Goal: Task Accomplishment & Management: Manage account settings

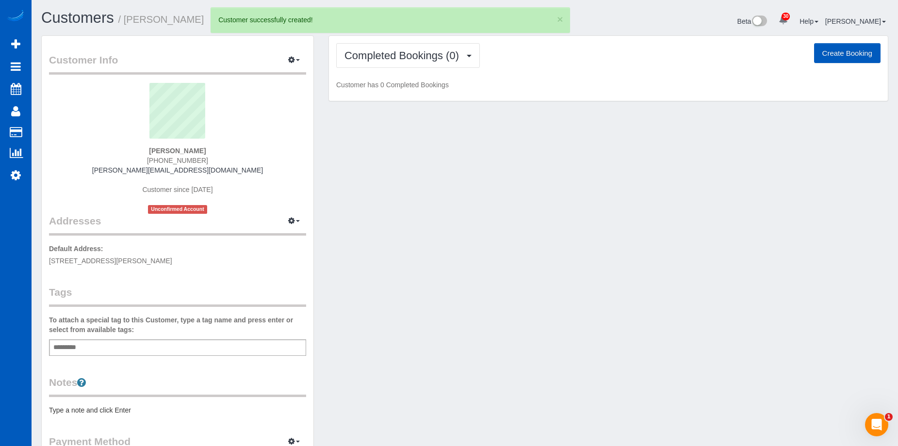
click at [830, 56] on button "Create Booking" at bounding box center [847, 53] width 66 height 20
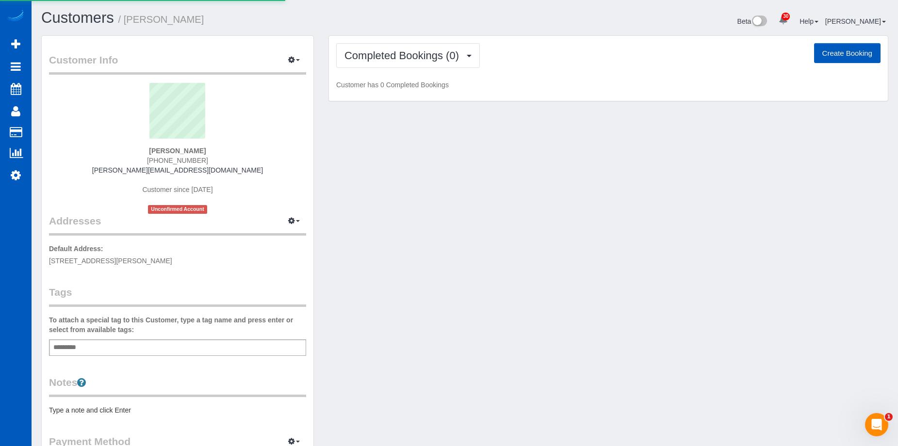
select select "WA"
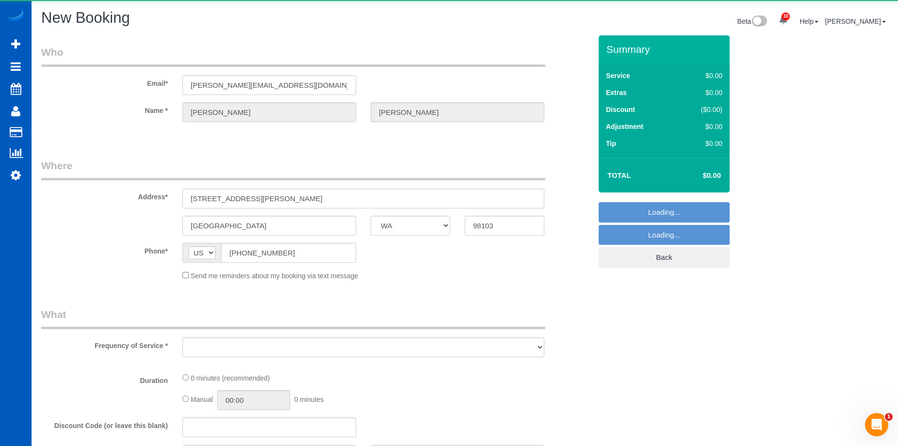
select select "object:2112"
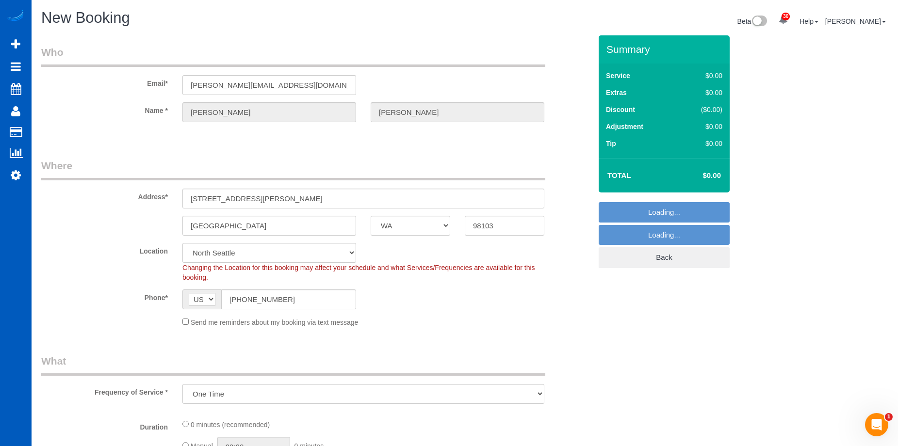
select select "199"
select select "object:2377"
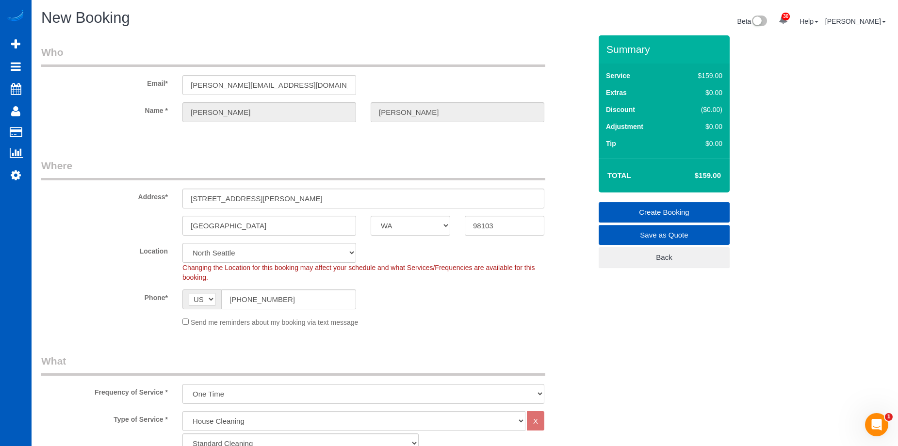
scroll to position [97, 0]
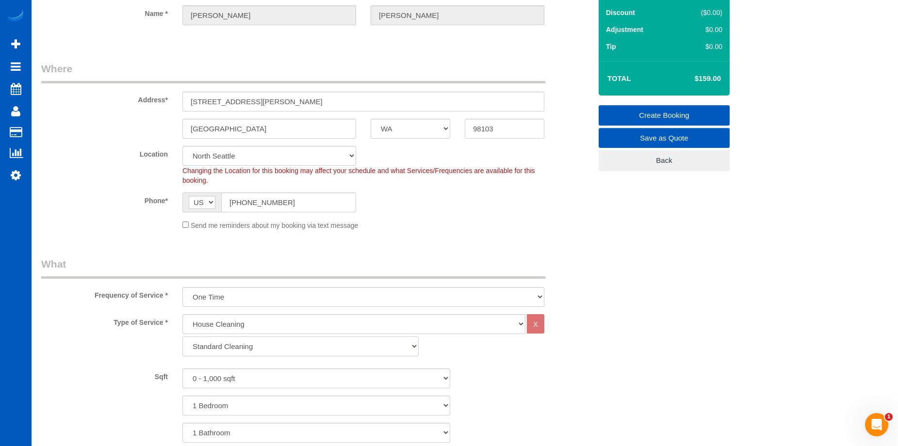
click at [273, 346] on select "Standard Cleaning Deep Cleaning Move In/ Out Cleaning" at bounding box center [300, 347] width 236 height 20
select select "367"
click at [182, 337] on select "Standard Cleaning Deep Cleaning Move In/ Out Cleaning" at bounding box center [300, 347] width 236 height 20
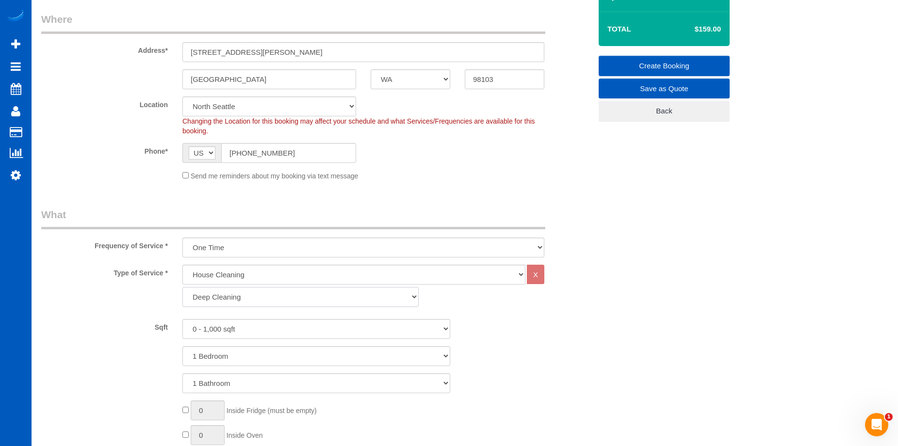
scroll to position [194, 0]
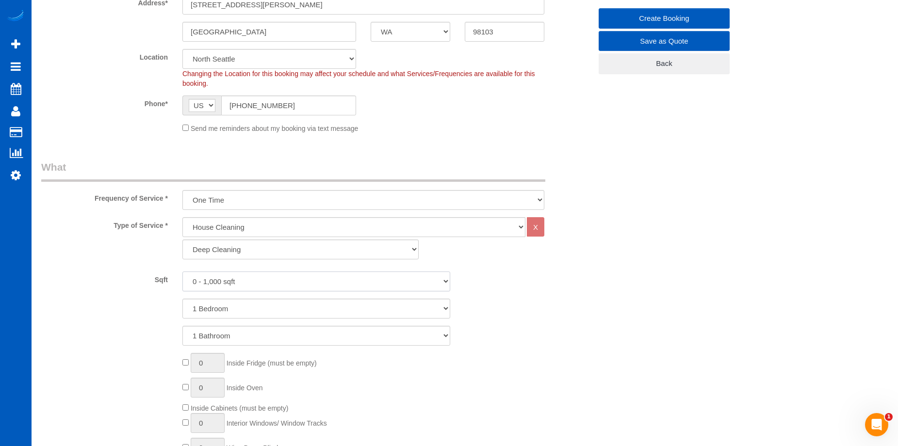
click at [278, 281] on select "0 - 1,000 sqft 1,001 - 1,500 sqft 1,501 - 2,000 sqft 2,001 - 2,500 sqft 2,501 -…" at bounding box center [316, 282] width 268 height 20
select select "1001"
click at [182, 272] on select "0 - 1,000 sqft 1,001 - 1,500 sqft 1,501 - 2,000 sqft 2,001 - 2,500 sqft 2,501 -…" at bounding box center [316, 282] width 268 height 20
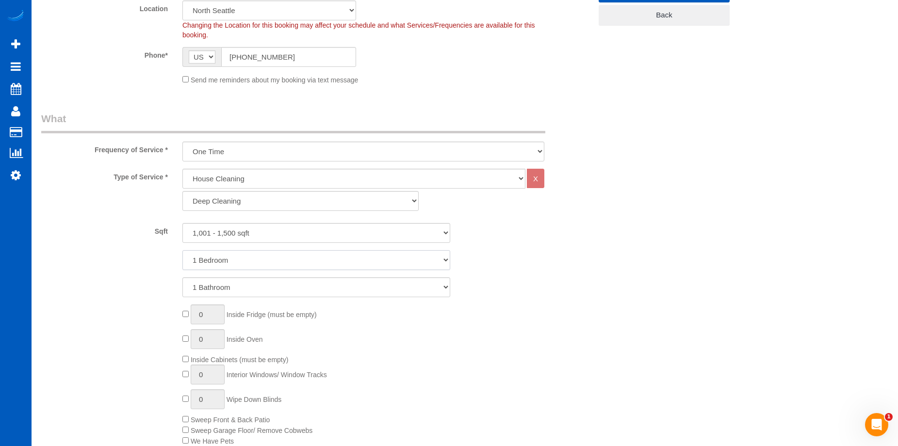
click at [280, 262] on select "1 Bedroom 2 Bedrooms 3 Bedrooms 4 Bedrooms 5 Bedrooms 6 Bedrooms 7 Bedrooms" at bounding box center [316, 260] width 268 height 20
select select "2"
click at [182, 250] on select "1 Bedroom 2 Bedrooms 3 Bedrooms 4 Bedrooms 5 Bedrooms 6 Bedrooms 7 Bedrooms" at bounding box center [316, 260] width 268 height 20
click at [273, 283] on select "1 Bathroom 2 Bathrooms 3 Bathrooms 4 Bathrooms 5 Bathrooms 6 Bathrooms 7 Bathro…" at bounding box center [316, 288] width 268 height 20
select select "2"
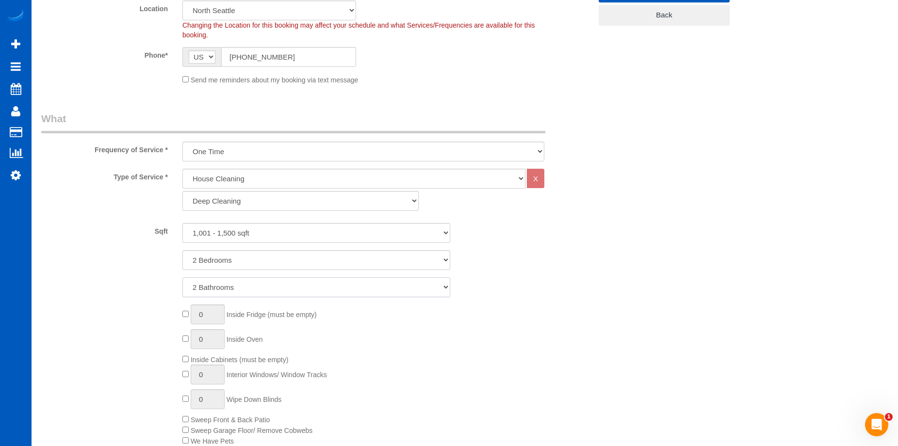
click at [182, 278] on select "1 Bathroom 2 Bathrooms 3 Bathrooms 4 Bathrooms 5 Bathrooms 6 Bathrooms 7 Bathro…" at bounding box center [316, 288] width 268 height 20
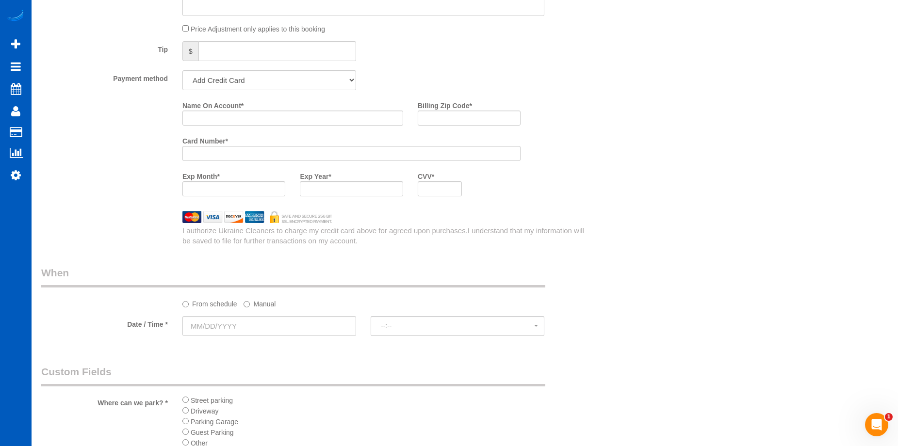
scroll to position [970, 0]
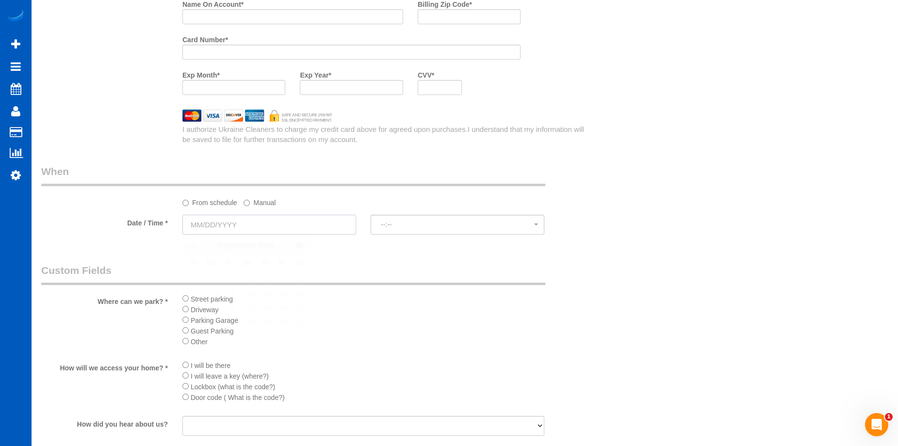
click at [316, 222] on input "text" at bounding box center [269, 225] width 174 height 20
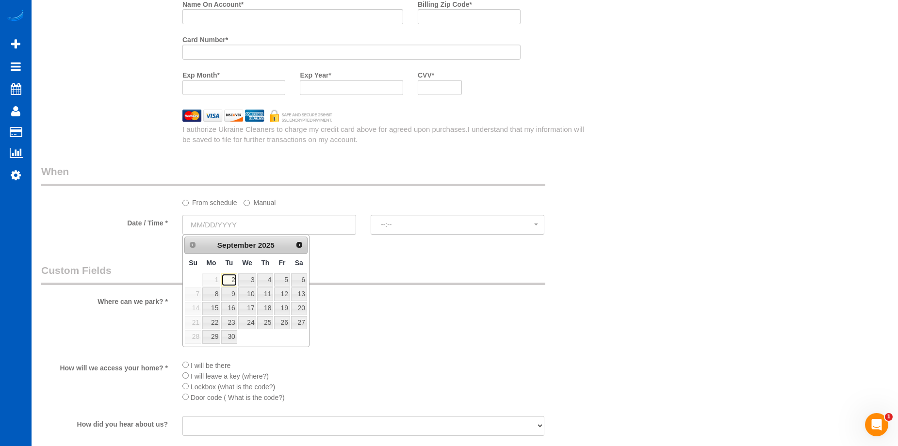
click at [234, 279] on link "2" at bounding box center [229, 280] width 16 height 13
type input "09/02/2025"
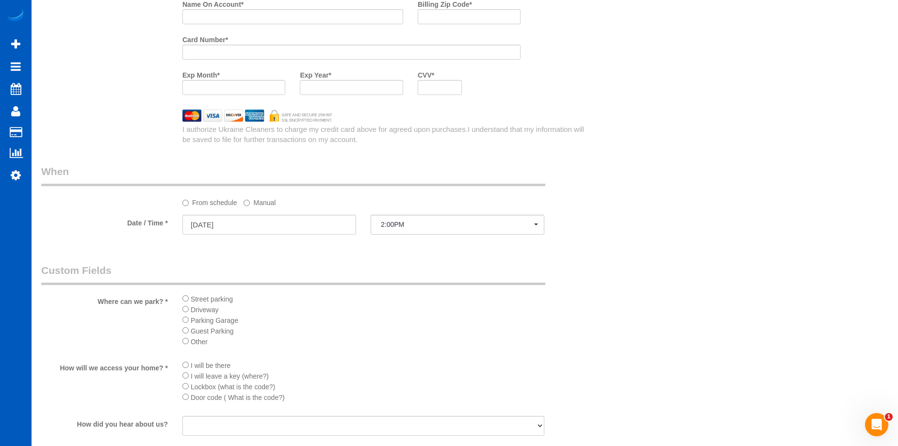
select select "spot1"
click at [189, 301] on li "Street parking" at bounding box center [363, 299] width 362 height 11
click at [186, 302] on li "Street parking" at bounding box center [363, 299] width 362 height 11
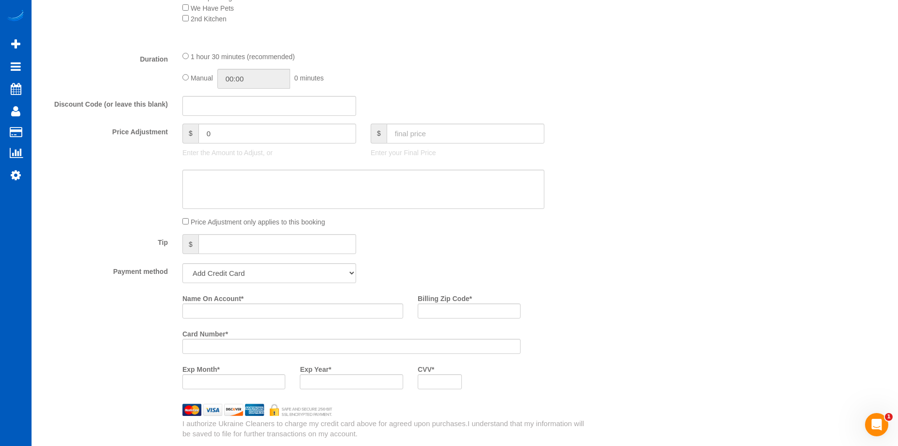
scroll to position [679, 0]
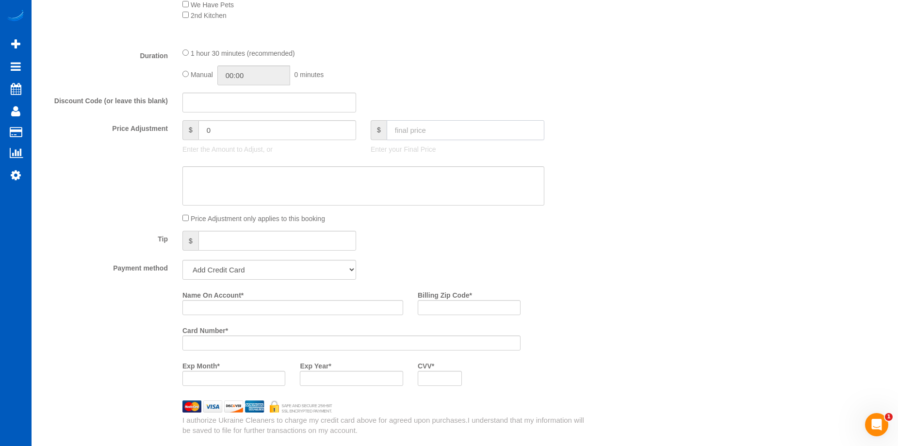
click at [475, 126] on input "text" at bounding box center [466, 130] width 158 height 20
type input "229"
click at [392, 191] on textarea at bounding box center [363, 186] width 362 height 40
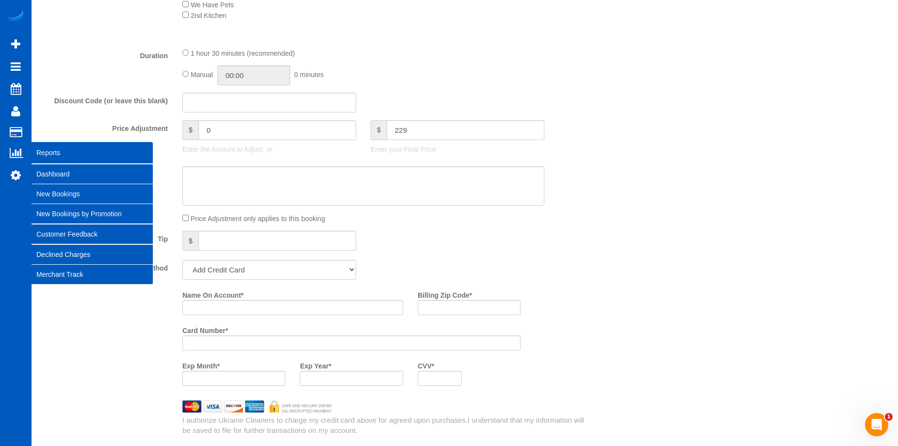
type input "-50"
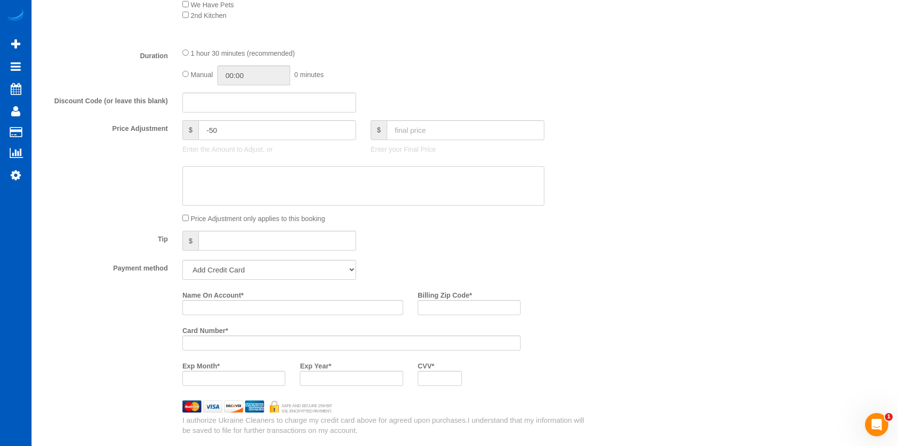
click at [384, 175] on textarea at bounding box center [363, 186] width 362 height 40
paste textarea "We will only be cleaning about 900-1000 of the home."
type textarea "We will only be cleaning about 900-1000 of the home."
click at [251, 305] on input "Name On Account *" at bounding box center [292, 307] width 221 height 15
paste input "Karol Towns"
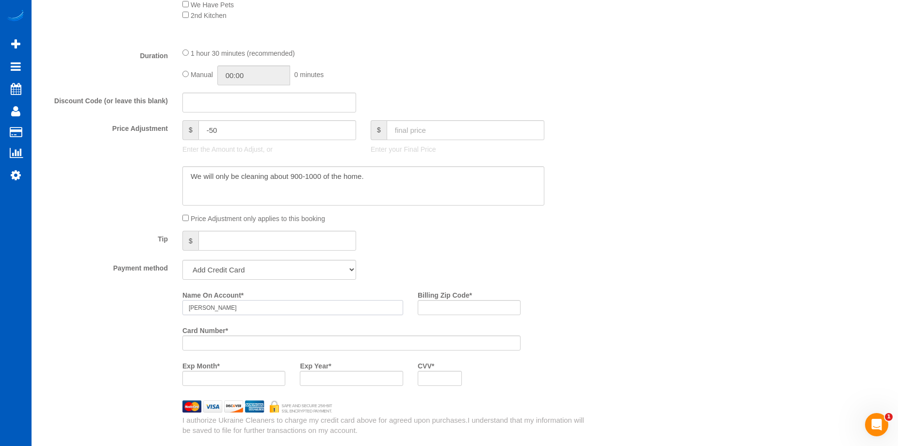
type input "Karol Towns"
click at [458, 305] on input "Billing Zip Code *" at bounding box center [469, 307] width 103 height 15
paste input "94920"
type input "94920"
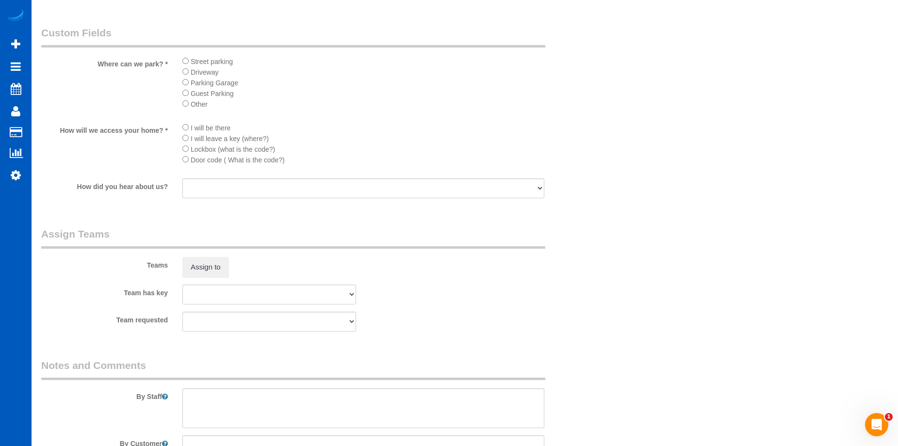
scroll to position [1262, 0]
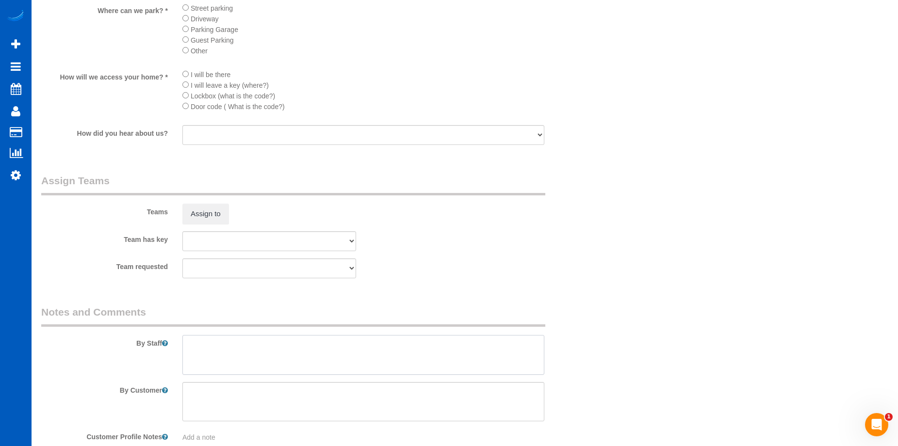
click at [276, 338] on textarea at bounding box center [363, 355] width 362 height 40
click at [343, 345] on textarea at bounding box center [363, 355] width 362 height 40
paste textarea "We will only be cleaning about 900-1000 of the home. Ground floor: only kitchen…"
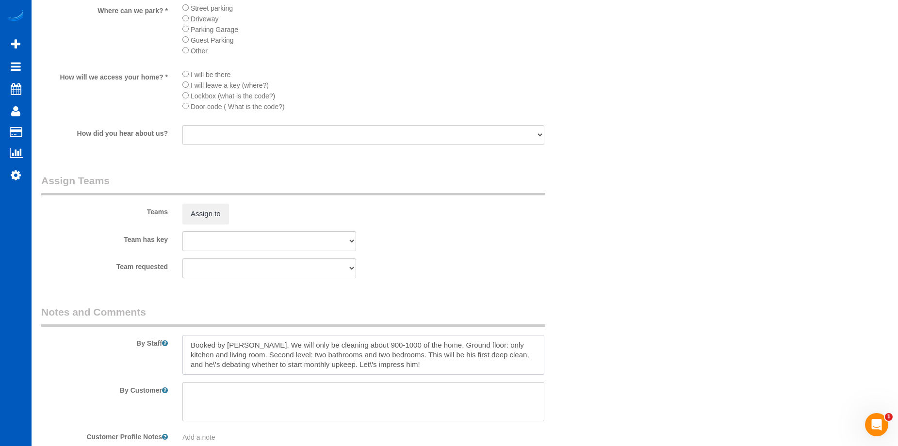
click at [436, 344] on textarea at bounding box center [363, 355] width 362 height 40
click at [327, 365] on textarea at bounding box center [363, 355] width 362 height 40
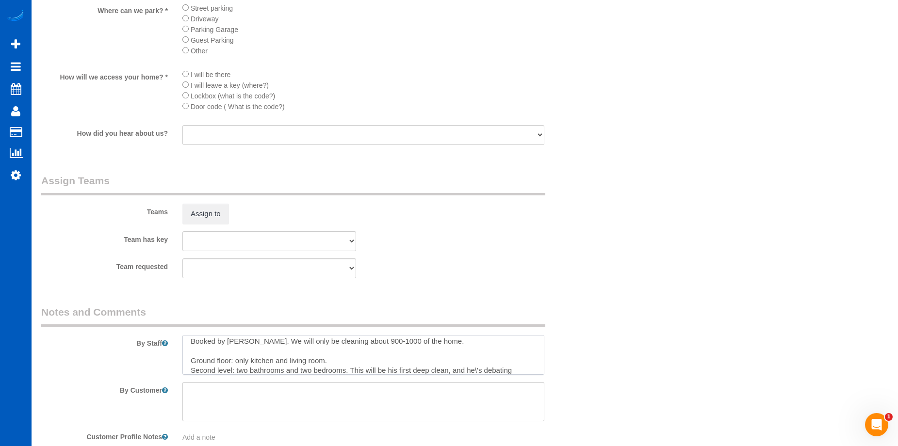
scroll to position [19, 0]
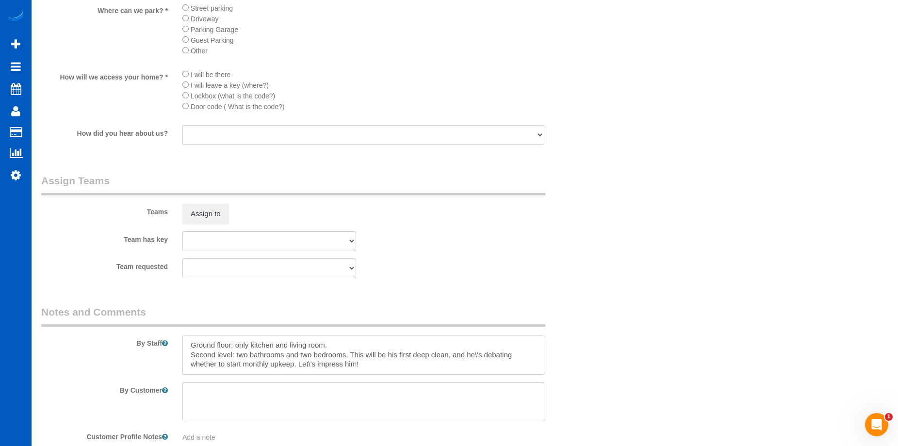
drag, startPoint x: 350, startPoint y: 352, endPoint x: 387, endPoint y: 373, distance: 42.4
click at [387, 373] on textarea at bounding box center [363, 355] width 362 height 40
type textarea "Booked by Florencia. We will only be cleaning about 900-1000 of the home. Groun…"
click at [530, 265] on div "Team requested Alona Tarasiuk Alona Vikhliaieva Anastasiia Demchenko Anastasiia…" at bounding box center [316, 269] width 565 height 20
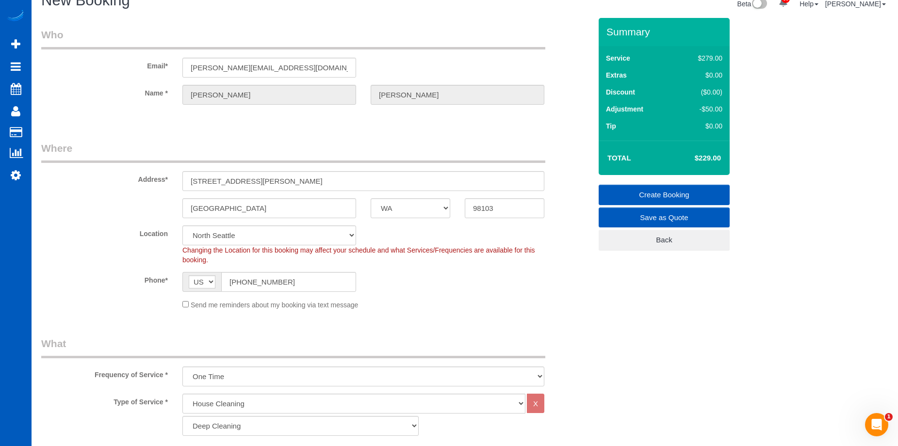
scroll to position [0, 0]
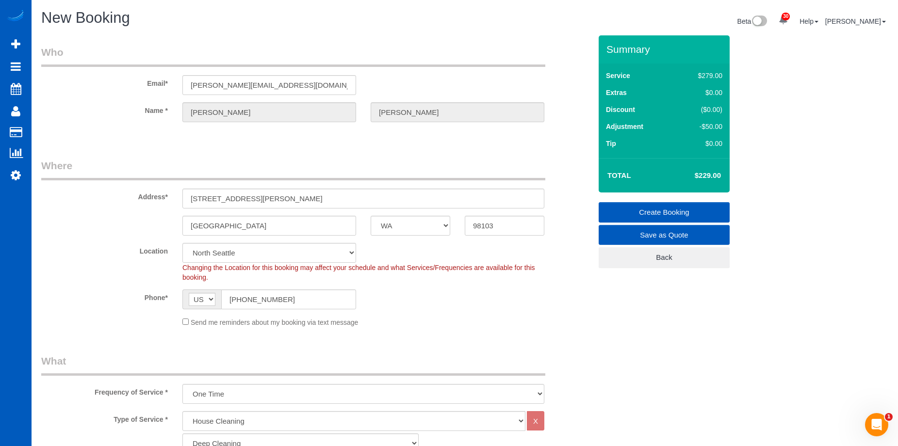
click at [634, 205] on link "Create Booking" at bounding box center [664, 212] width 131 height 20
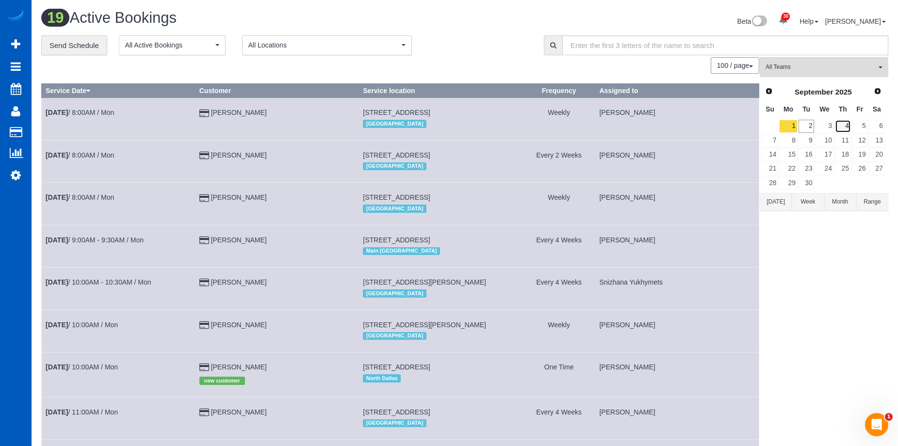
click at [839, 129] on link "4" at bounding box center [843, 126] width 16 height 13
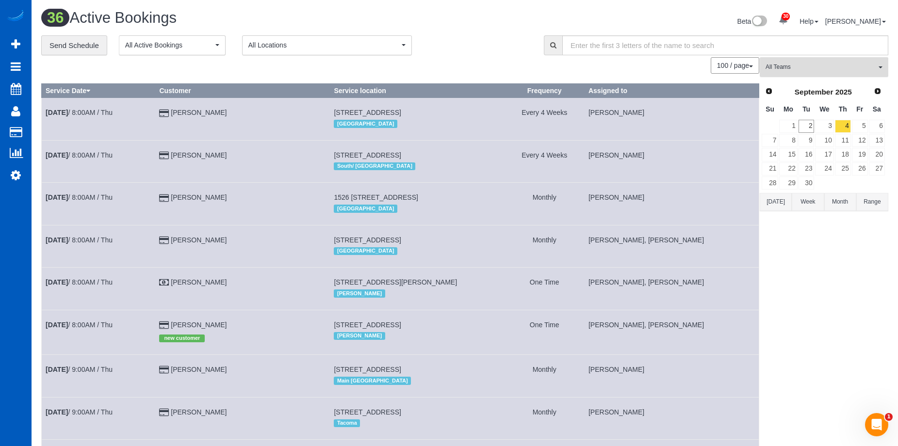
click at [853, 69] on span "All Teams" at bounding box center [821, 67] width 111 height 8
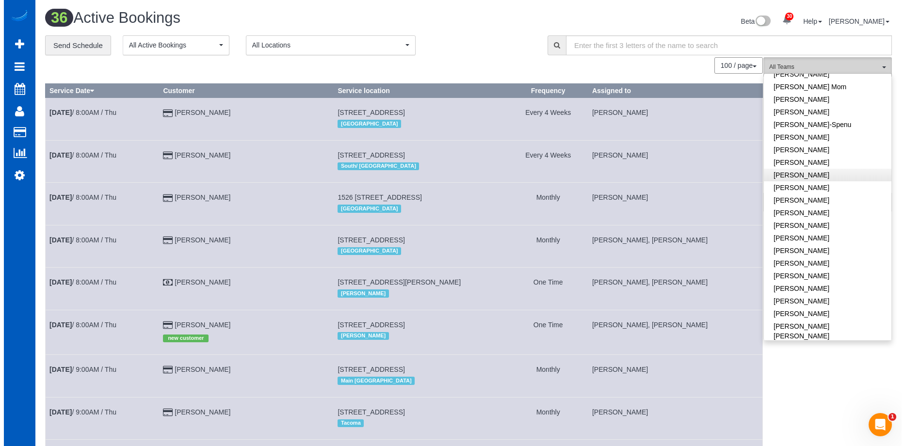
scroll to position [340, 0]
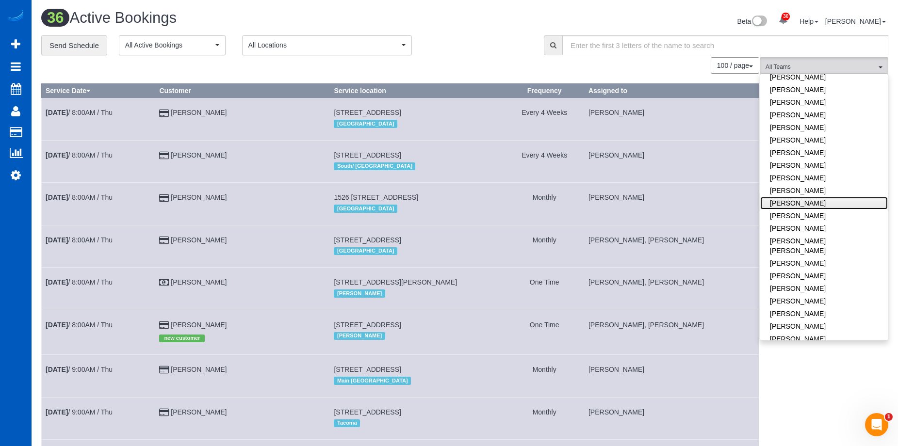
click at [838, 197] on link "Milena Kasianchyk" at bounding box center [824, 203] width 128 height 13
click at [520, 30] on div "Beta 30 Your Notifications You have 0 alerts × You have 1 to charge for 08/30/2…" at bounding box center [680, 23] width 431 height 26
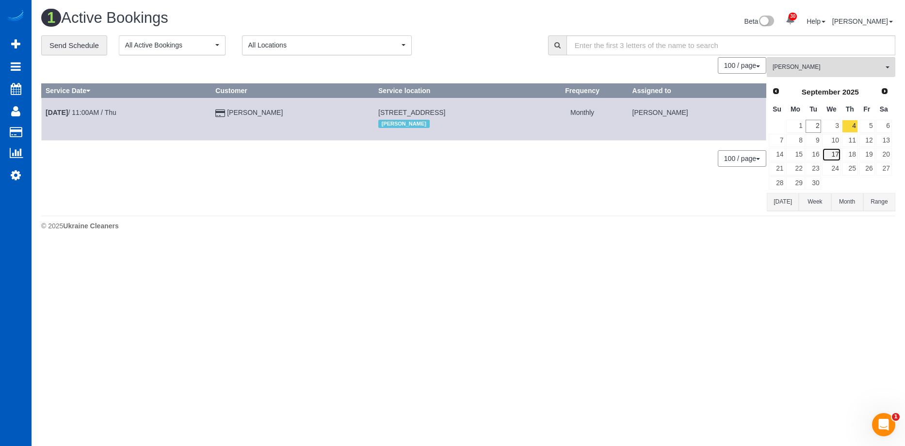
click at [835, 154] on link "17" at bounding box center [831, 154] width 18 height 13
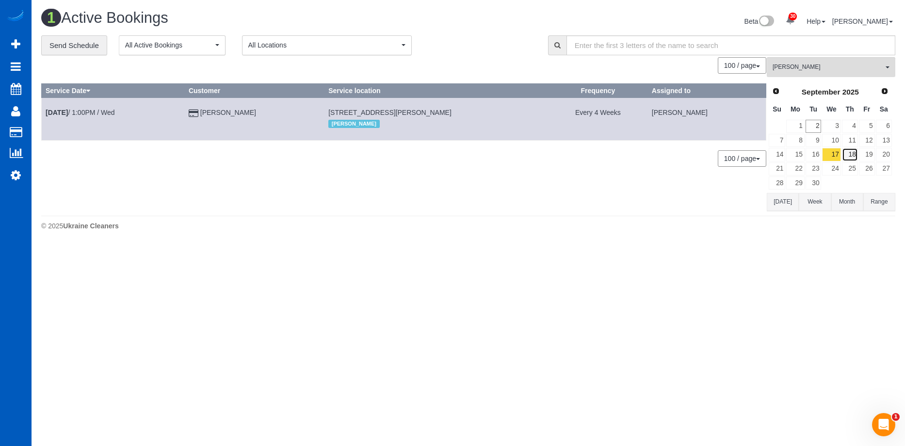
click at [853, 152] on link "18" at bounding box center [850, 154] width 16 height 13
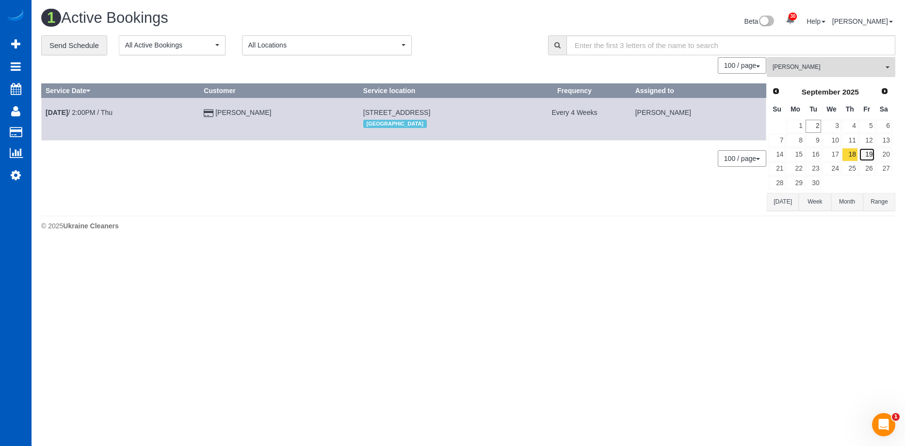
click at [864, 154] on link "19" at bounding box center [867, 154] width 16 height 13
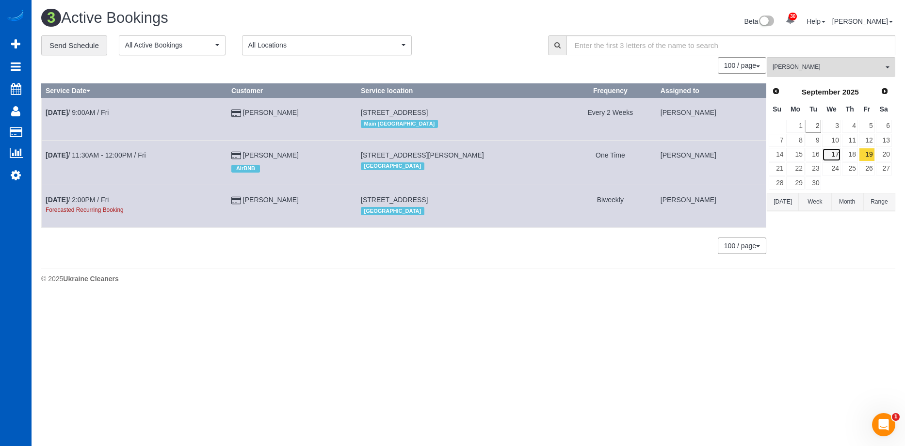
click at [823, 153] on link "17" at bounding box center [831, 154] width 18 height 13
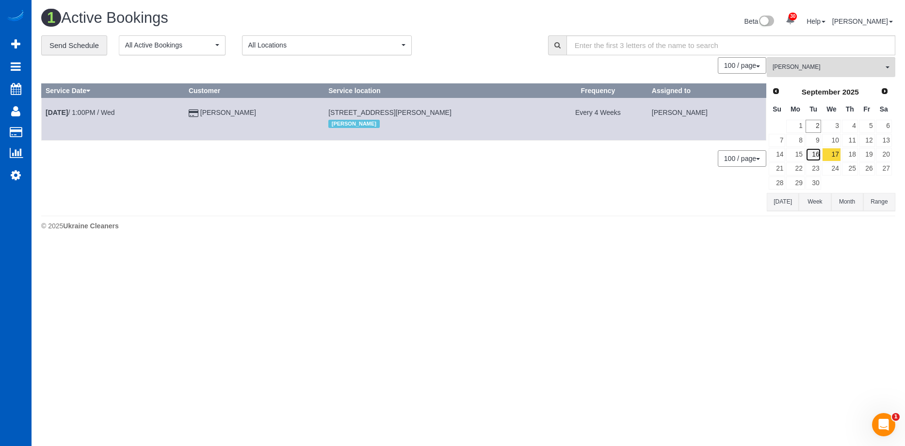
click at [817, 153] on link "16" at bounding box center [814, 154] width 16 height 13
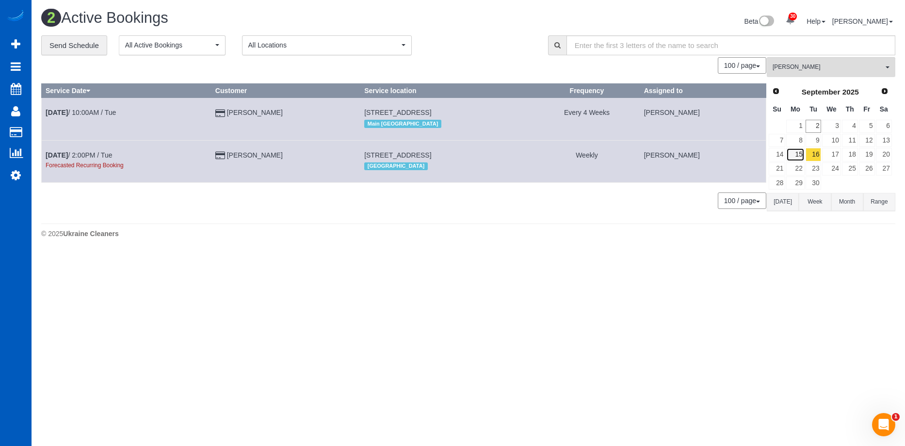
click at [797, 153] on link "15" at bounding box center [796, 154] width 18 height 13
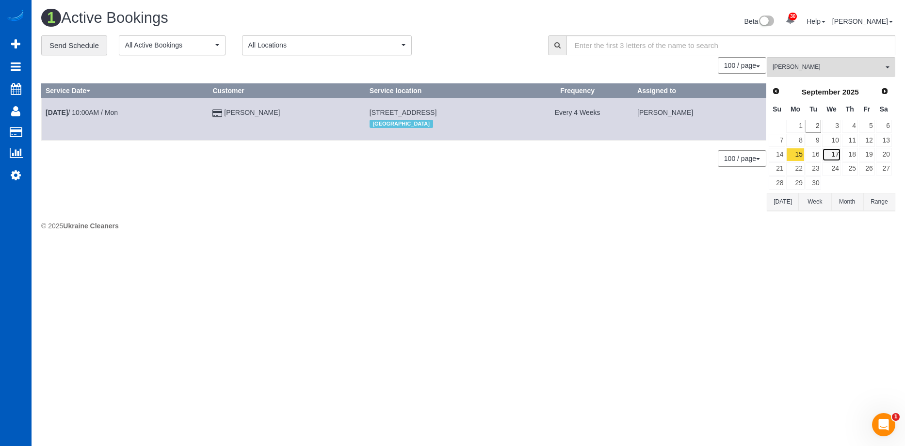
click at [832, 152] on link "17" at bounding box center [831, 154] width 18 height 13
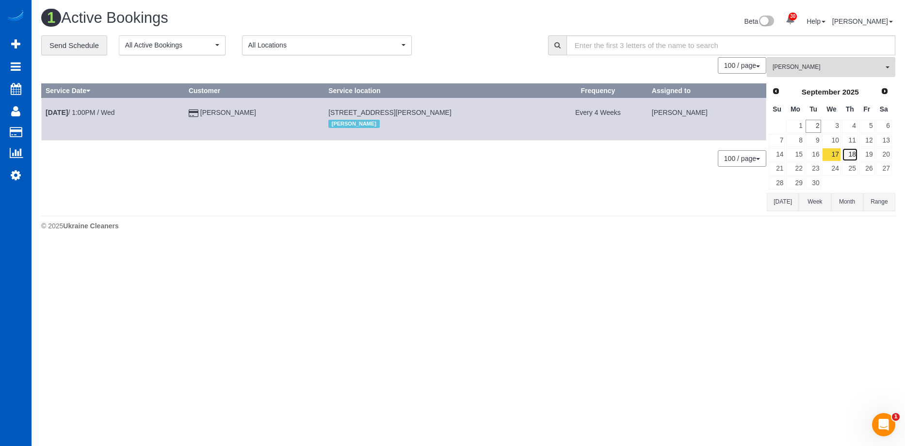
click at [853, 155] on link "18" at bounding box center [850, 154] width 16 height 13
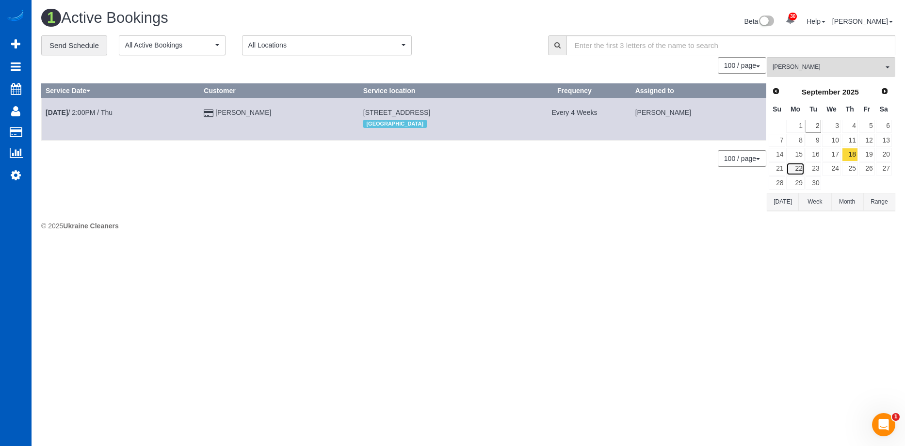
click at [798, 168] on link "22" at bounding box center [796, 169] width 18 height 13
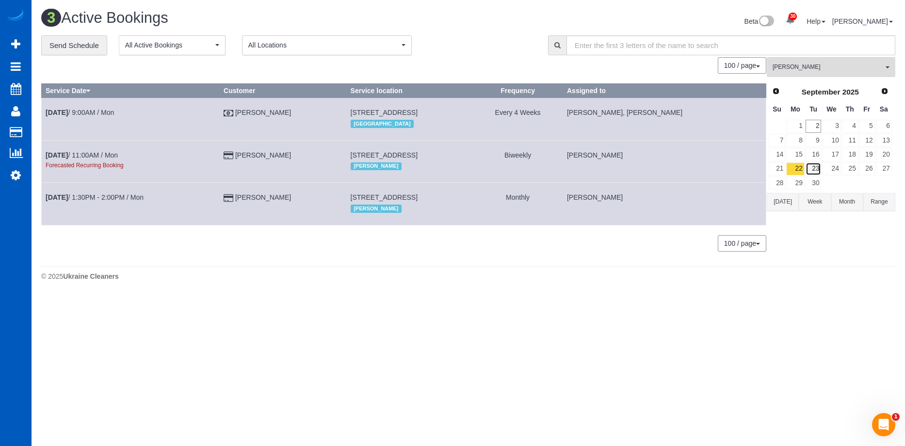
click at [816, 166] on link "23" at bounding box center [814, 169] width 16 height 13
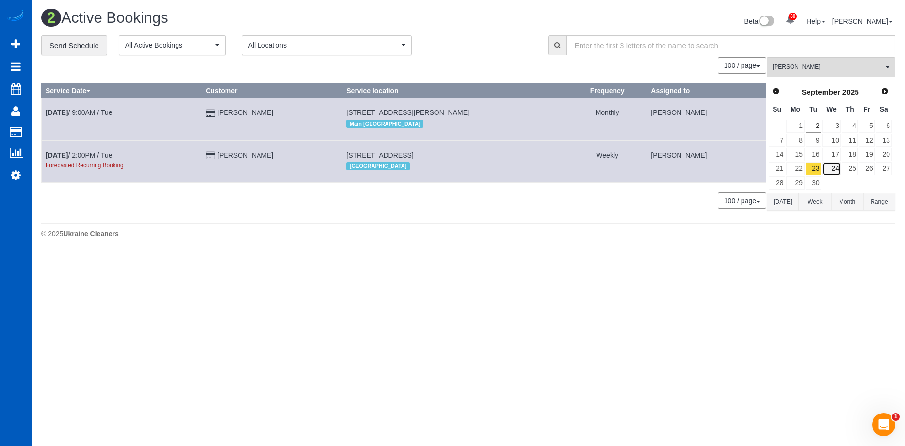
click at [830, 167] on link "24" at bounding box center [831, 169] width 18 height 13
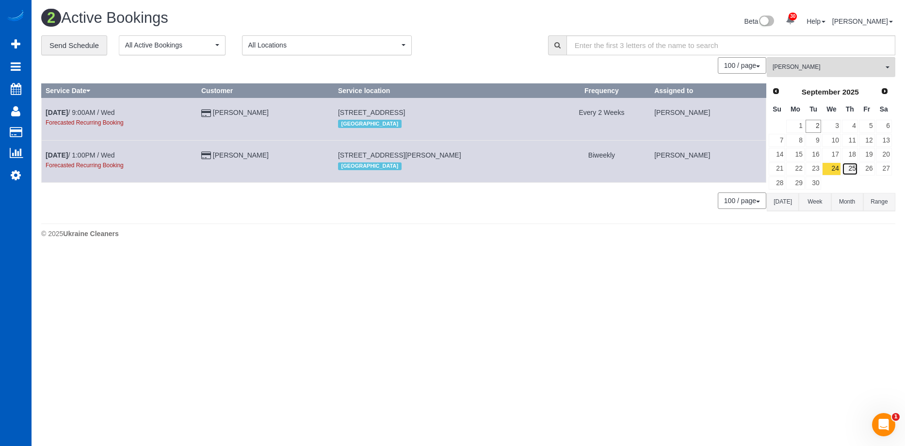
click at [853, 167] on link "25" at bounding box center [850, 169] width 16 height 13
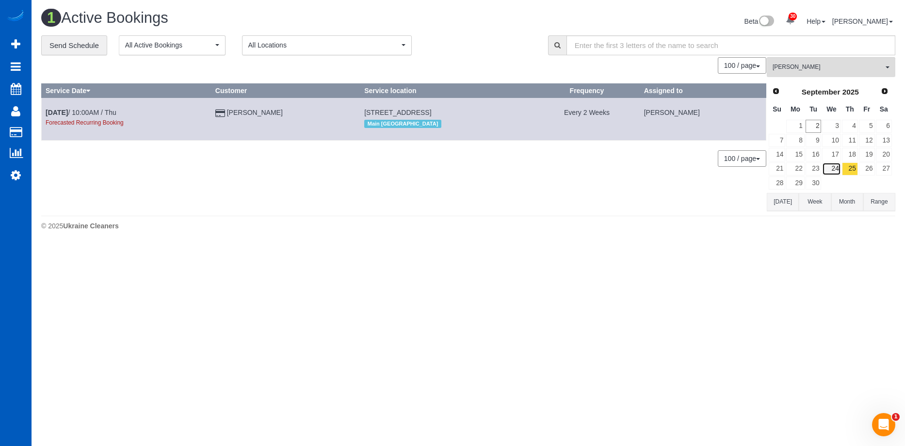
click at [833, 167] on link "24" at bounding box center [831, 169] width 18 height 13
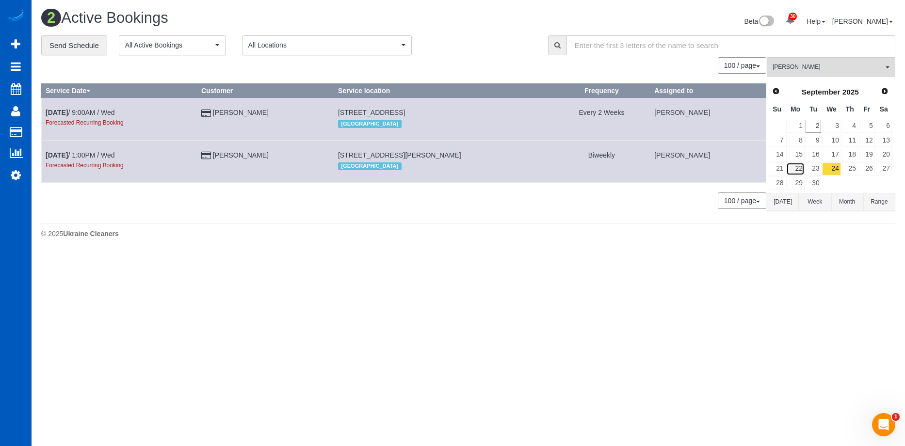
click at [798, 170] on link "22" at bounding box center [796, 169] width 18 height 13
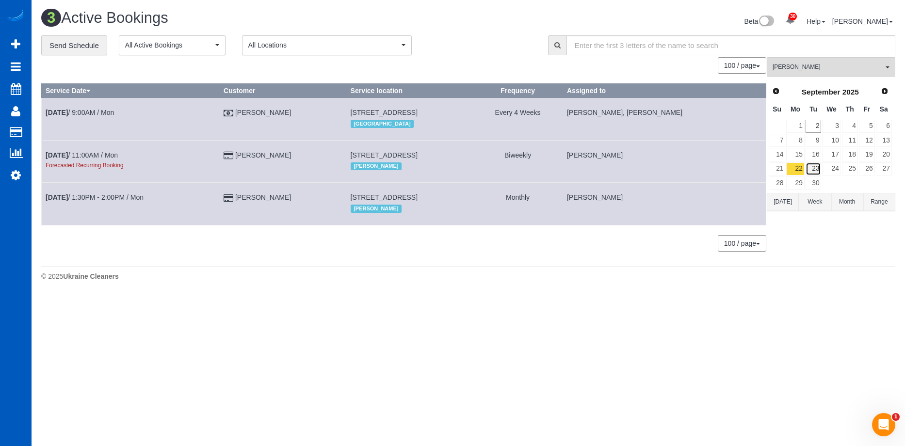
click at [813, 170] on link "23" at bounding box center [814, 169] width 16 height 13
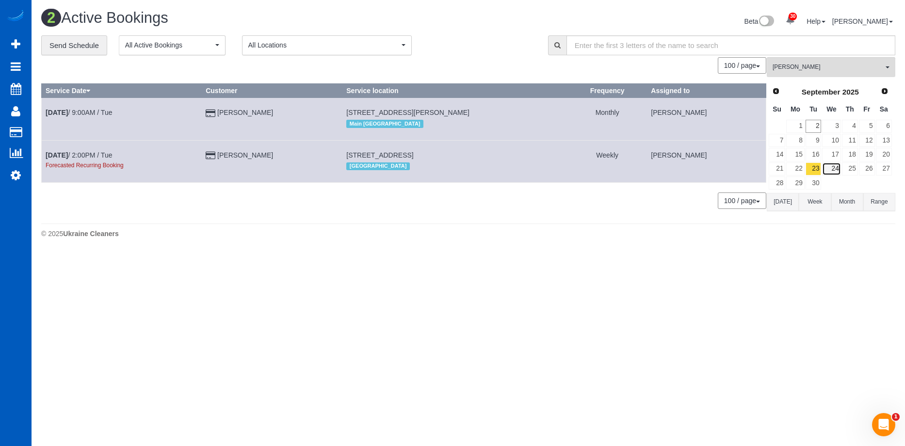
click at [836, 169] on link "24" at bounding box center [831, 169] width 18 height 13
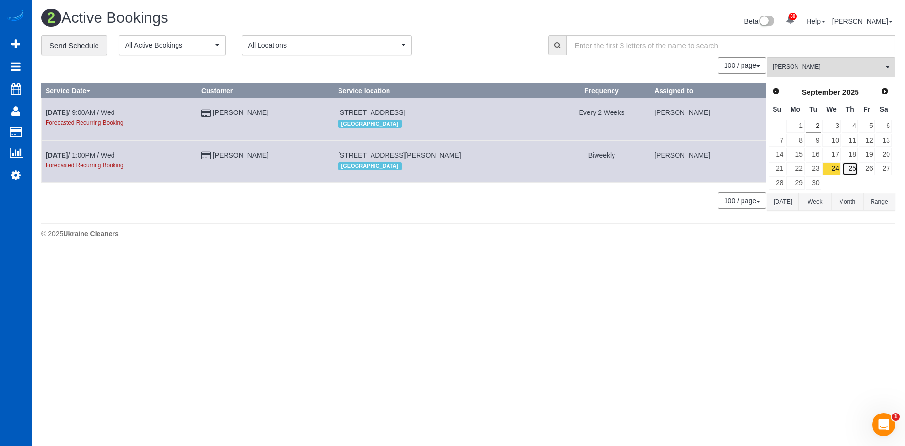
click at [851, 169] on link "25" at bounding box center [850, 169] width 16 height 13
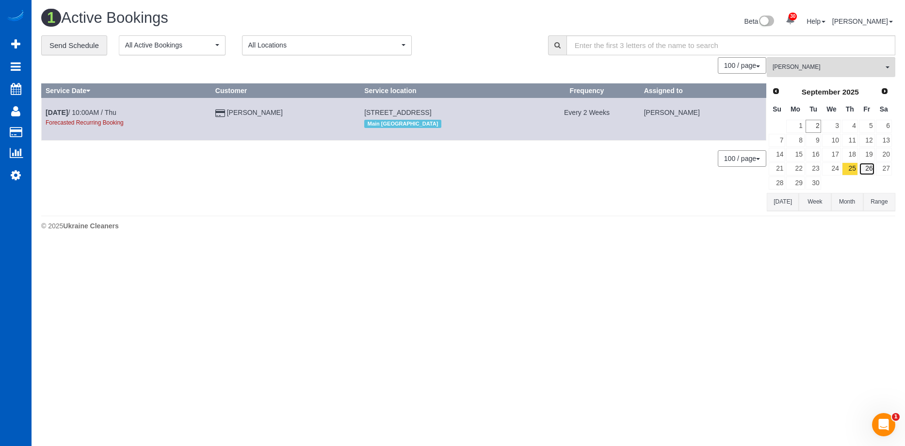
click at [869, 172] on link "26" at bounding box center [867, 169] width 16 height 13
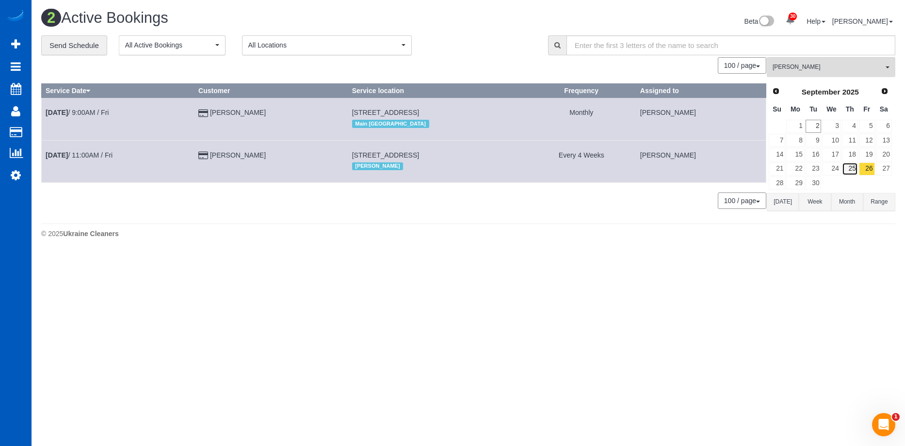
click at [852, 168] on link "25" at bounding box center [850, 169] width 16 height 13
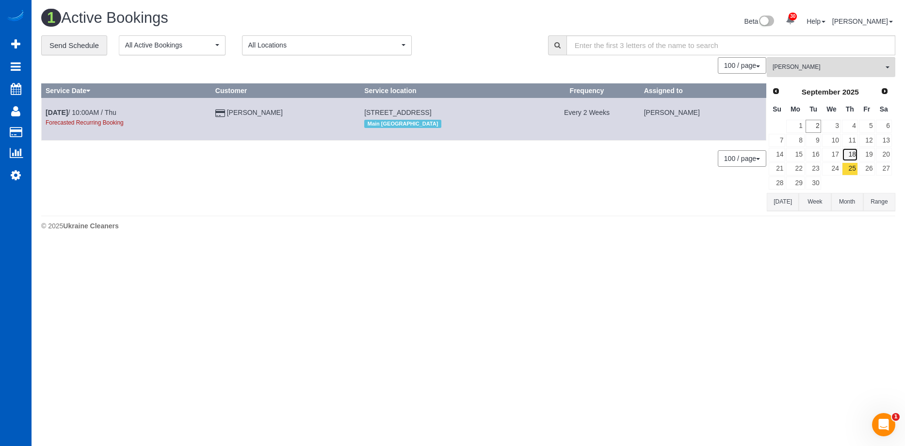
click at [847, 156] on link "18" at bounding box center [850, 154] width 16 height 13
click at [833, 165] on link "24" at bounding box center [831, 169] width 18 height 13
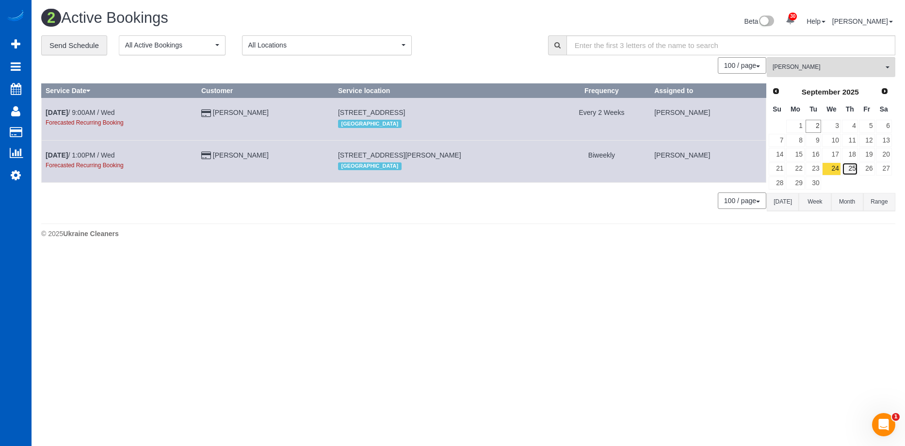
click at [851, 168] on link "25" at bounding box center [850, 169] width 16 height 13
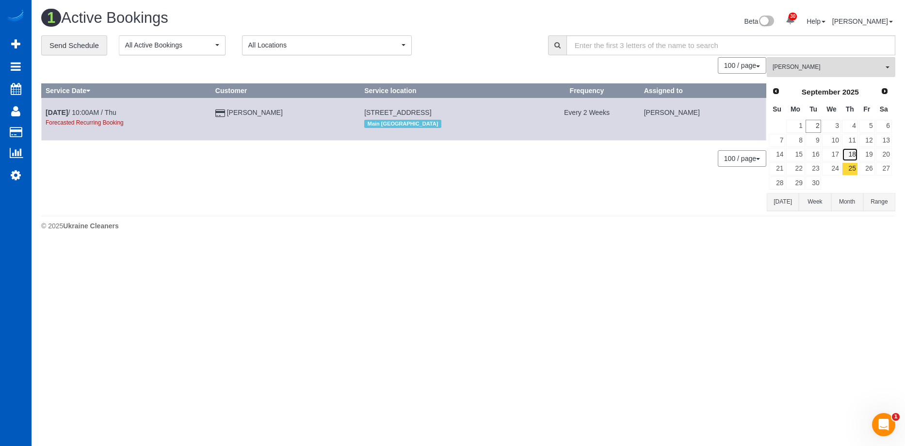
click at [855, 157] on link "18" at bounding box center [850, 154] width 16 height 13
click at [851, 166] on link "25" at bounding box center [850, 169] width 16 height 13
click at [801, 183] on link "29" at bounding box center [796, 183] width 18 height 13
click at [815, 182] on link "30" at bounding box center [814, 183] width 16 height 13
click at [854, 130] on link "4" at bounding box center [850, 126] width 16 height 13
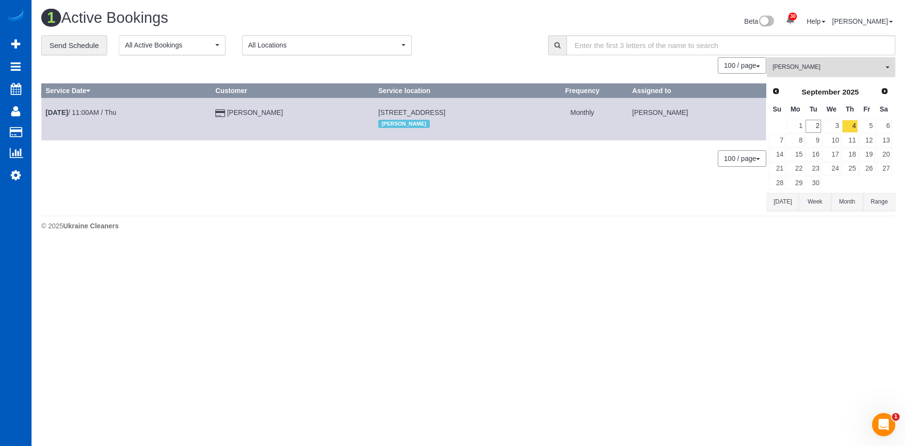
click at [822, 67] on span "Milena Kasianchyk" at bounding box center [828, 67] width 111 height 8
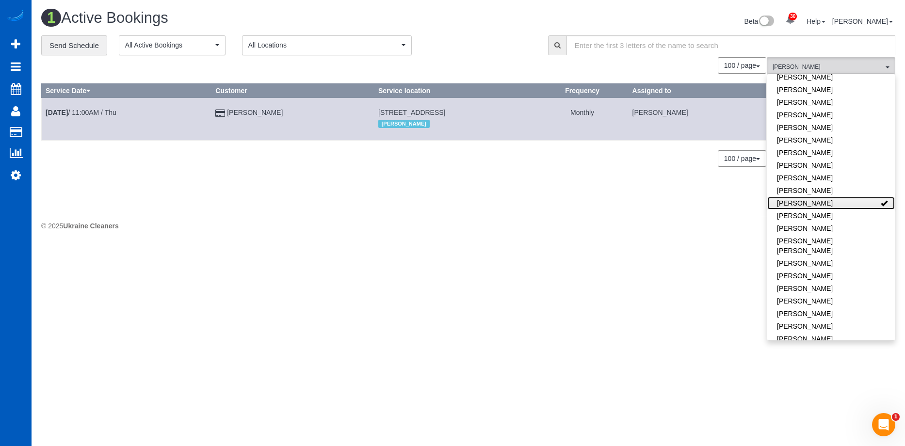
click at [849, 197] on link "Milena Kasianchyk" at bounding box center [832, 203] width 128 height 13
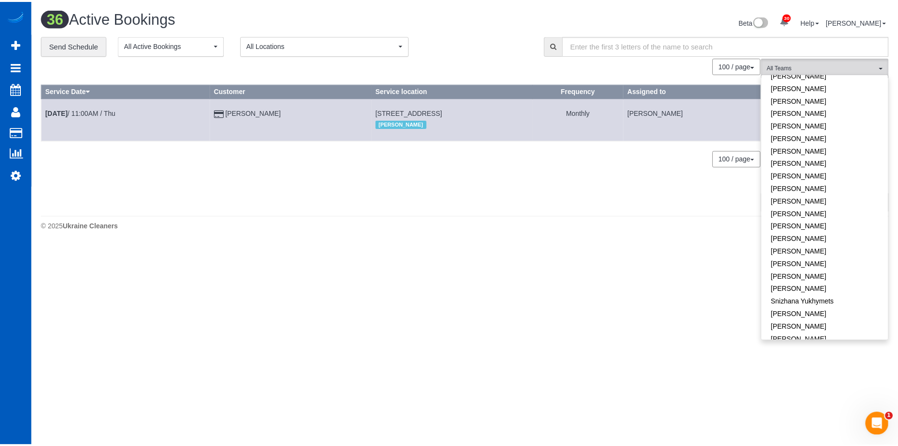
scroll to position [679, 0]
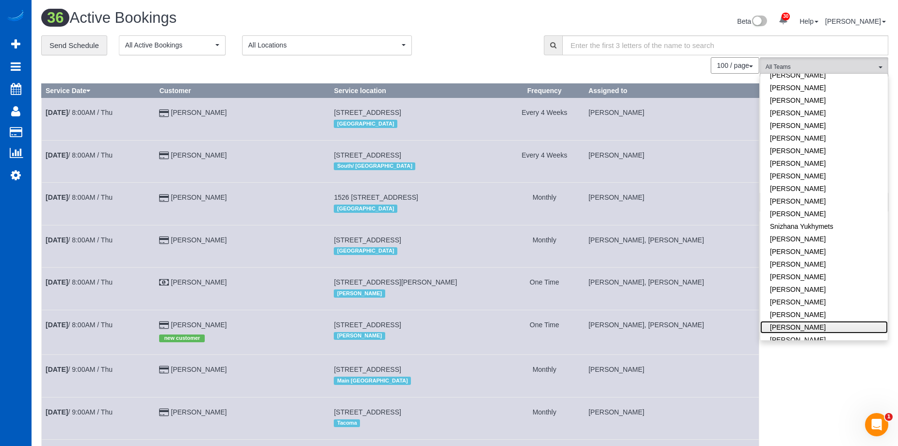
click at [837, 321] on link "Viktoriia Zhukovska" at bounding box center [824, 327] width 128 height 13
click at [838, 334] on link "Vira Zhukovska" at bounding box center [824, 340] width 128 height 13
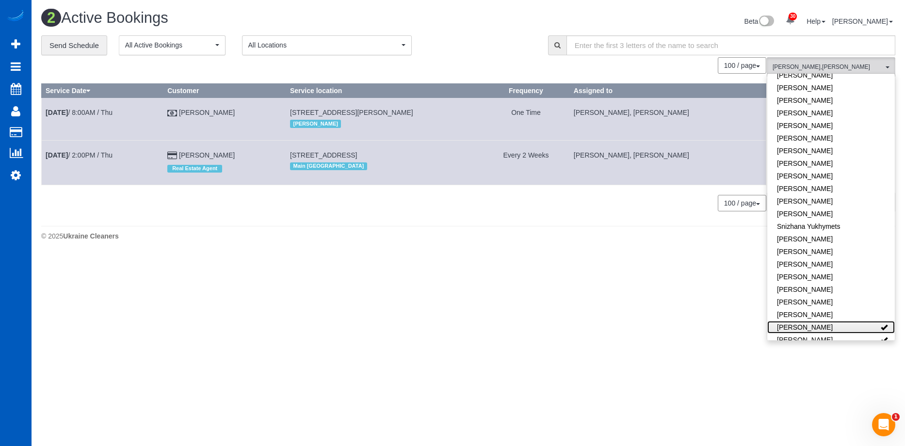
click at [848, 321] on link "Viktoriia Zhukovska" at bounding box center [832, 327] width 128 height 13
click at [842, 334] on link "Vira Zhukovska" at bounding box center [832, 340] width 128 height 13
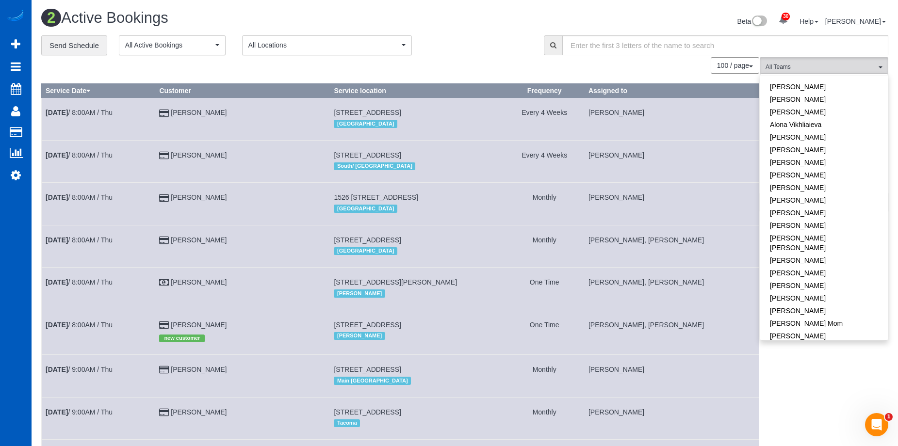
scroll to position [0, 0]
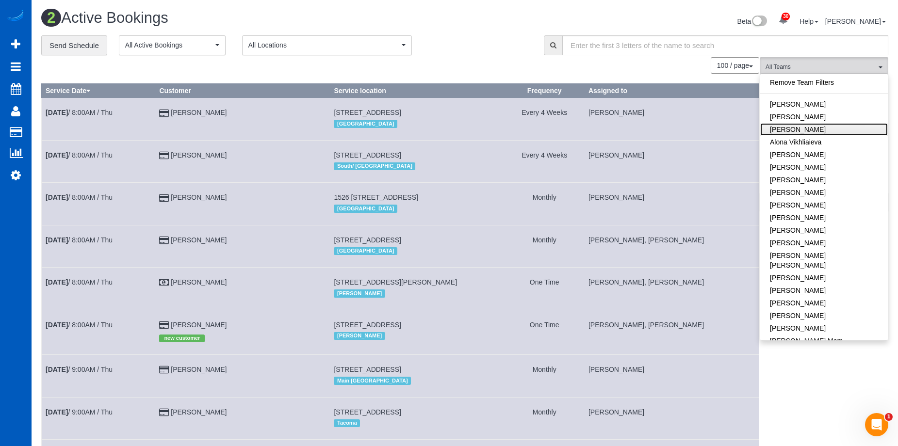
click at [823, 128] on link "Alona Tarasiuk" at bounding box center [824, 129] width 128 height 13
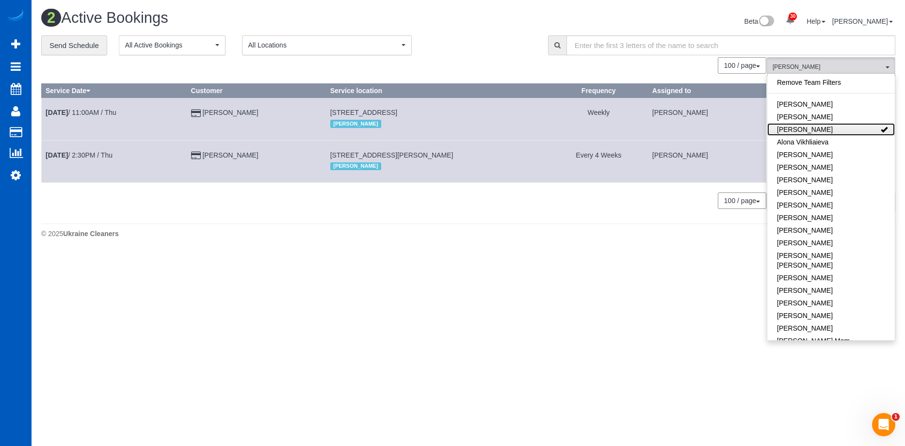
click at [848, 128] on link "Alona Tarasiuk" at bounding box center [832, 129] width 128 height 13
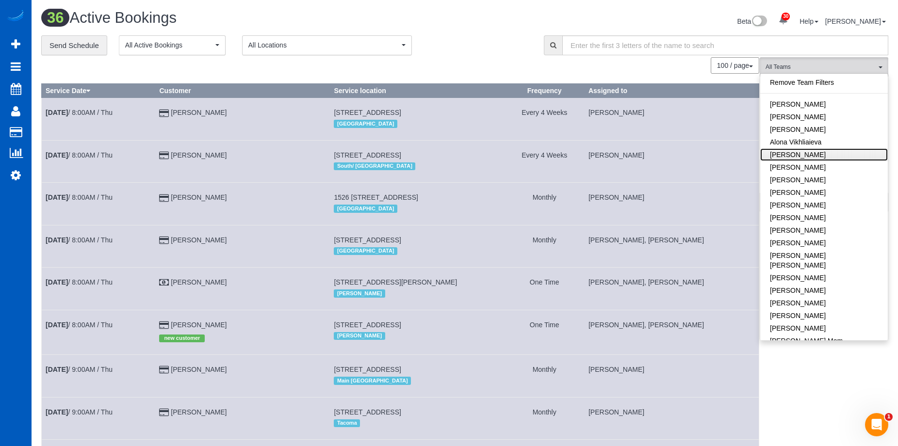
click at [831, 154] on link "Anastasiia Demchenko" at bounding box center [824, 154] width 128 height 13
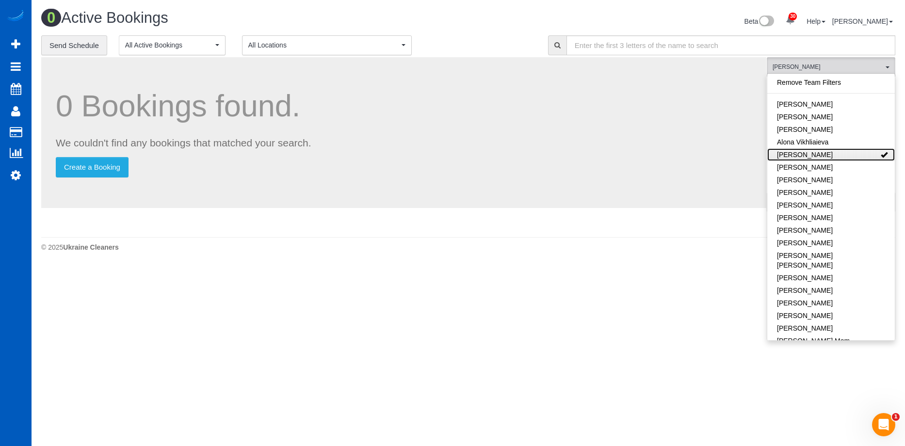
click at [860, 153] on link "Anastasiia Demchenko" at bounding box center [832, 154] width 128 height 13
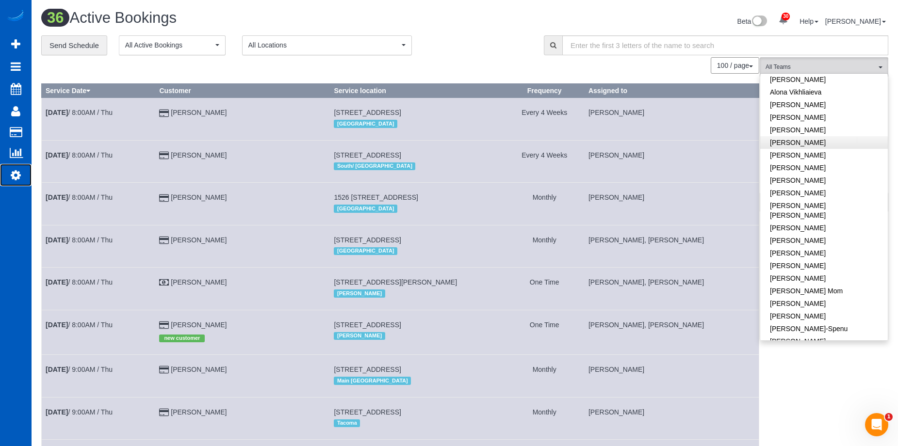
scroll to position [97, 0]
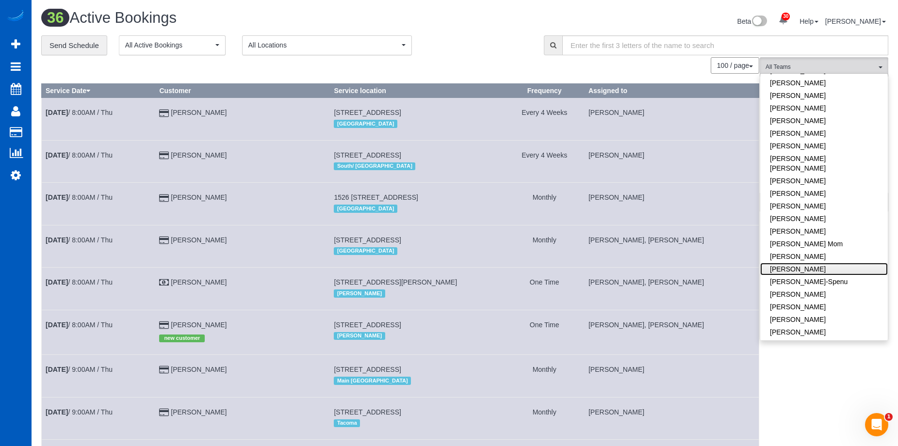
click at [833, 263] on link "Irina Shamrai" at bounding box center [824, 269] width 128 height 13
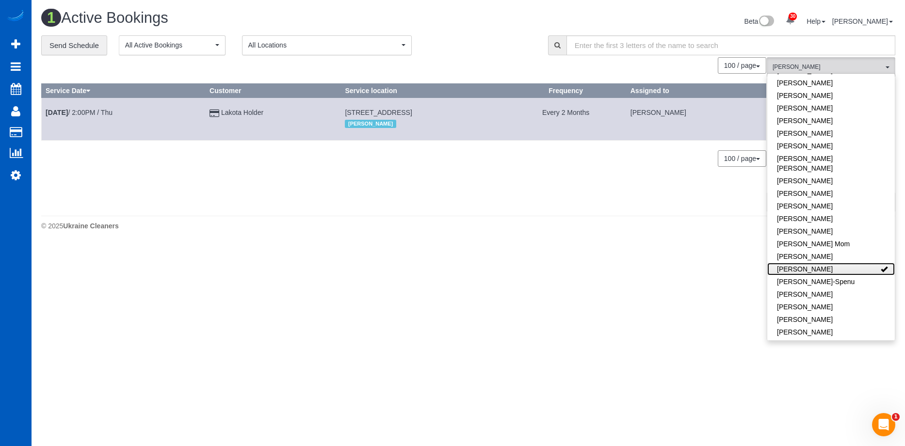
click at [842, 263] on link "Irina Shamrai" at bounding box center [832, 269] width 128 height 13
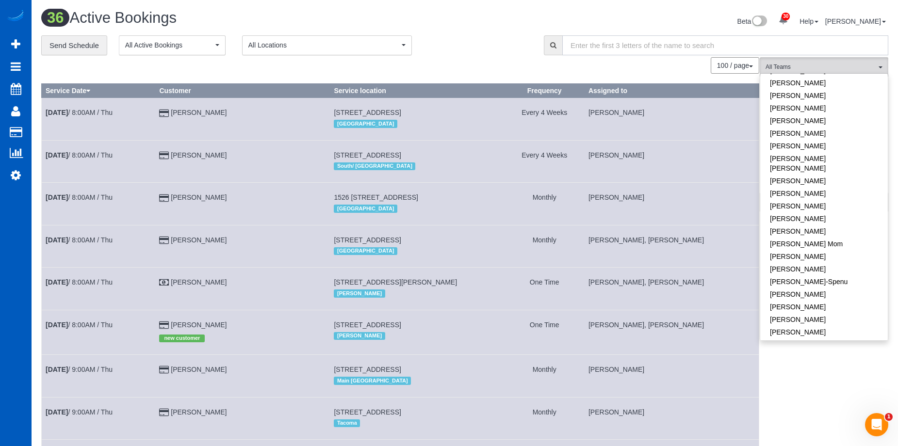
click at [652, 37] on input "text" at bounding box center [725, 45] width 326 height 20
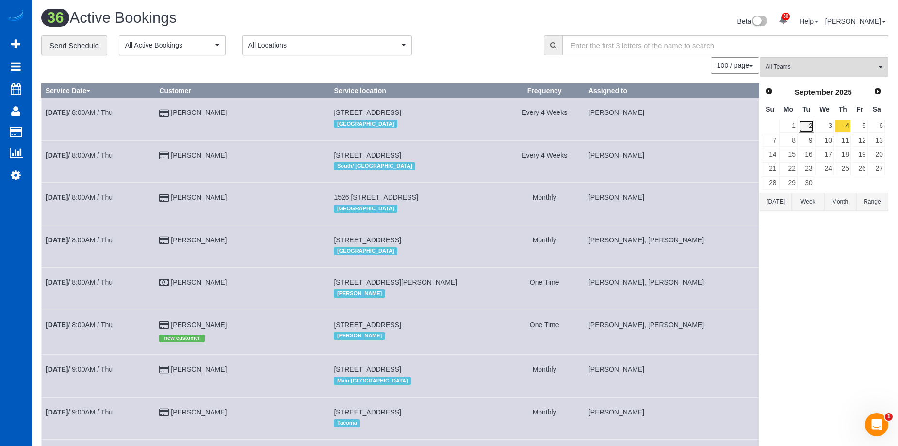
click at [810, 127] on link "2" at bounding box center [807, 126] width 16 height 13
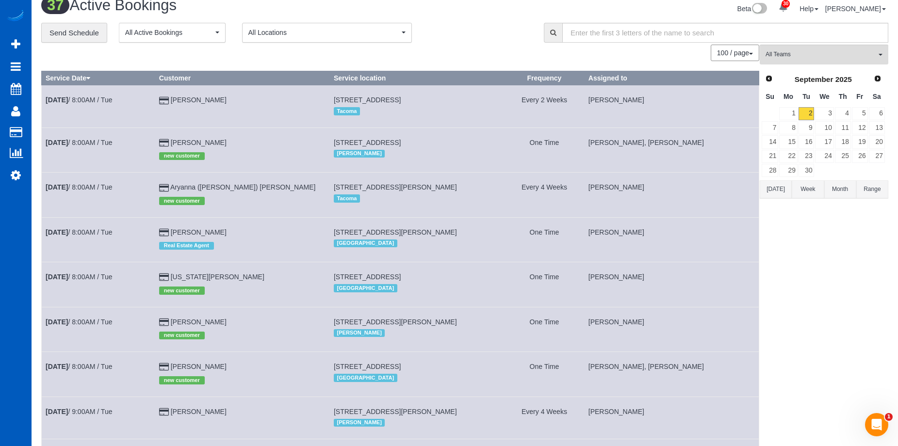
scroll to position [0, 0]
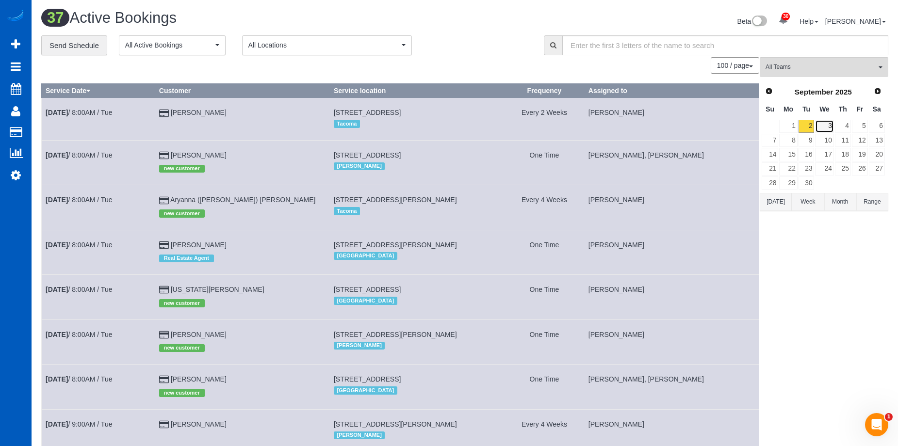
click at [826, 122] on link "3" at bounding box center [824, 126] width 18 height 13
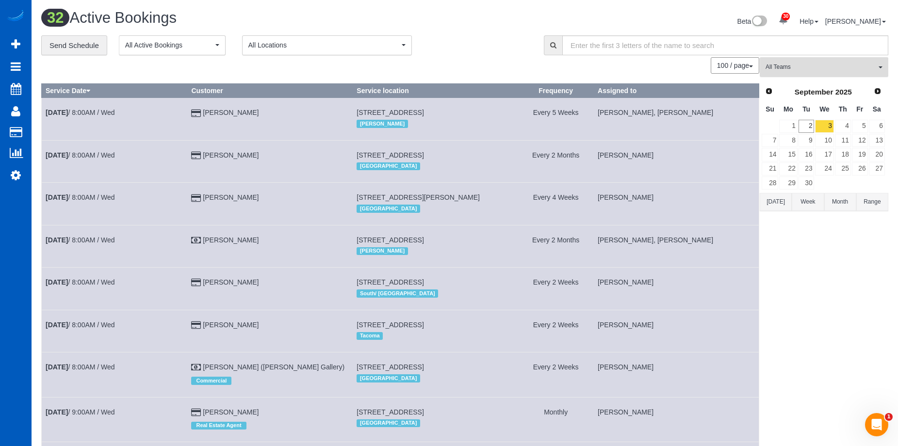
click at [830, 67] on span "All Teams" at bounding box center [821, 67] width 111 height 8
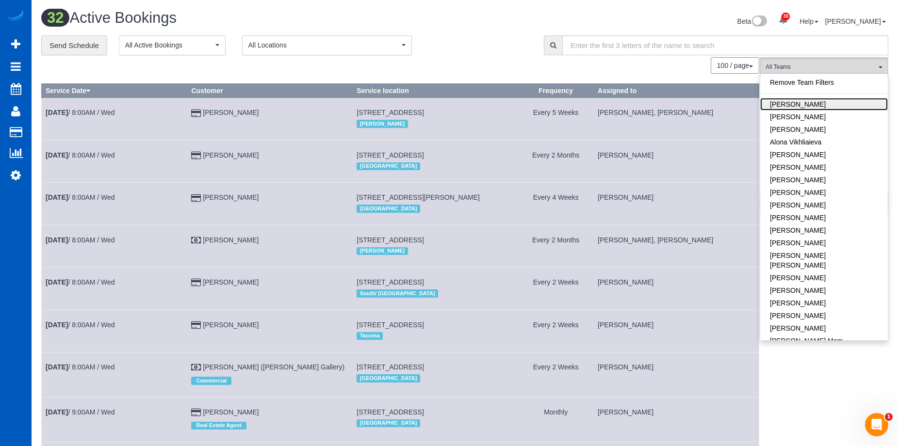
click at [852, 99] on link "[PERSON_NAME]" at bounding box center [824, 104] width 128 height 13
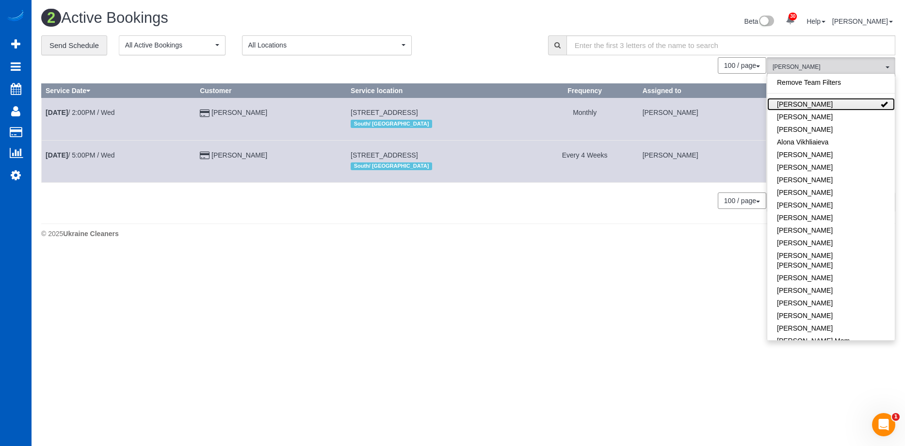
click at [851, 102] on link "[PERSON_NAME]" at bounding box center [832, 104] width 128 height 13
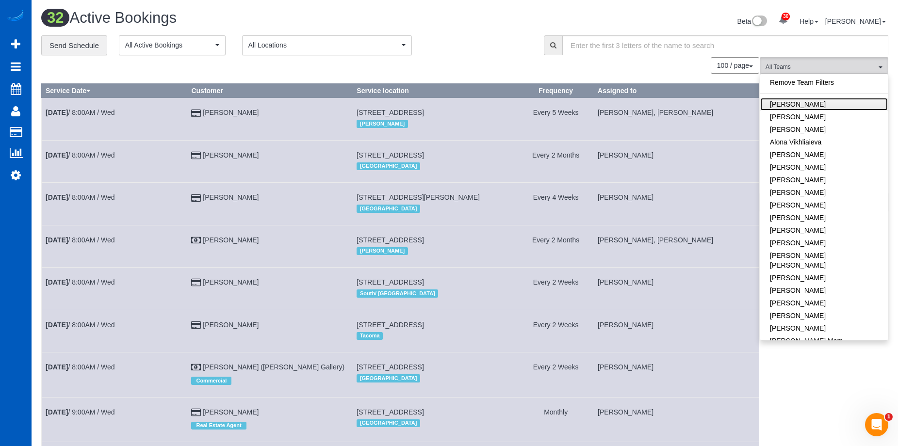
click at [791, 101] on link "[PERSON_NAME]" at bounding box center [824, 104] width 128 height 13
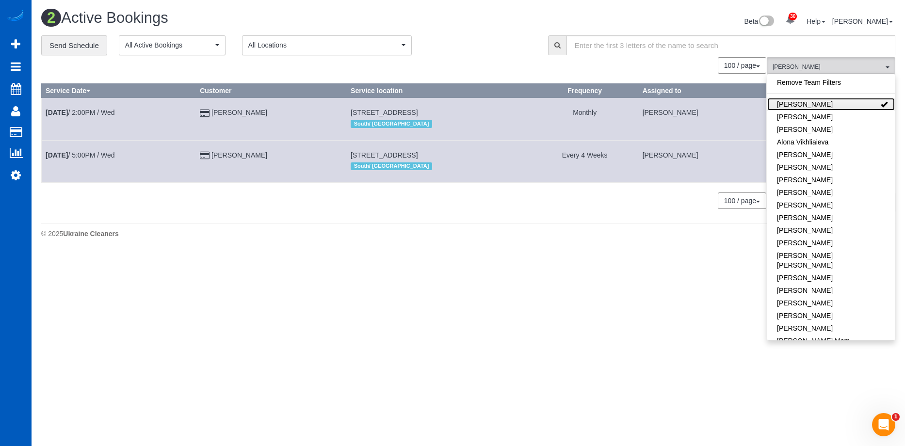
click at [854, 102] on link "[PERSON_NAME]" at bounding box center [832, 104] width 128 height 13
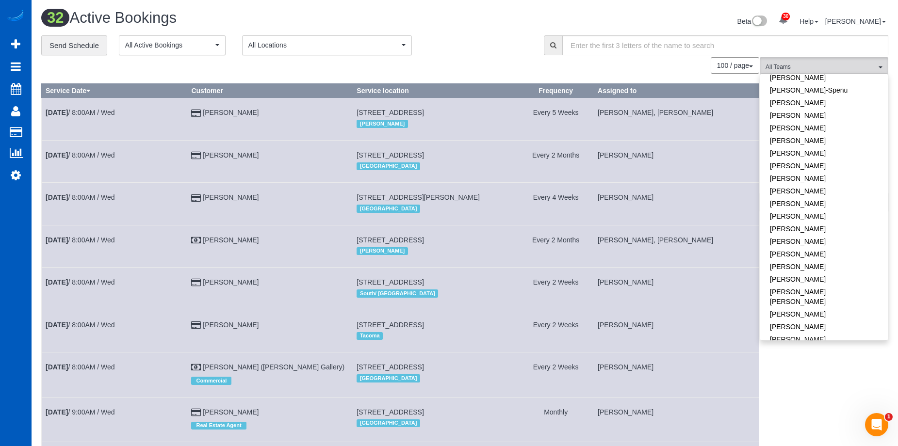
scroll to position [291, 0]
click at [831, 284] on link "[PERSON_NAME] [PERSON_NAME]" at bounding box center [824, 294] width 128 height 22
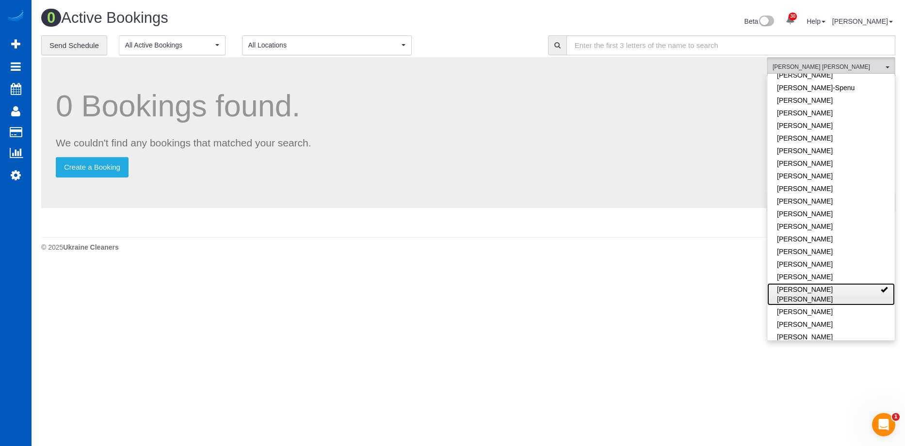
click at [858, 283] on link "[PERSON_NAME] [PERSON_NAME]" at bounding box center [832, 294] width 128 height 22
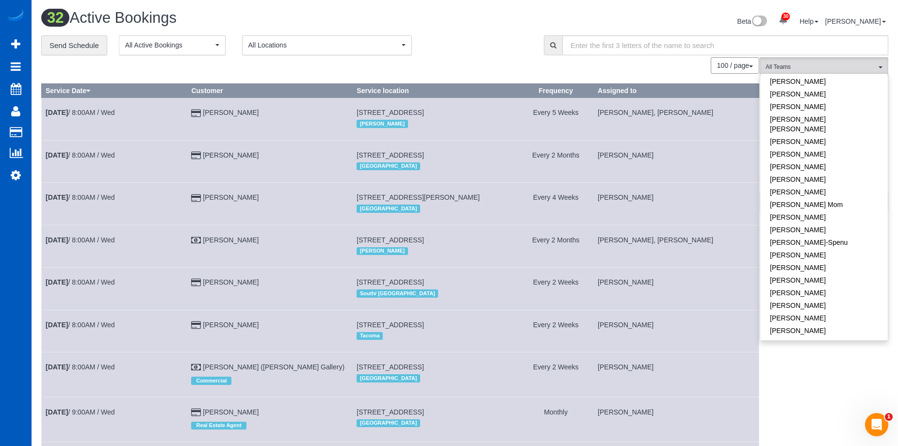
scroll to position [49, 0]
click at [853, 194] on link "[PERSON_NAME]" at bounding box center [824, 194] width 128 height 13
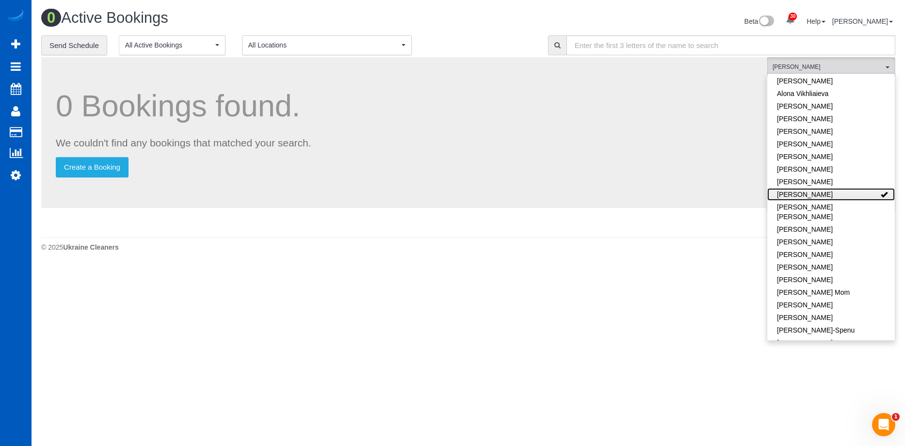
click at [860, 193] on link "[PERSON_NAME]" at bounding box center [832, 194] width 128 height 13
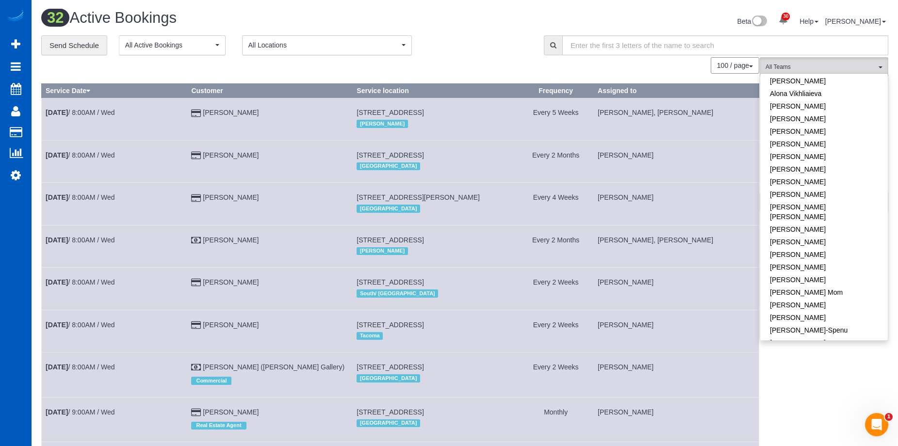
click at [515, 35] on div "**********" at bounding box center [285, 45] width 488 height 20
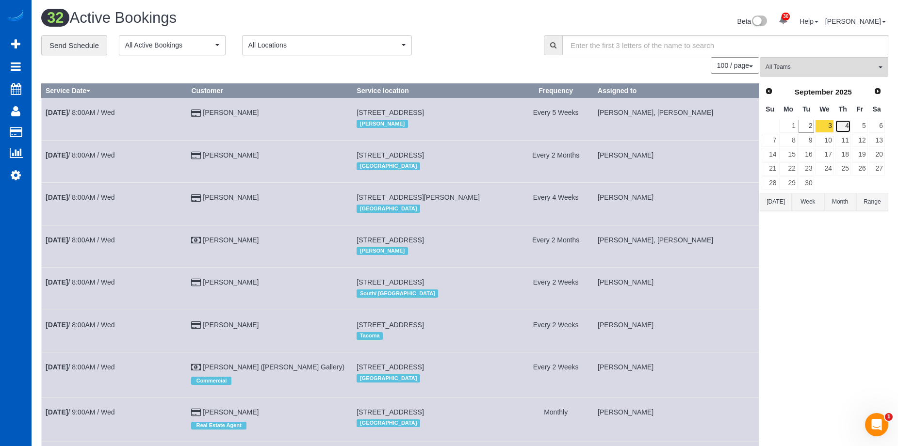
click at [843, 122] on link "4" at bounding box center [843, 126] width 16 height 13
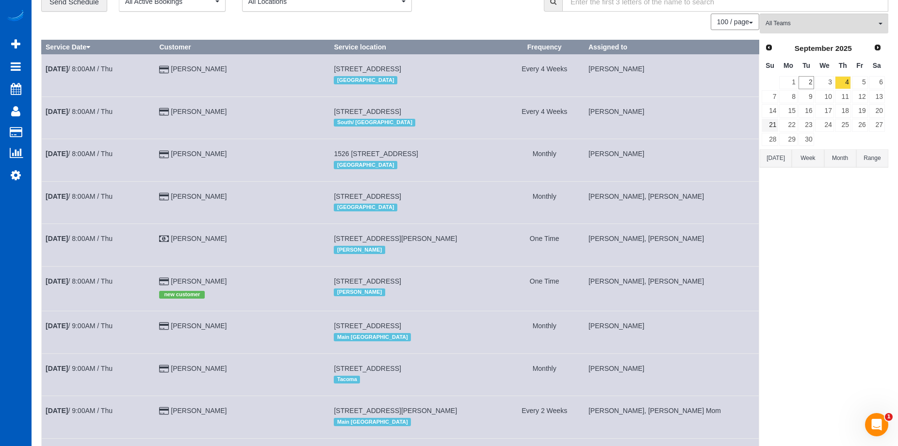
scroll to position [0, 0]
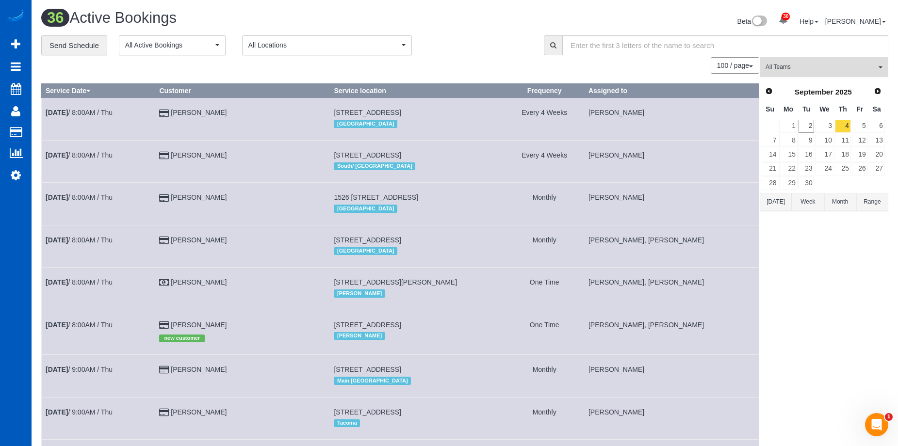
click at [809, 66] on span "All Teams" at bounding box center [821, 67] width 111 height 8
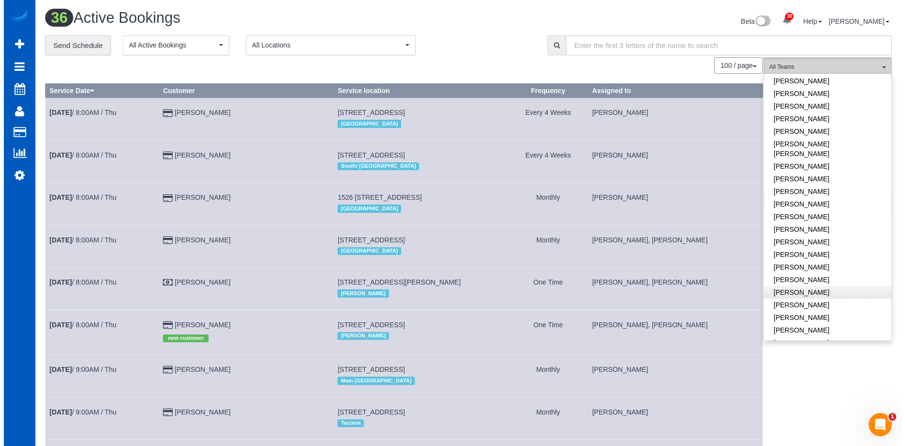
scroll to position [485, 0]
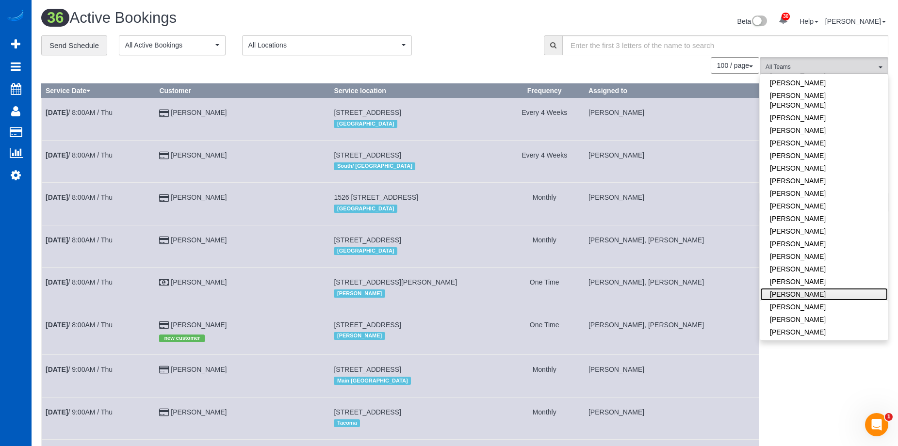
click at [833, 288] on link "Olesia Bezkrovna" at bounding box center [824, 294] width 128 height 13
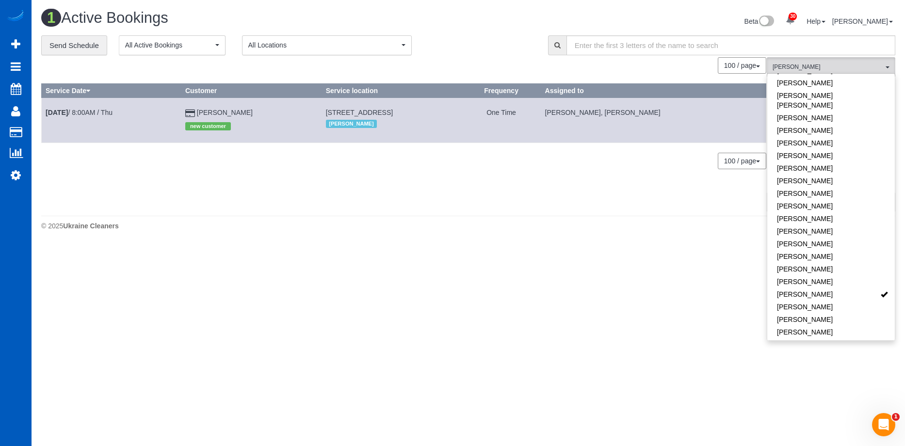
drag, startPoint x: 623, startPoint y: 193, endPoint x: 631, endPoint y: 182, distance: 13.2
click at [623, 193] on div "0 Bookings found. We couldn't find any bookings that matched your search. Creat…" at bounding box center [404, 133] width 726 height 153
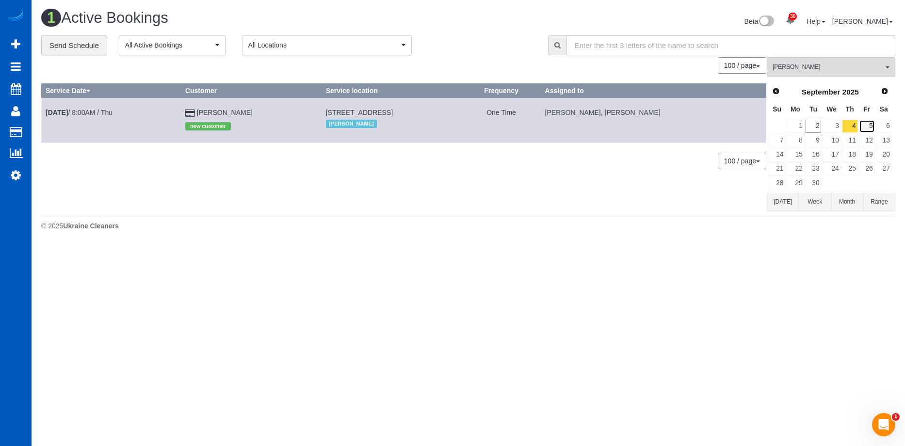
click at [867, 126] on link "5" at bounding box center [867, 126] width 16 height 13
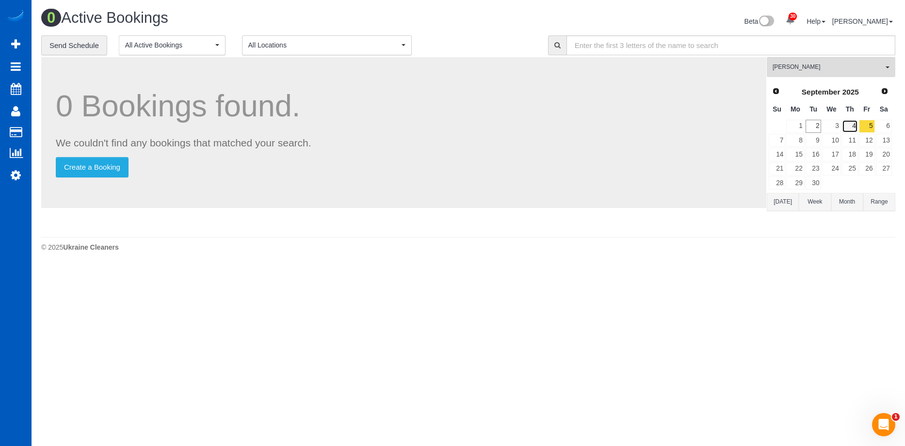
click at [849, 124] on link "4" at bounding box center [850, 126] width 16 height 13
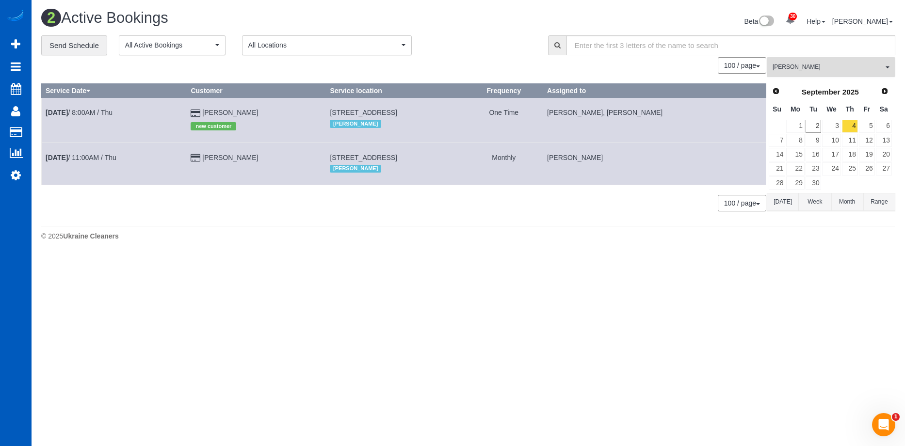
click at [841, 66] on span "Olesia Bezkrovna" at bounding box center [828, 67] width 111 height 8
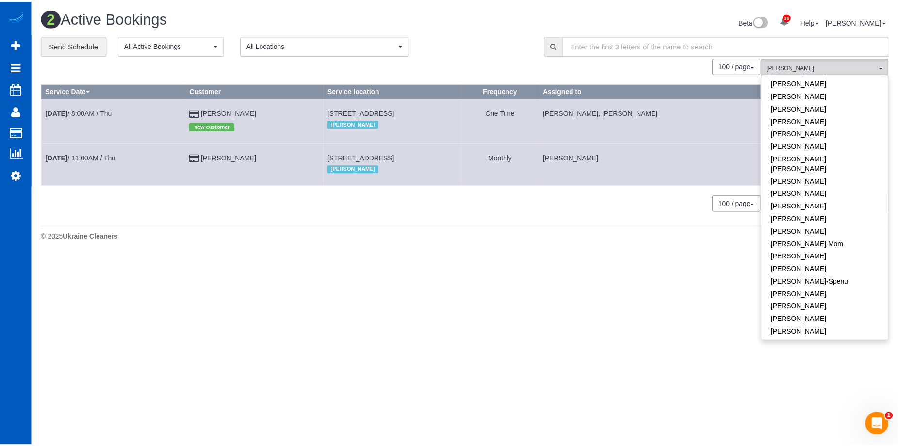
scroll to position [0, 0]
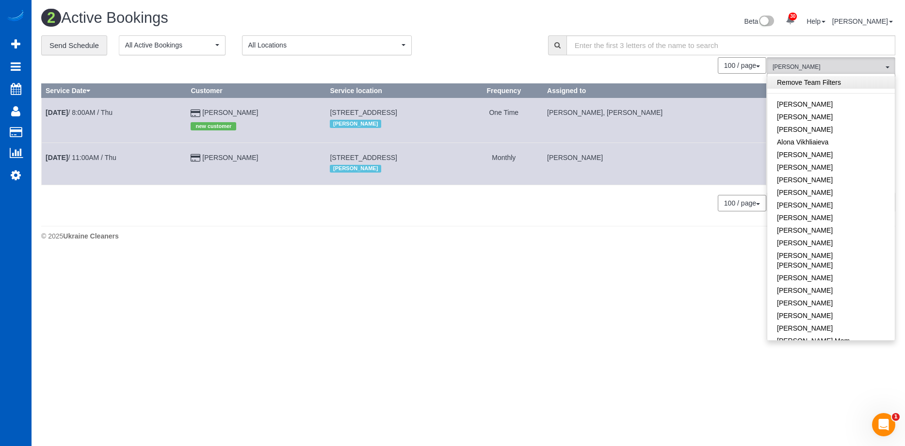
click at [844, 84] on link "Remove Team Filters" at bounding box center [832, 82] width 128 height 13
click at [481, 36] on div "**********" at bounding box center [287, 45] width 493 height 20
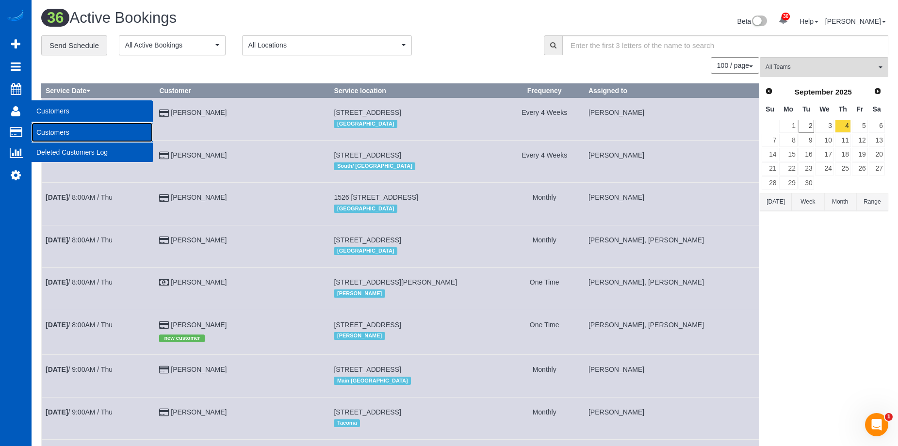
click at [50, 130] on link "Customers" at bounding box center [92, 132] width 121 height 19
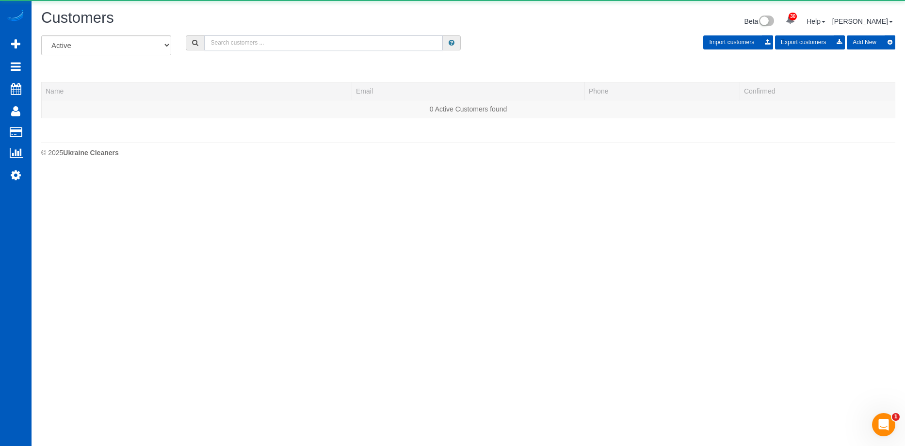
click at [291, 39] on input "text" at bounding box center [323, 42] width 239 height 15
paste input "[PERSON_NAME][EMAIL_ADDRESS][DOMAIN_NAME]"
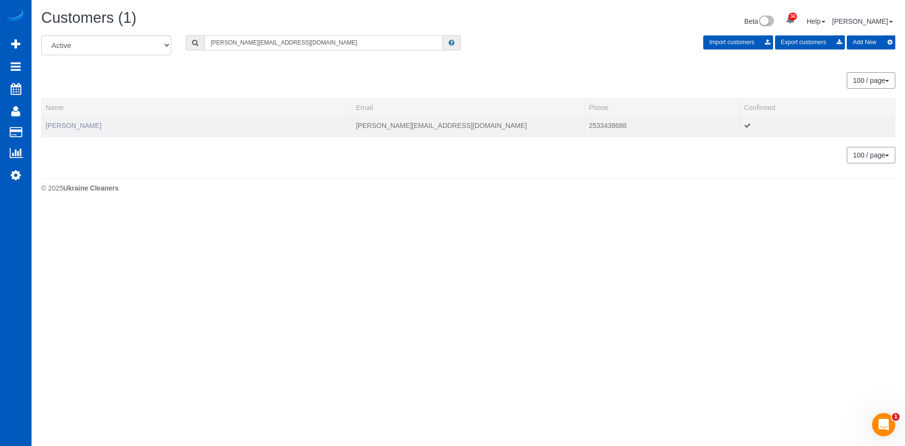
type input "[PERSON_NAME][EMAIL_ADDRESS][DOMAIN_NAME]"
click at [80, 127] on link "Francine Mckenty" at bounding box center [74, 126] width 56 height 8
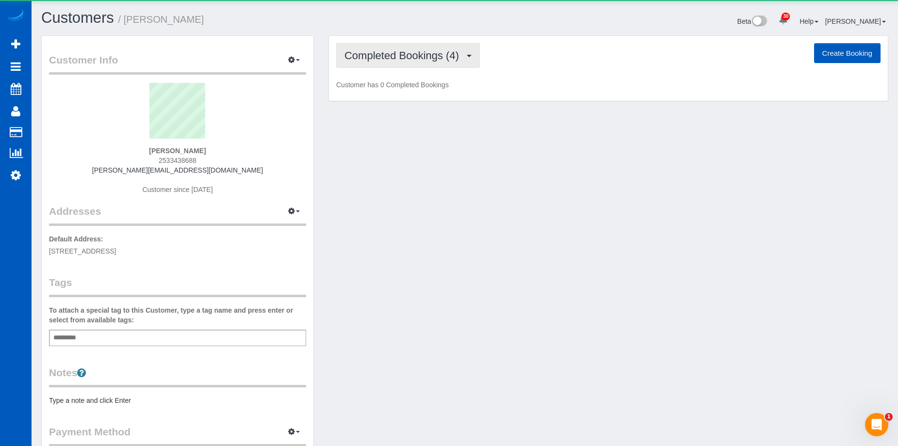
click at [368, 56] on span "Completed Bookings (4)" at bounding box center [404, 55] width 119 height 12
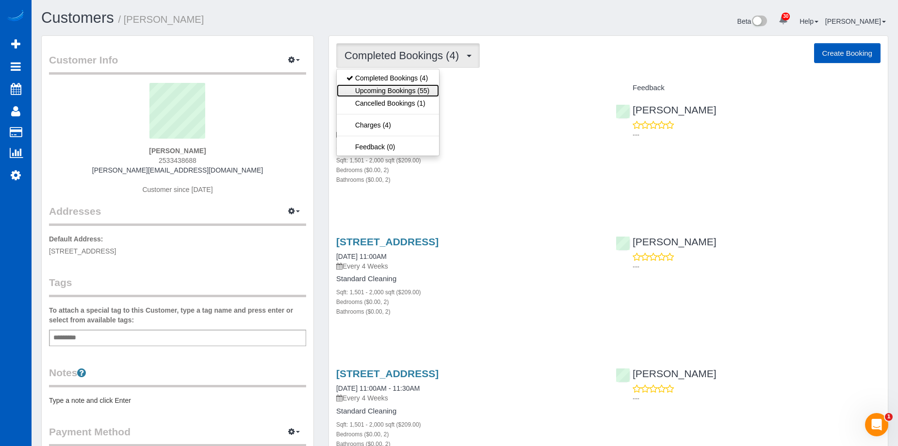
click at [379, 93] on link "Upcoming Bookings (55)" at bounding box center [388, 90] width 102 height 13
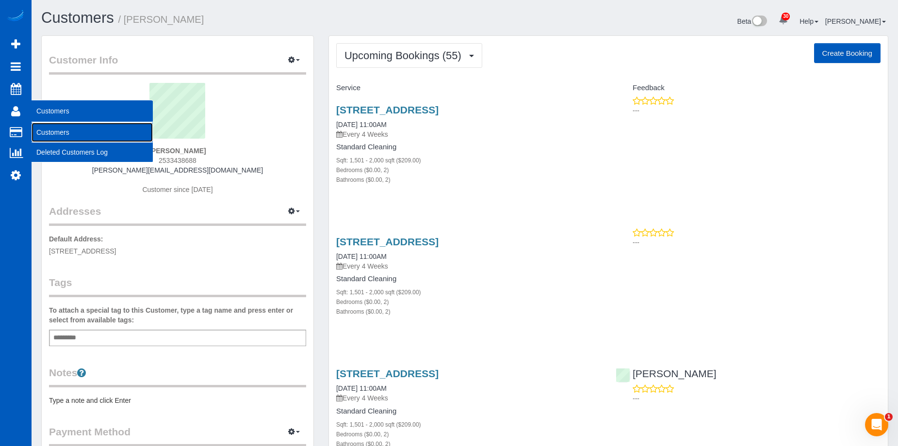
click at [56, 126] on link "Customers" at bounding box center [92, 132] width 121 height 19
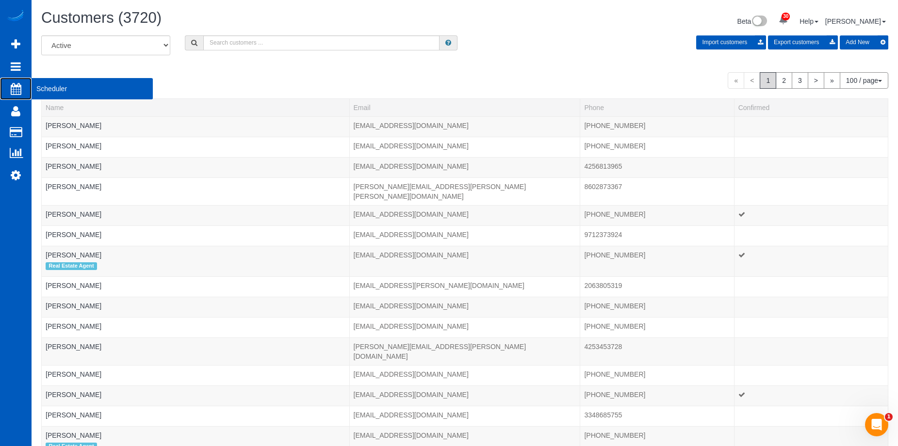
click at [37, 87] on span "Scheduler" at bounding box center [92, 89] width 121 height 22
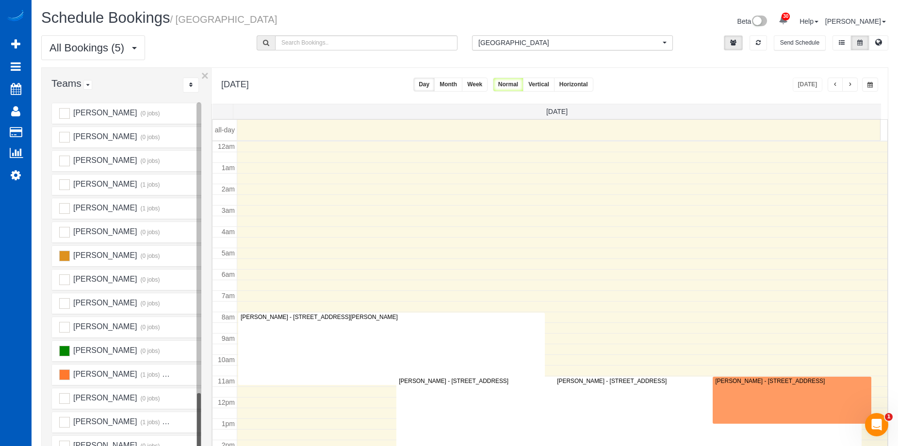
click at [593, 85] on button "Horizontal" at bounding box center [573, 85] width 39 height 14
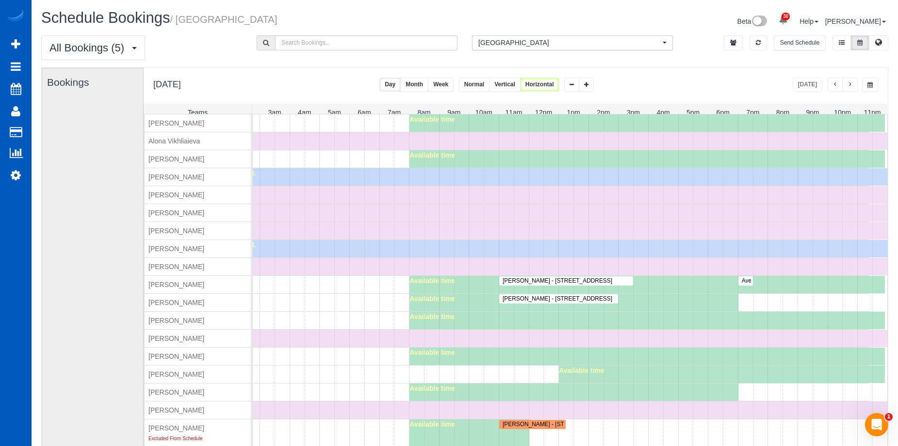
click at [548, 46] on span "[GEOGRAPHIC_DATA]" at bounding box center [569, 43] width 182 height 10
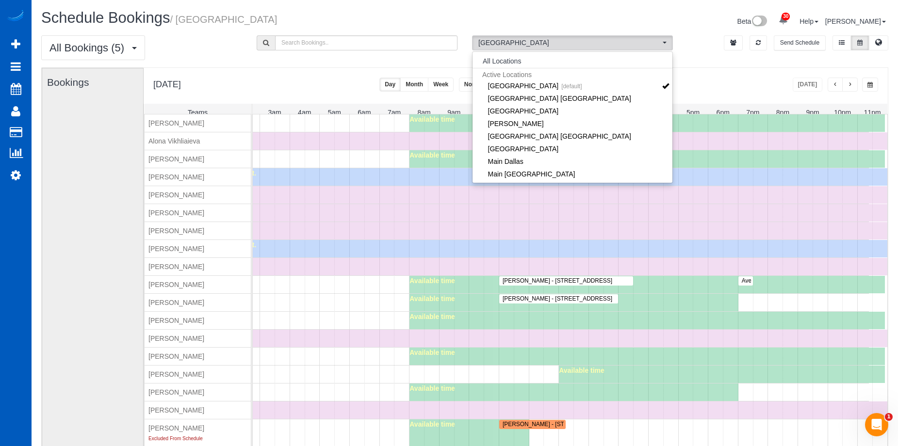
click at [542, 61] on li "All Locations" at bounding box center [573, 61] width 200 height 14
click at [509, 61] on button "All Locations" at bounding box center [502, 61] width 59 height 14
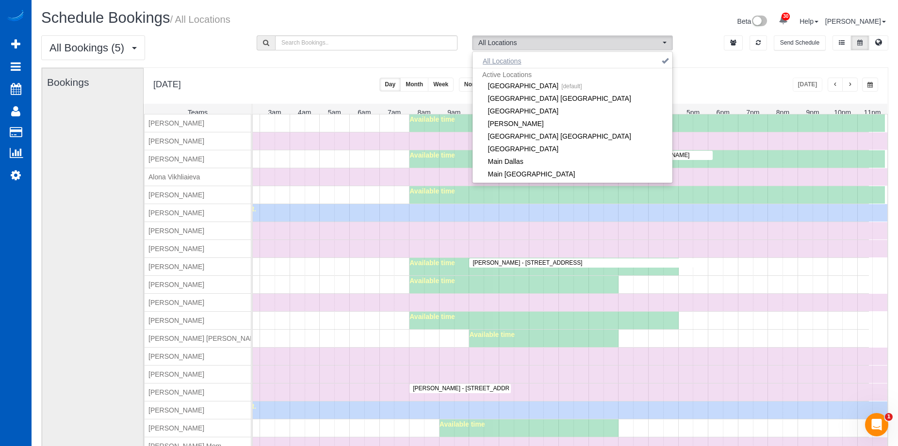
scroll to position [36, 0]
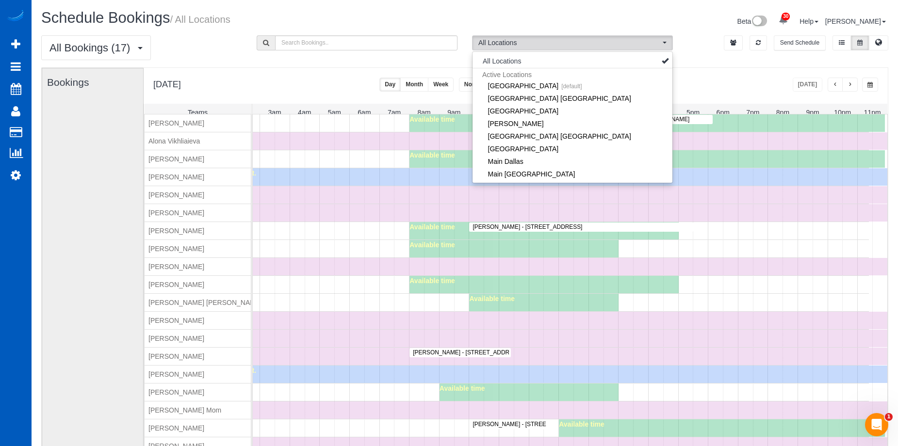
click at [376, 75] on div "Monday, Sep 1, 2025 Today Day Month Week Normal Vertical Horizontal" at bounding box center [516, 86] width 744 height 36
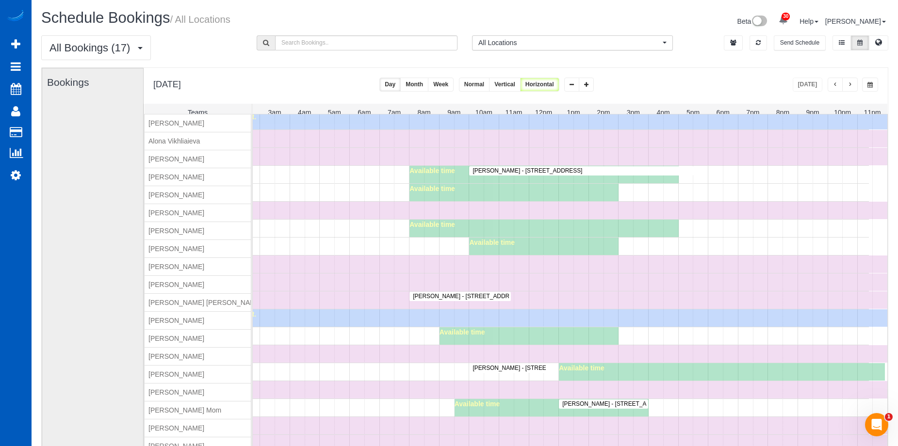
scroll to position [0, 0]
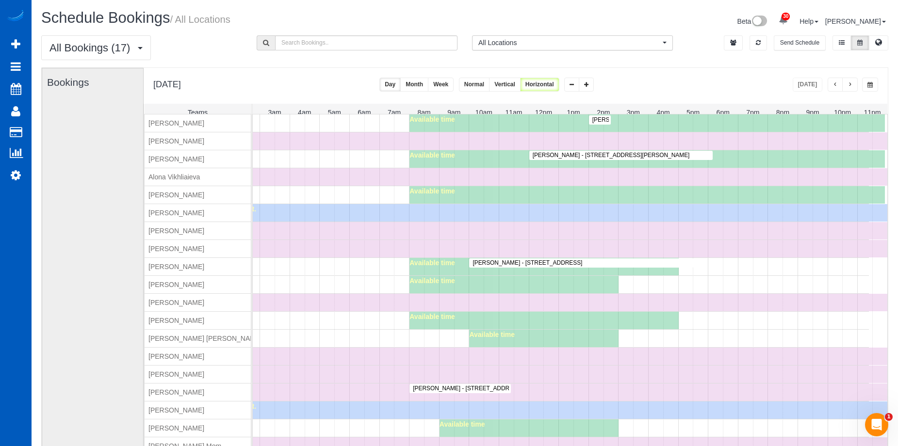
click at [454, 87] on button "Week" at bounding box center [441, 85] width 26 height 14
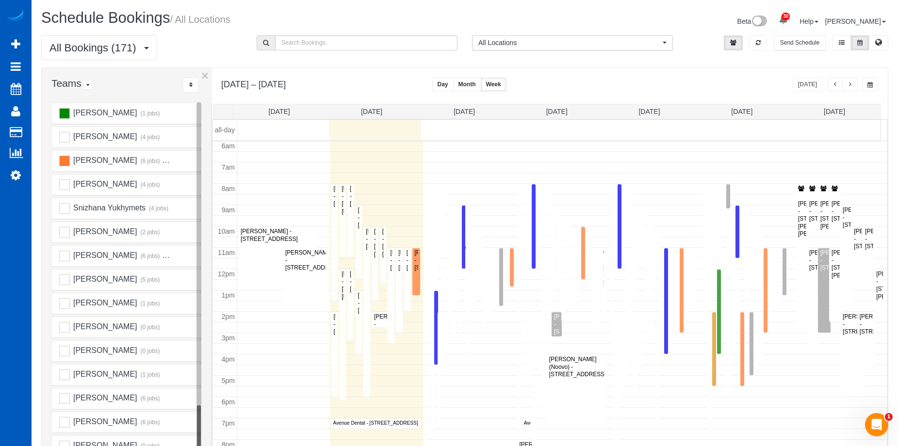
click at [454, 88] on button "Day" at bounding box center [442, 85] width 21 height 14
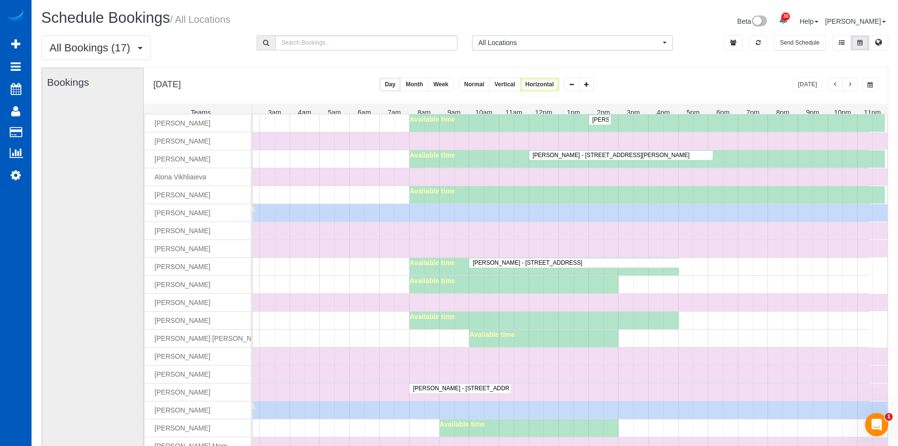
click at [856, 82] on button "button" at bounding box center [850, 85] width 16 height 14
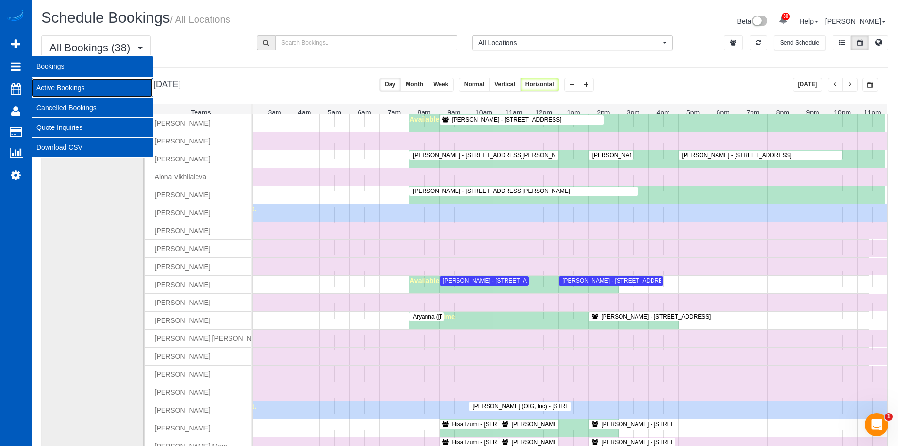
click at [76, 89] on link "Active Bookings" at bounding box center [92, 87] width 121 height 19
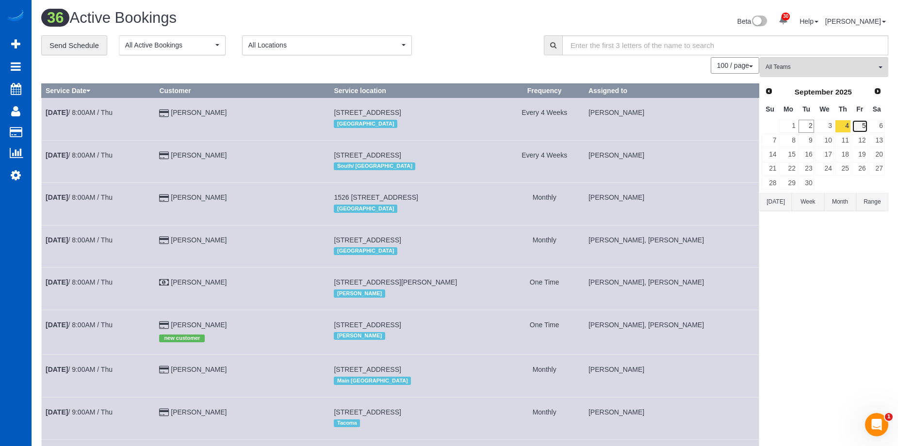
click at [858, 127] on link "5" at bounding box center [860, 126] width 16 height 13
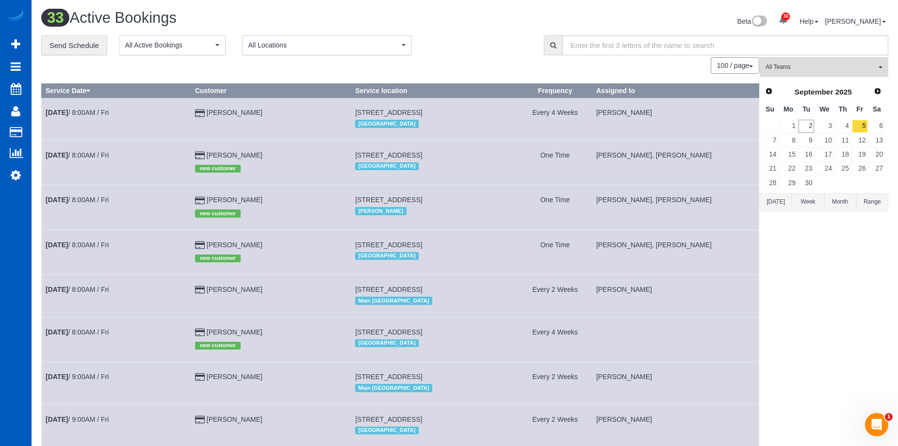
click at [460, 31] on div "33 Active Bookings Beta 30 Your Notifications You have 0 alerts × You have 1 to…" at bounding box center [465, 23] width 862 height 26
click at [444, 177] on td "28813 Ne 172nd Ave, Battle Ground, WA 98604 Portland" at bounding box center [434, 162] width 167 height 45
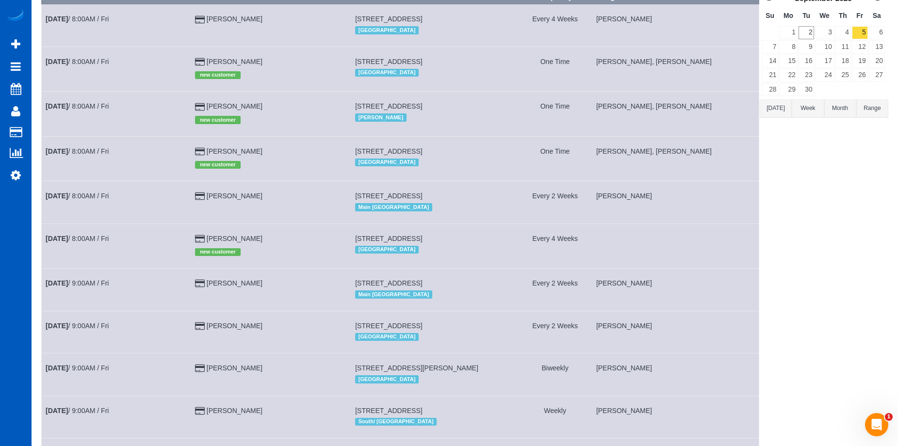
scroll to position [146, 0]
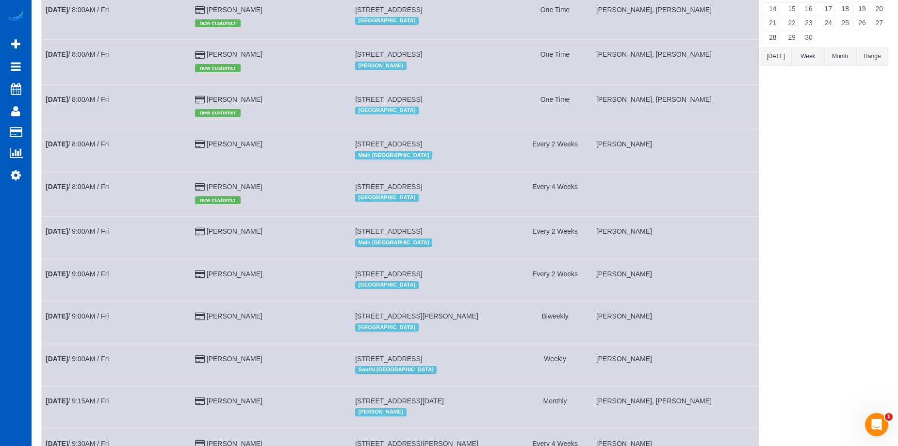
click at [454, 241] on div "Main [GEOGRAPHIC_DATA]" at bounding box center [434, 242] width 159 height 13
click at [452, 138] on td "1718 45th Avenue Sw, Seattle, WA 98116 Main Seattle" at bounding box center [434, 151] width 167 height 42
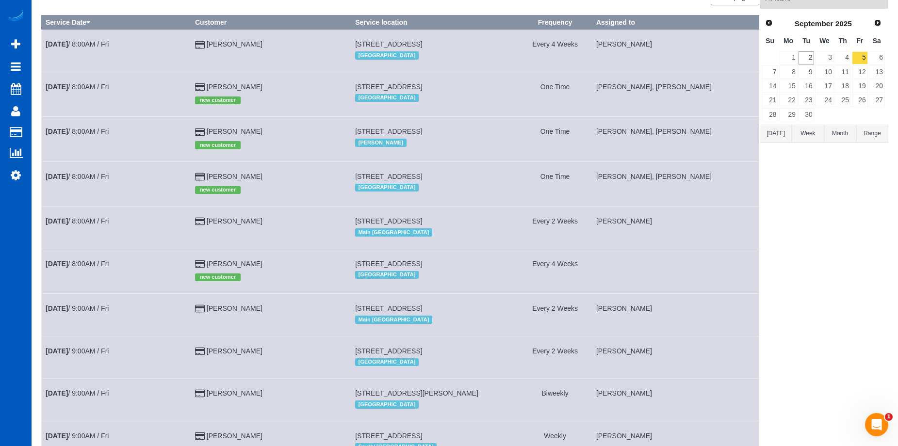
scroll to position [0, 0]
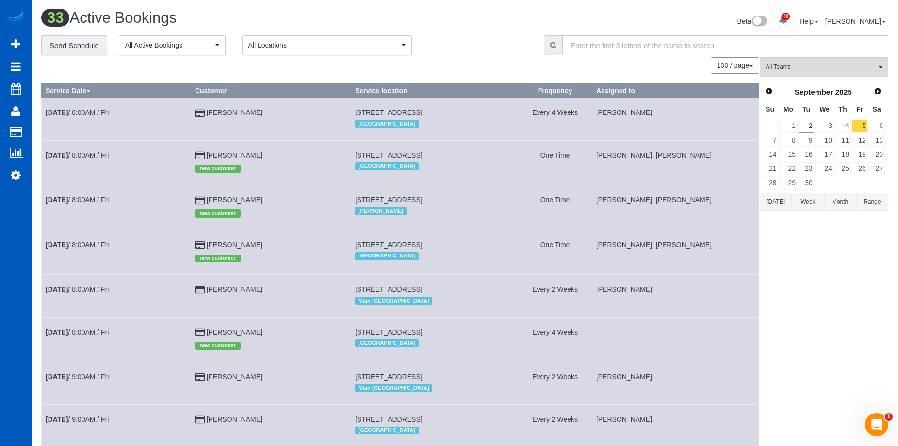
click at [462, 123] on div "[GEOGRAPHIC_DATA]" at bounding box center [434, 123] width 159 height 13
click at [382, 24] on h1 "33 Active Bookings" at bounding box center [249, 18] width 416 height 16
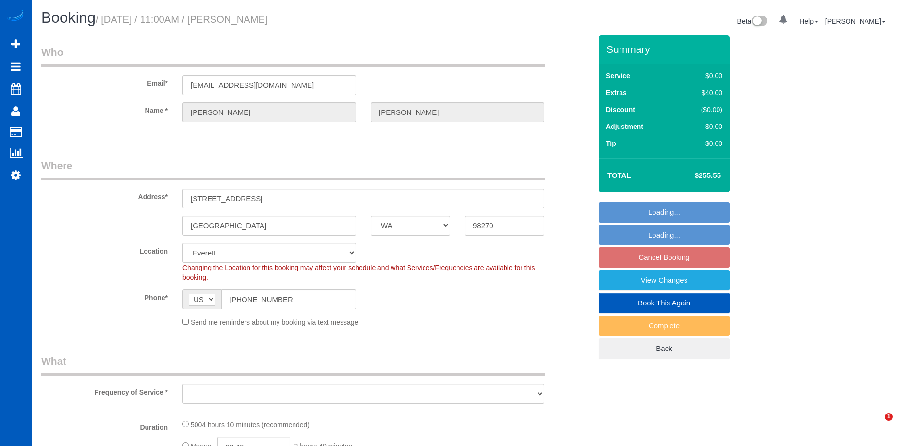
select select "WA"
select select "object:914"
select select "spot2"
select select "object:1113"
select select "2001"
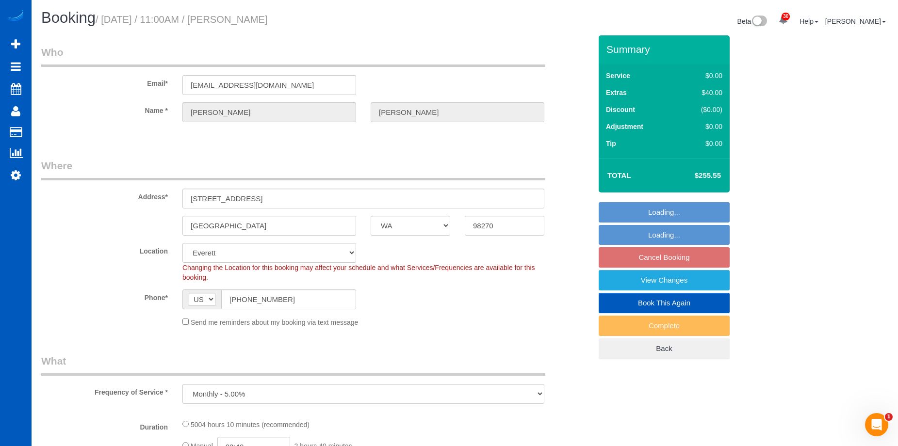
select select "3"
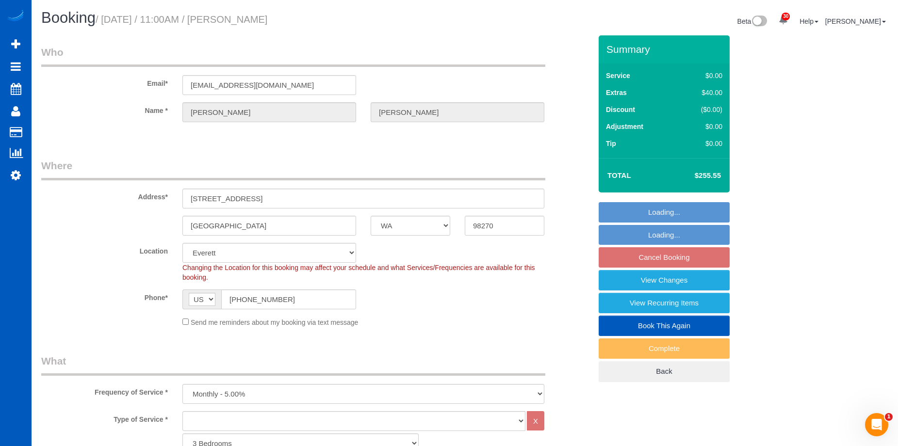
select select "2001"
select select "3"
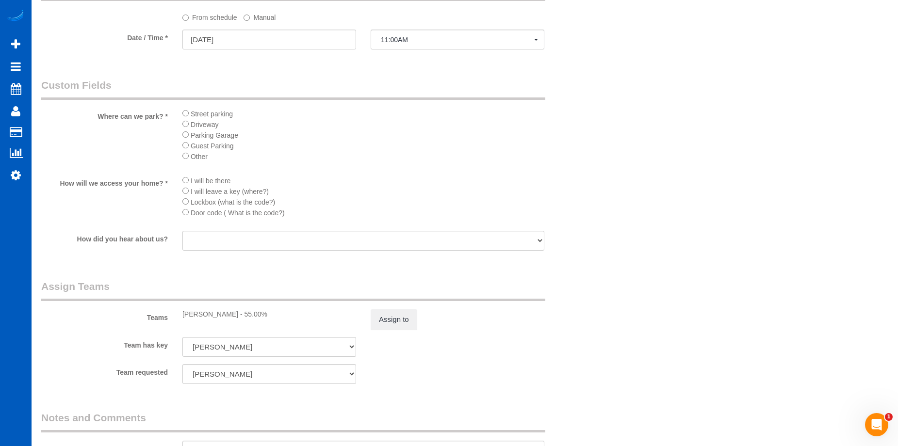
scroll to position [776, 0]
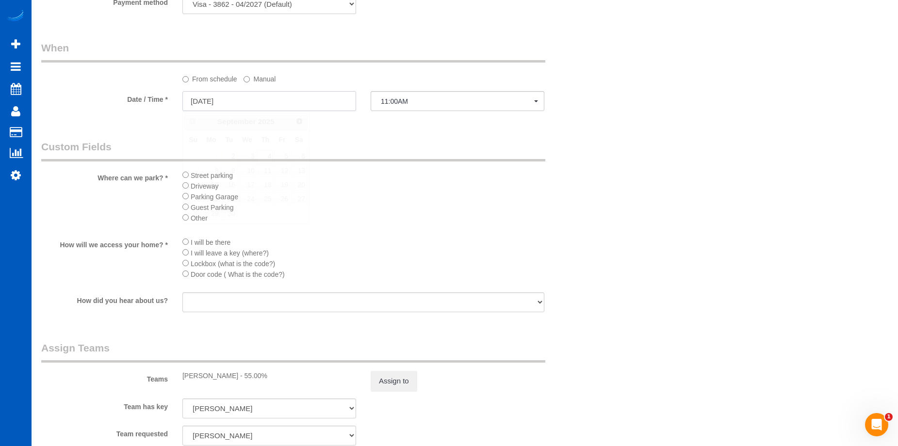
click at [336, 99] on input "09/04/2025" at bounding box center [269, 101] width 174 height 20
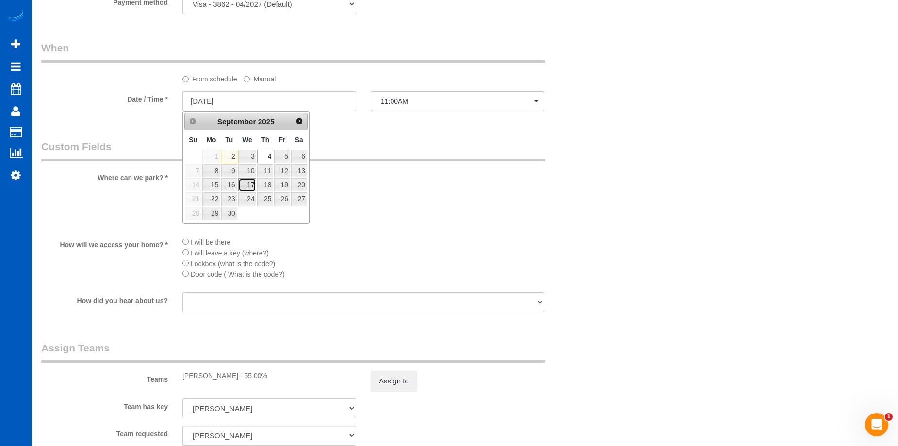
click at [250, 183] on link "17" at bounding box center [247, 185] width 18 height 13
type input "09/17/2025"
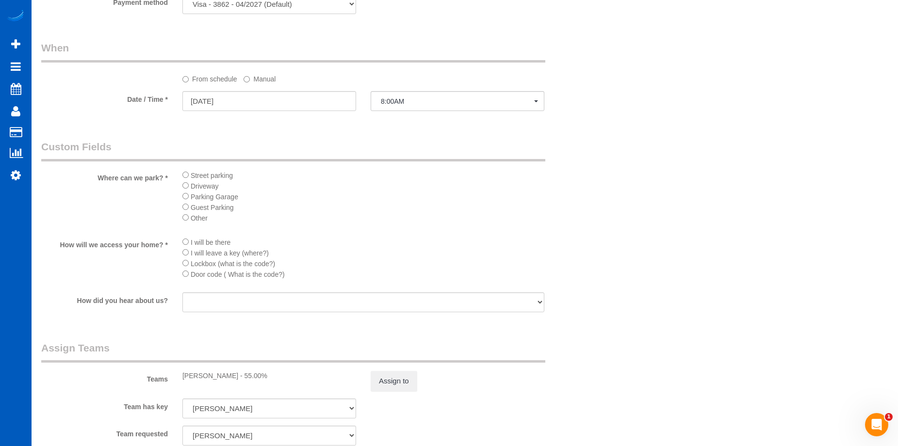
click at [435, 89] on sui-booking-spot "From schedule Manual Date / Time * 09/17/2025 8:00AM Wed September 17th 8:00AM …" at bounding box center [316, 77] width 550 height 72
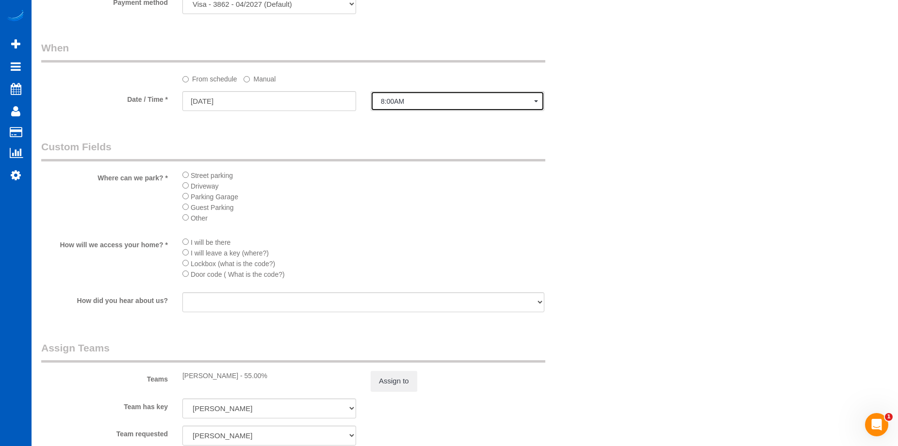
click at [433, 100] on span "8:00AM" at bounding box center [457, 102] width 153 height 8
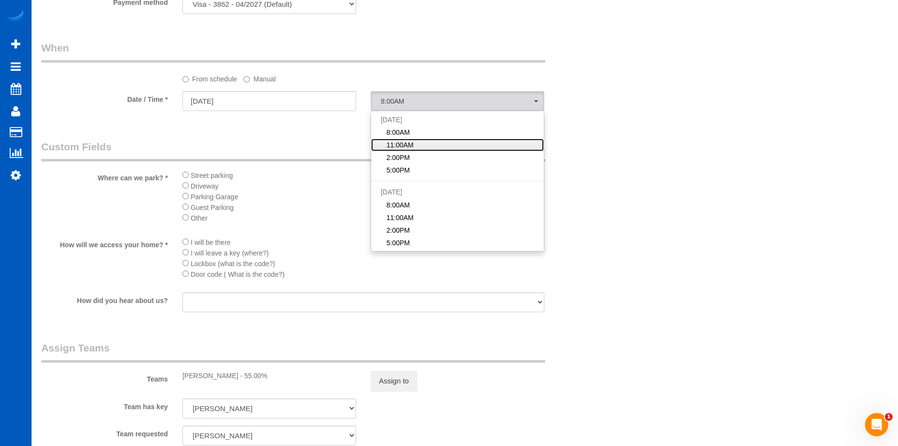
click at [425, 143] on link "11:00AM" at bounding box center [457, 145] width 173 height 13
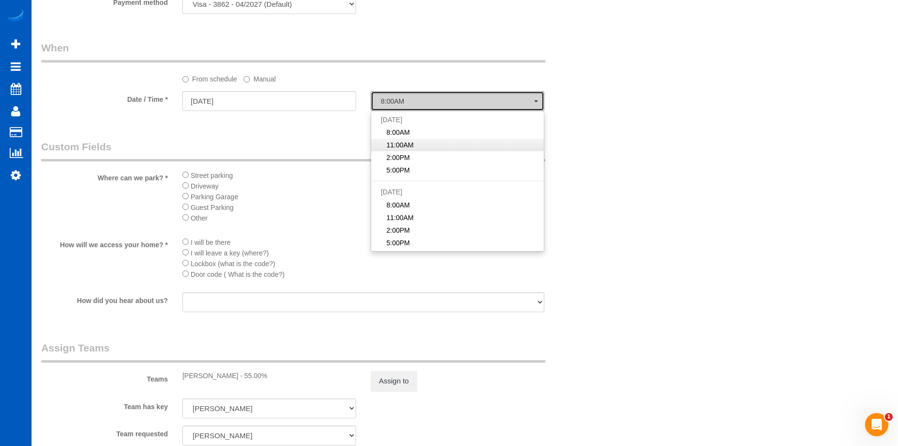
select select "spot14"
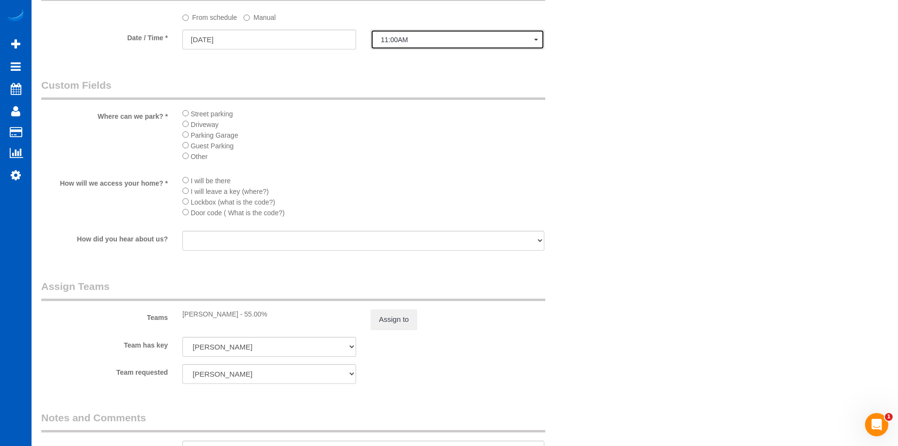
scroll to position [970, 0]
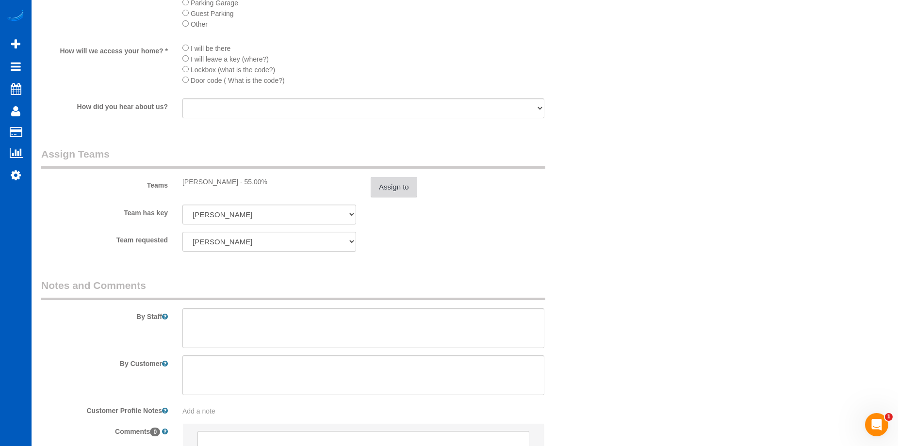
click at [389, 184] on button "Assign to" at bounding box center [394, 187] width 47 height 20
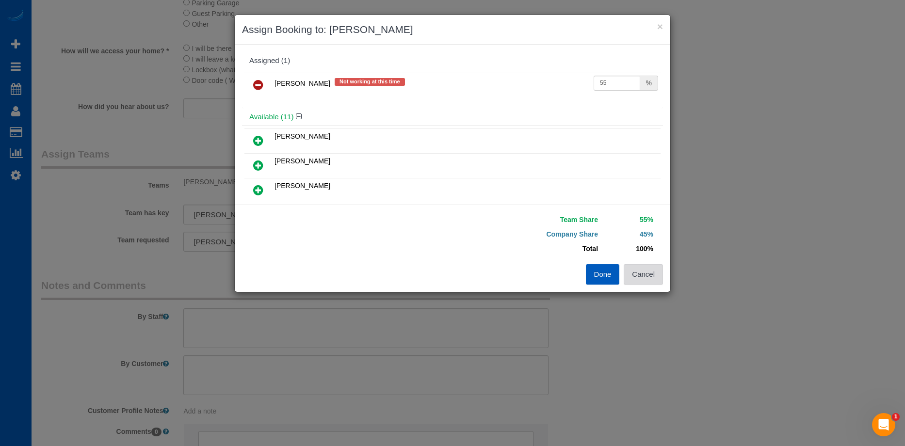
click at [643, 271] on button "Cancel" at bounding box center [643, 274] width 39 height 20
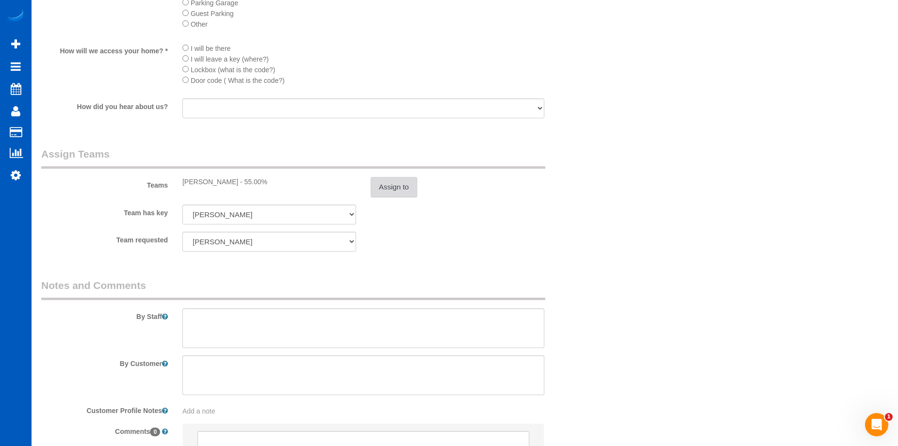
click at [411, 189] on button "Assign to" at bounding box center [394, 187] width 47 height 20
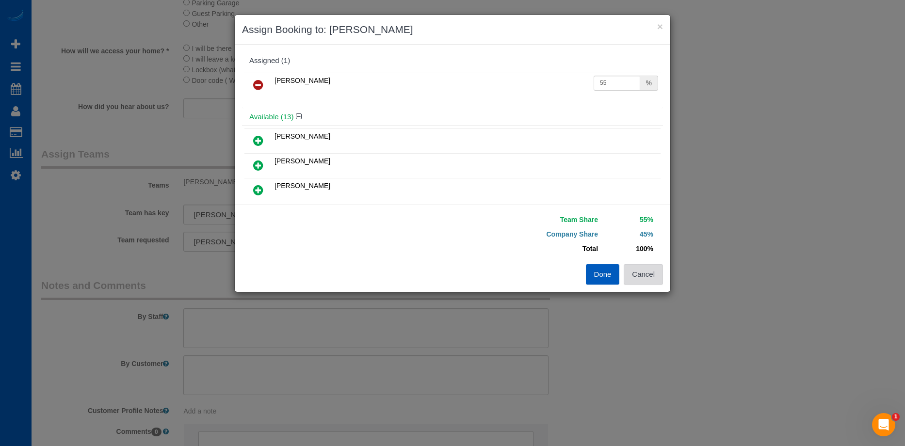
click at [640, 269] on button "Cancel" at bounding box center [643, 274] width 39 height 20
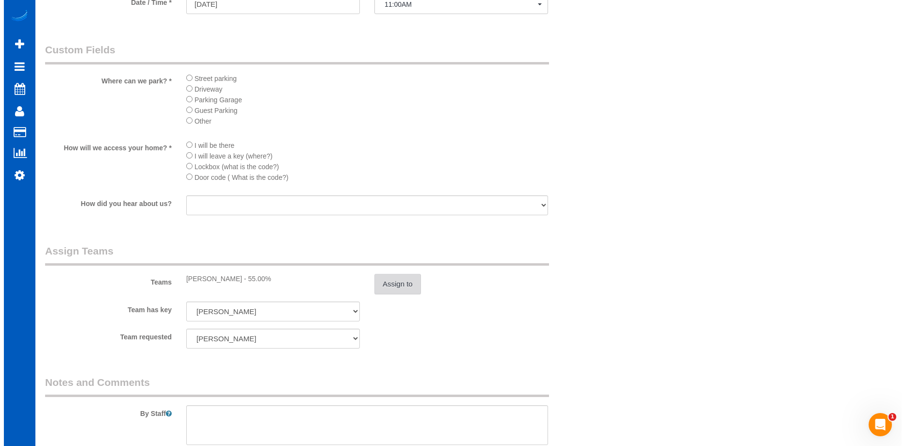
scroll to position [1064, 0]
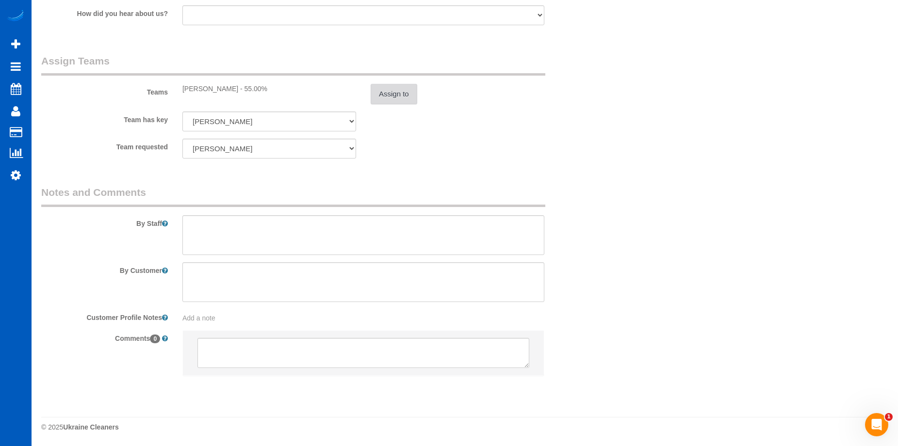
click at [405, 94] on button "Assign to" at bounding box center [394, 94] width 47 height 20
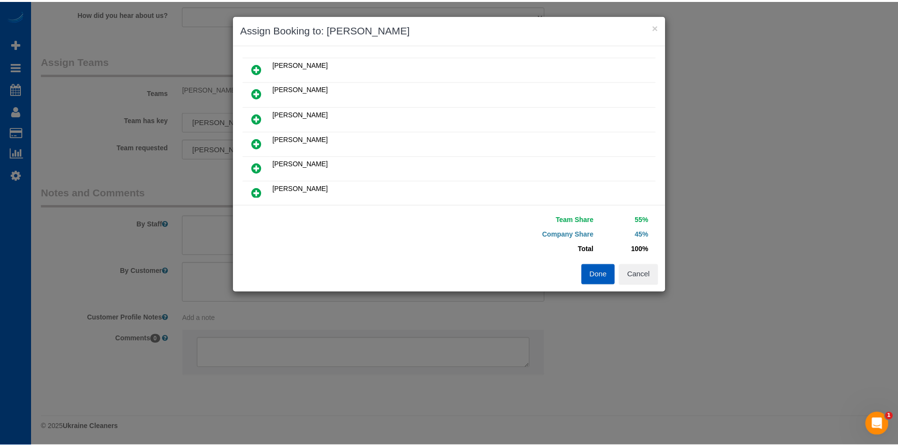
scroll to position [49, 0]
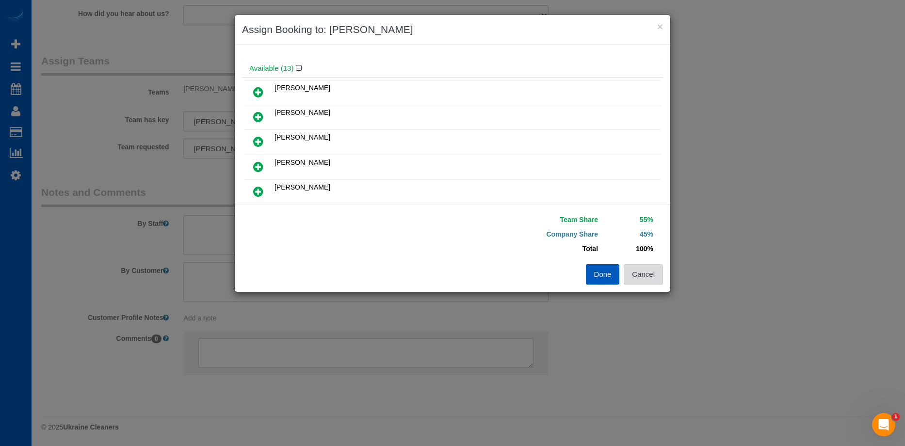
click at [645, 275] on button "Cancel" at bounding box center [643, 274] width 39 height 20
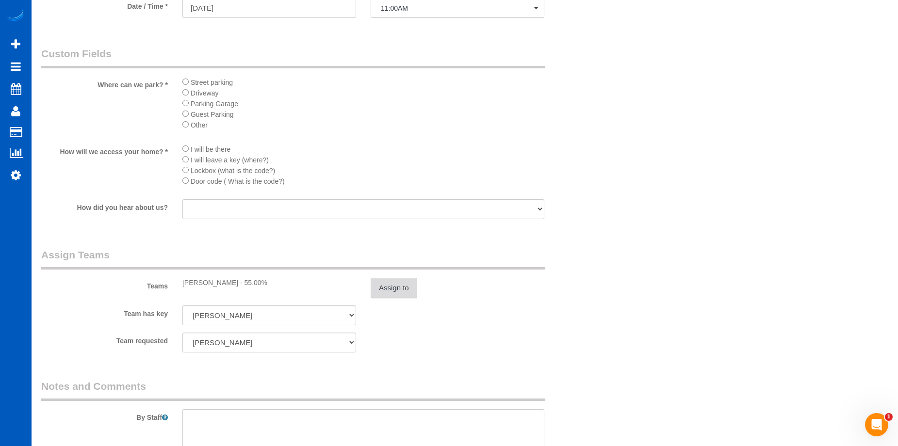
scroll to position [724, 0]
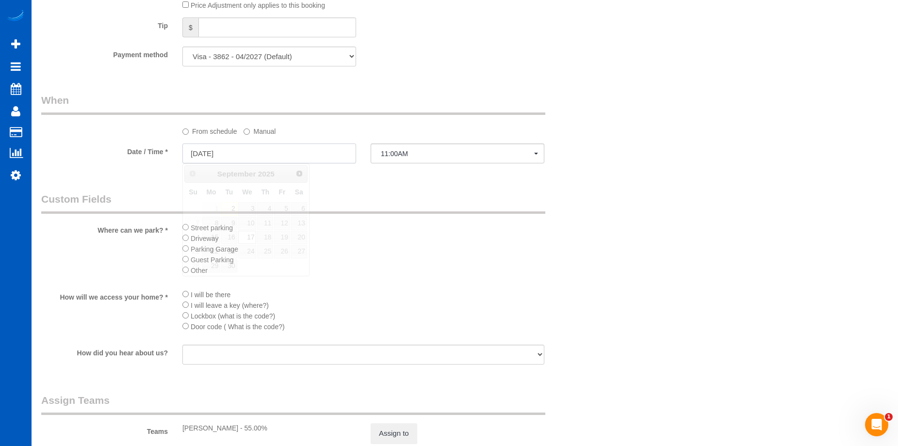
click at [306, 153] on input "09/17/2025" at bounding box center [269, 154] width 174 height 20
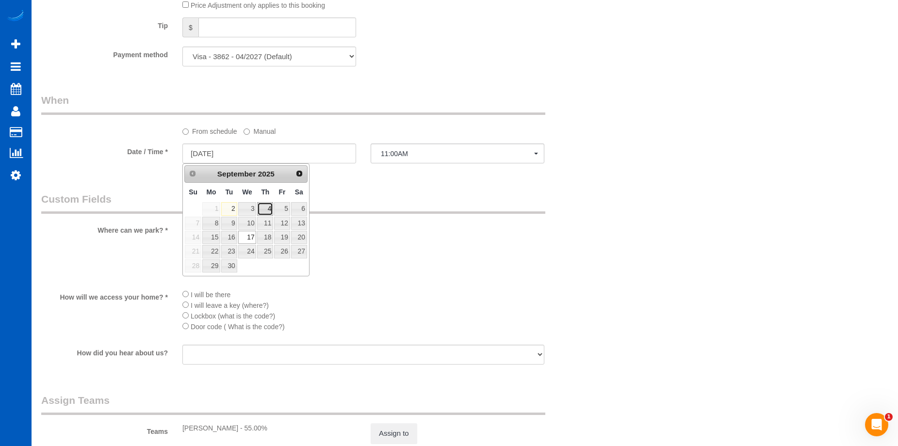
click at [265, 211] on link "4" at bounding box center [265, 208] width 16 height 13
type input "[DATE]"
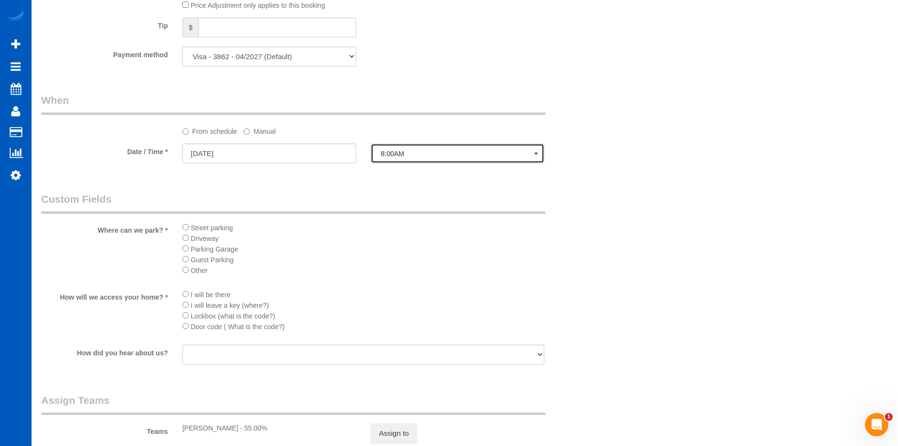
click at [424, 154] on span "8:00AM" at bounding box center [457, 154] width 153 height 8
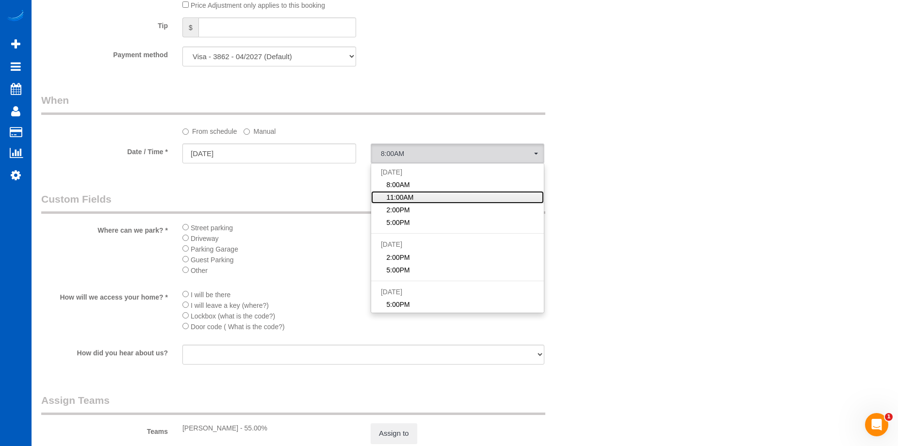
click at [412, 196] on span "11:00AM" at bounding box center [399, 198] width 27 height 10
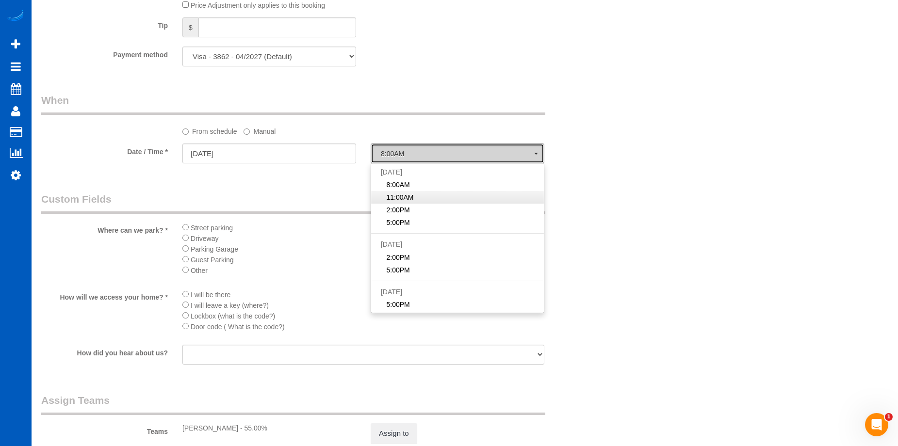
select select "spot31"
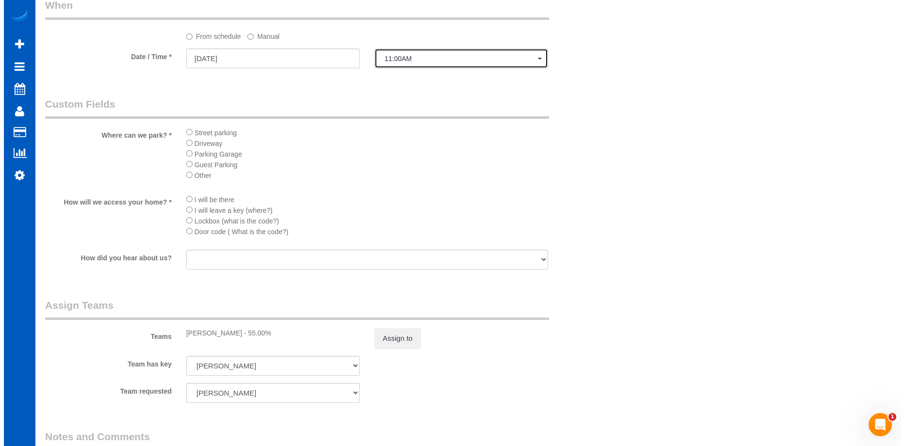
scroll to position [821, 0]
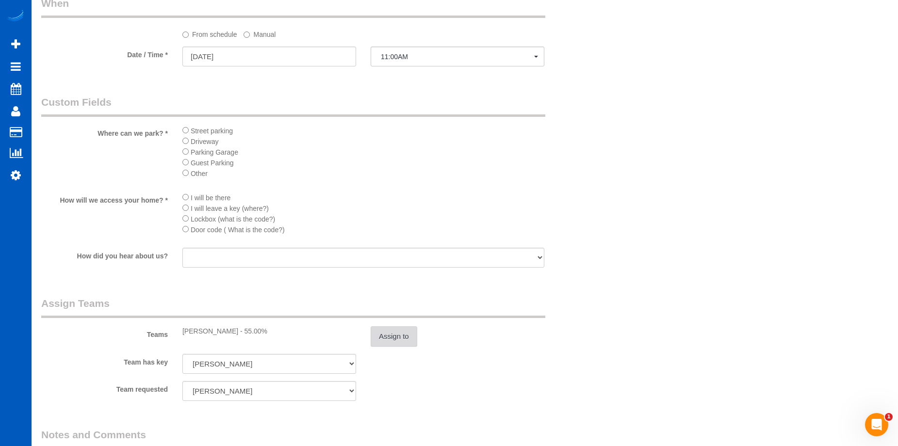
click at [400, 336] on button "Assign to" at bounding box center [394, 337] width 47 height 20
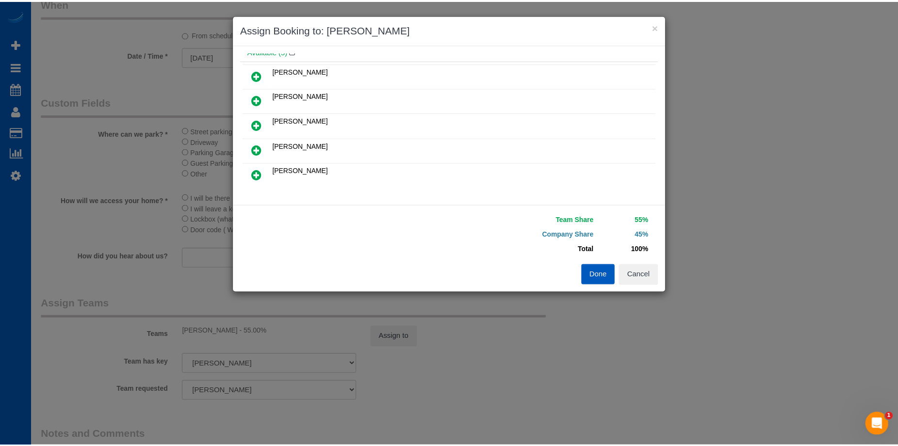
scroll to position [49, 0]
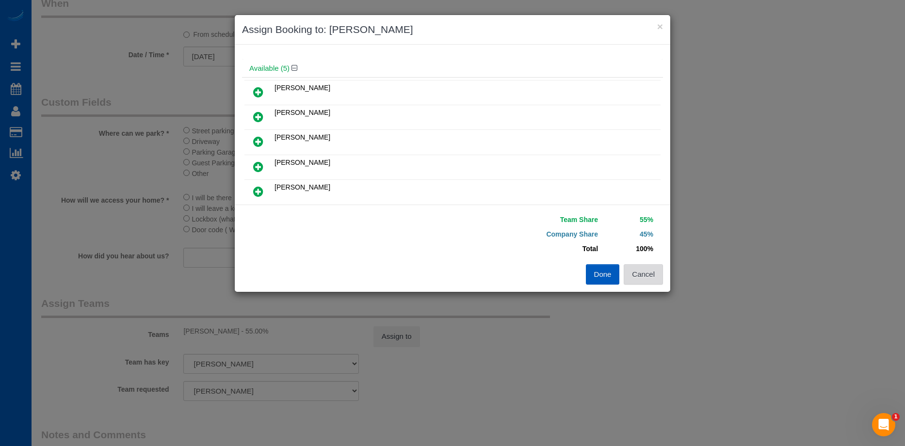
click at [649, 265] on button "Cancel" at bounding box center [643, 274] width 39 height 20
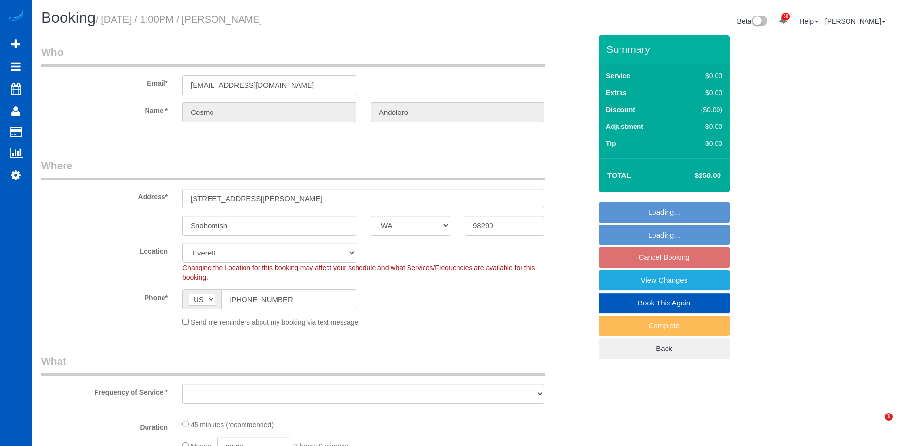
select select "WA"
select select "object:909"
select select "199"
select select "object:1173"
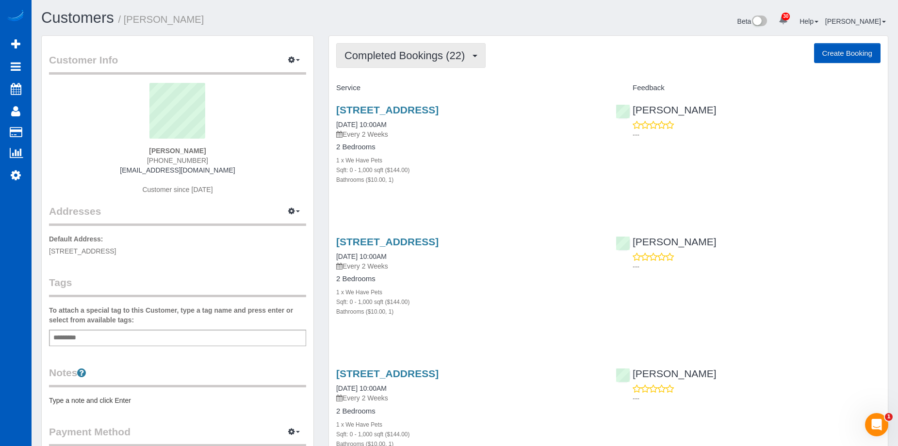
click at [451, 62] on button "Completed Bookings (22)" at bounding box center [410, 55] width 149 height 25
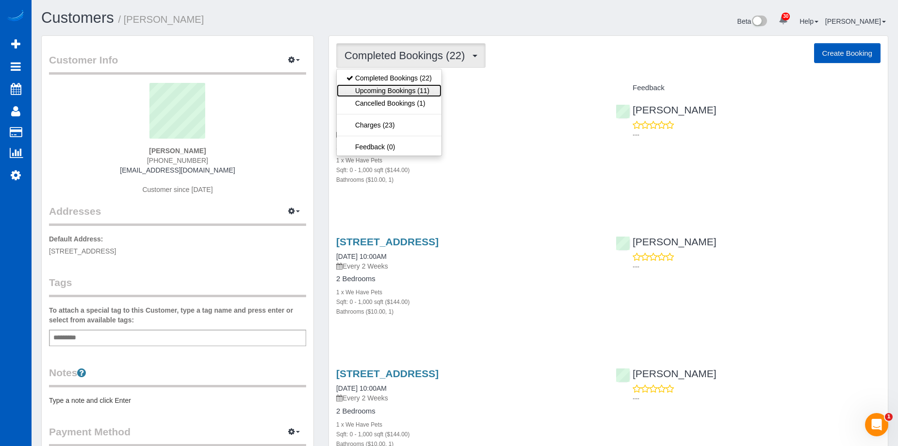
click at [429, 90] on link "Upcoming Bookings (11)" at bounding box center [389, 90] width 105 height 13
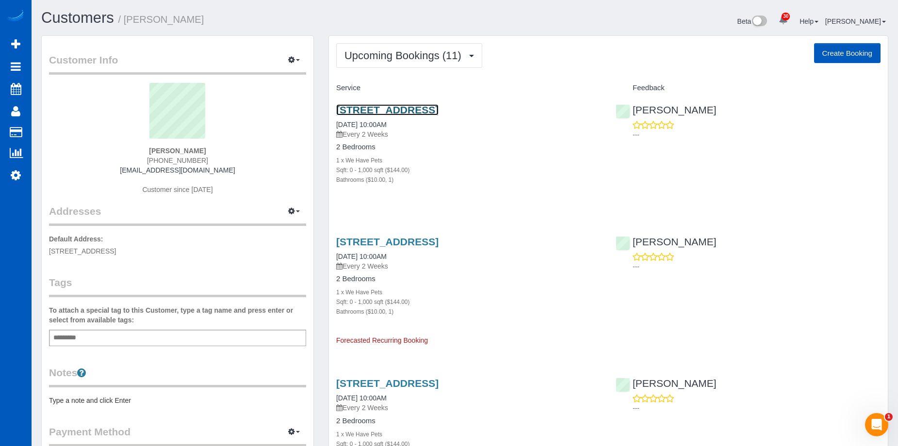
click at [439, 109] on link "[STREET_ADDRESS]" at bounding box center [387, 109] width 102 height 11
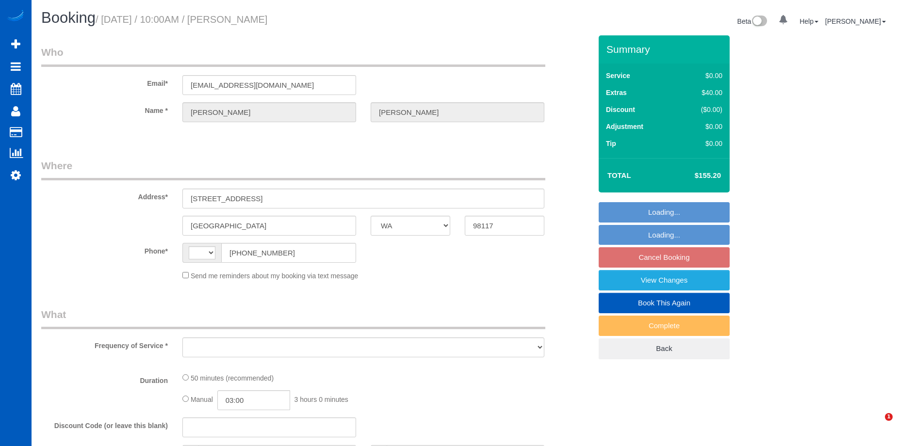
select select "WA"
select select "string:[GEOGRAPHIC_DATA]"
select select "object:807"
select select "string:fspay-20bcd39b-8b8c-4bcb-8551-e2651b3f0f1f"
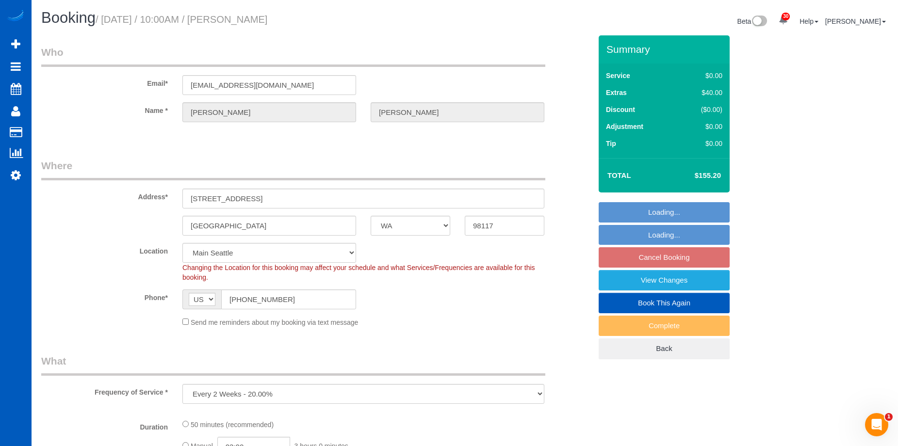
select select "object:1112"
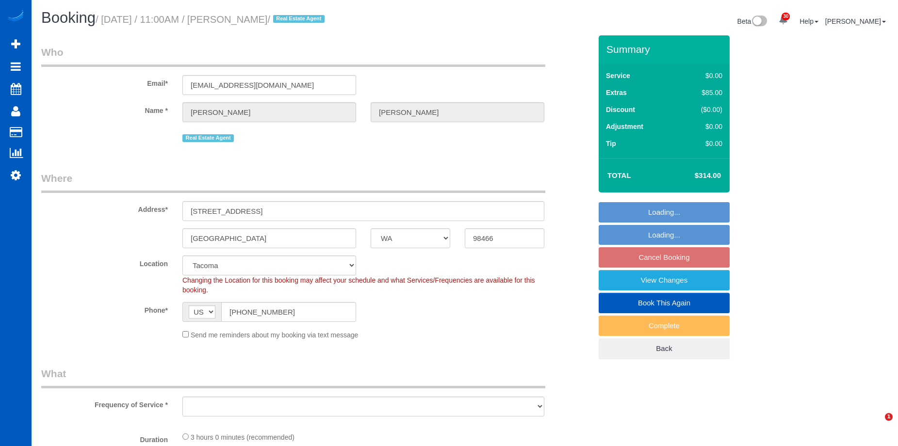
select select "WA"
select select "number:33"
select select "object:912"
select select "spot1"
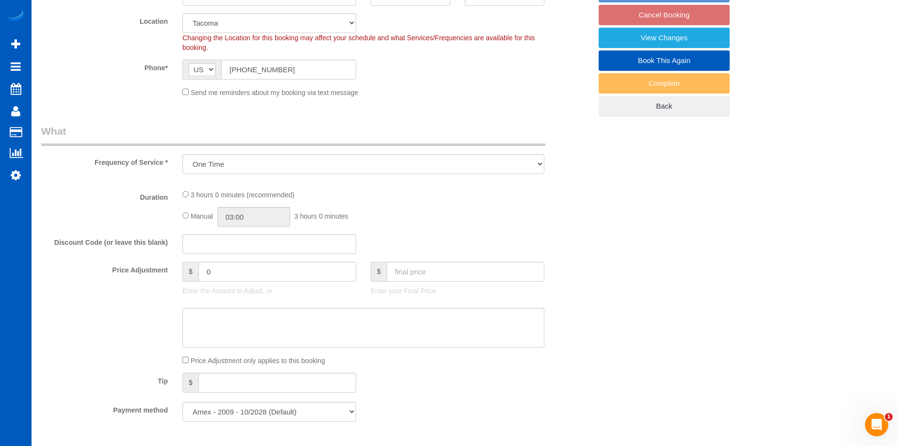
select select "199"
select select "2"
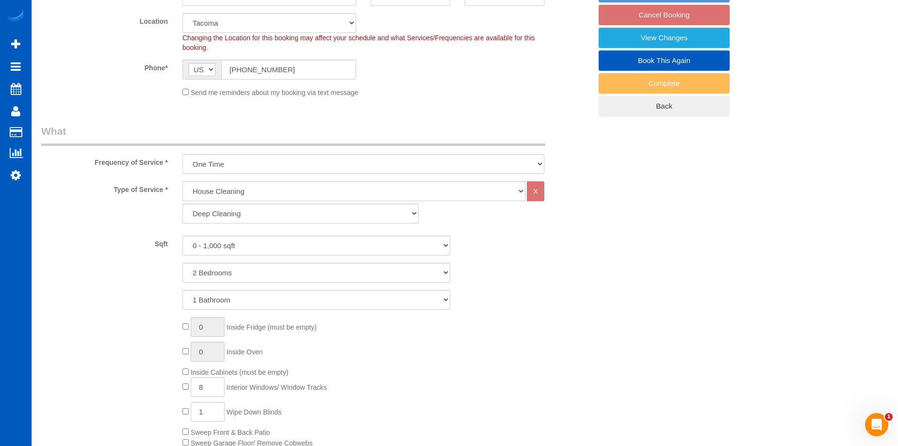
select select "object:1211"
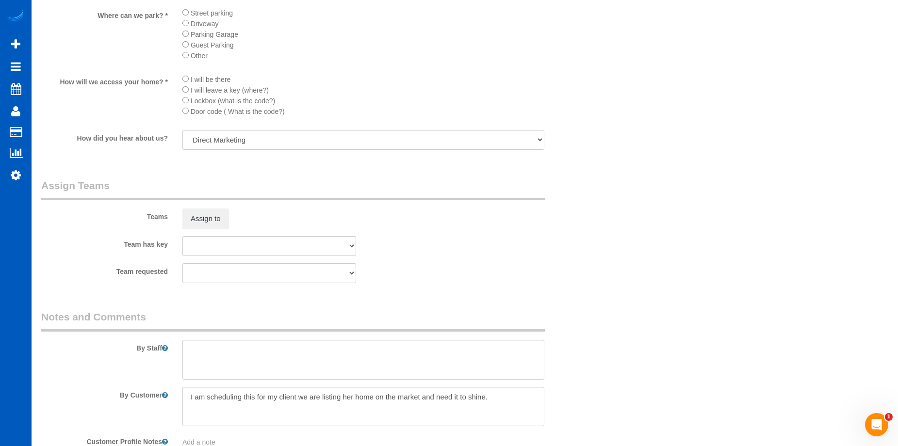
scroll to position [1213, 0]
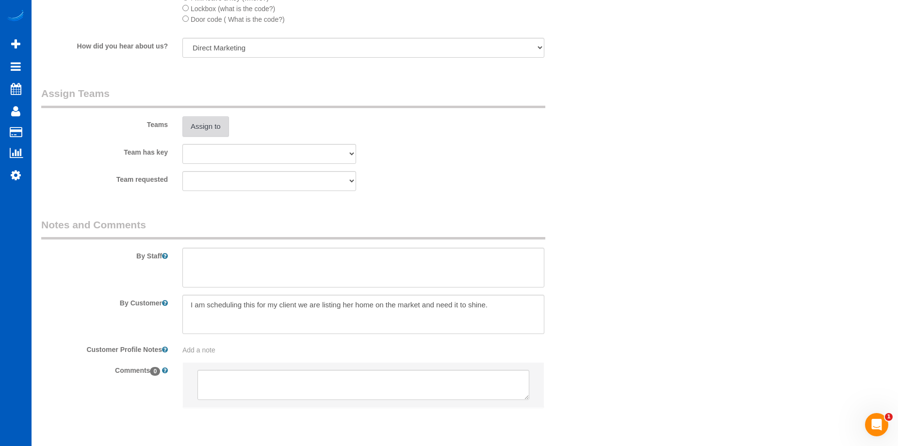
click at [198, 130] on button "Assign to" at bounding box center [205, 126] width 47 height 20
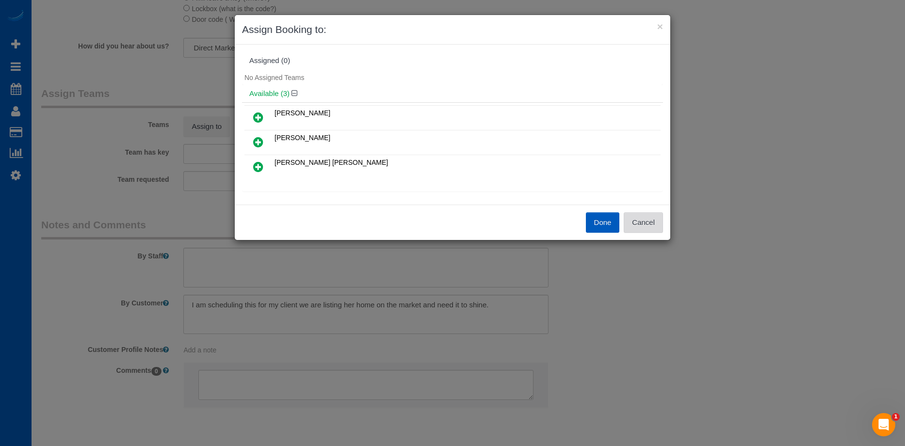
click at [661, 224] on button "Cancel" at bounding box center [643, 223] width 39 height 20
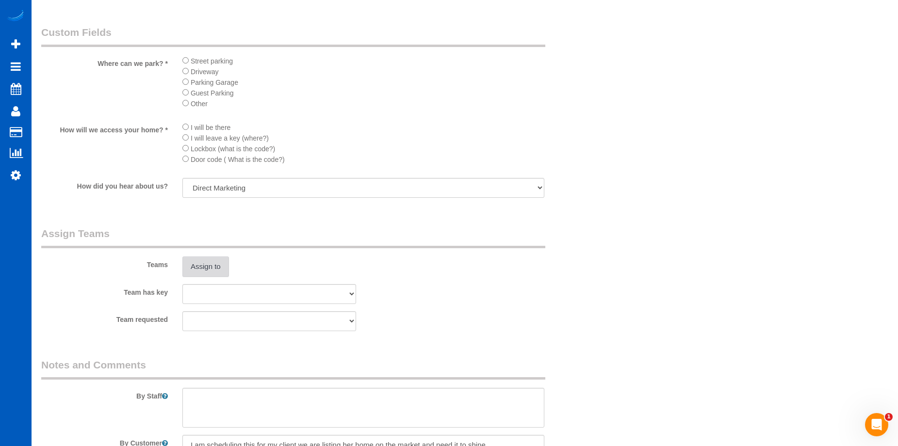
scroll to position [1165, 0]
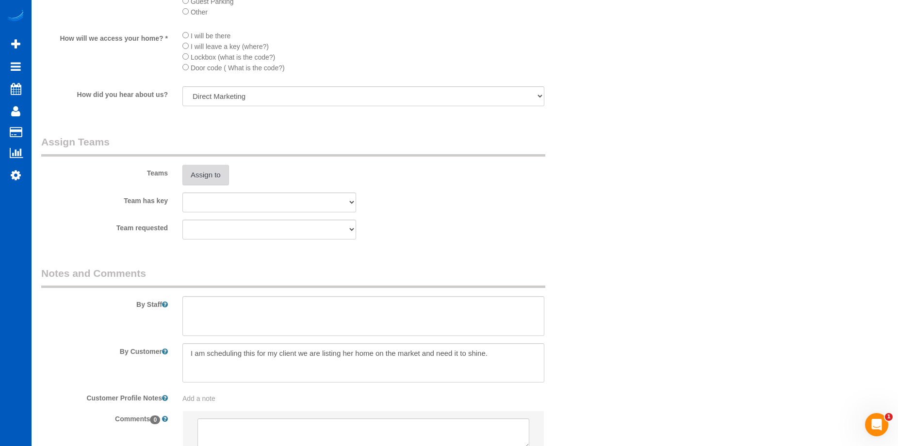
click at [210, 171] on button "Assign to" at bounding box center [205, 175] width 47 height 20
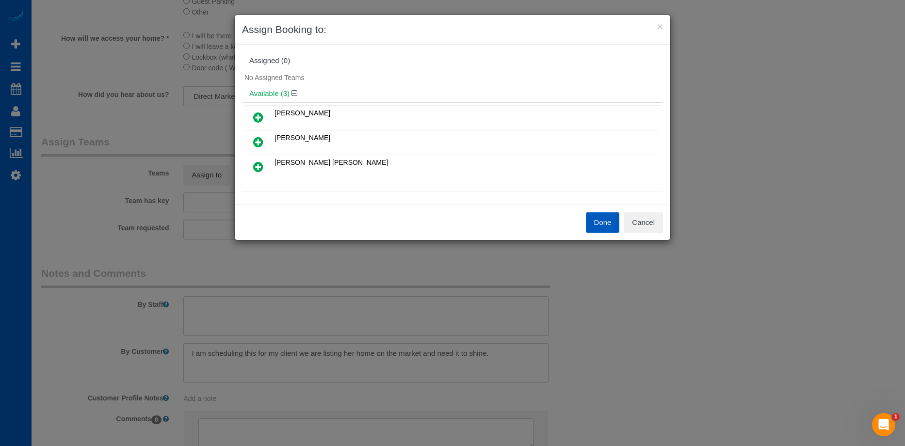
click at [263, 142] on link at bounding box center [258, 142] width 23 height 19
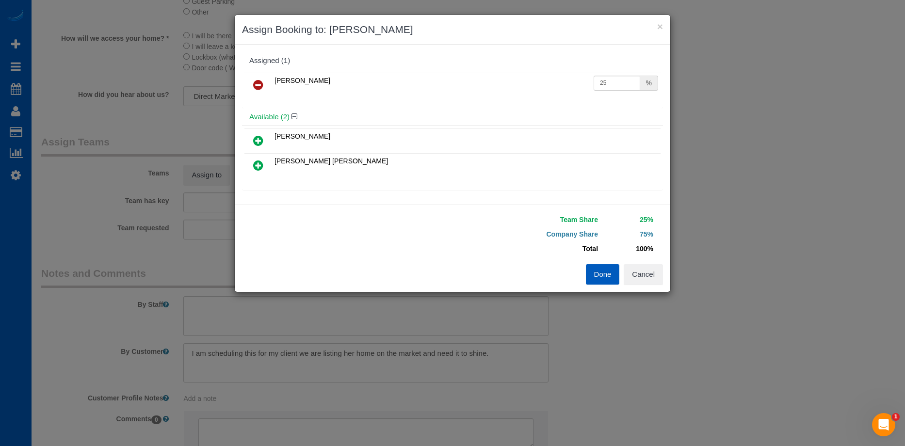
click at [257, 164] on icon at bounding box center [258, 166] width 10 height 12
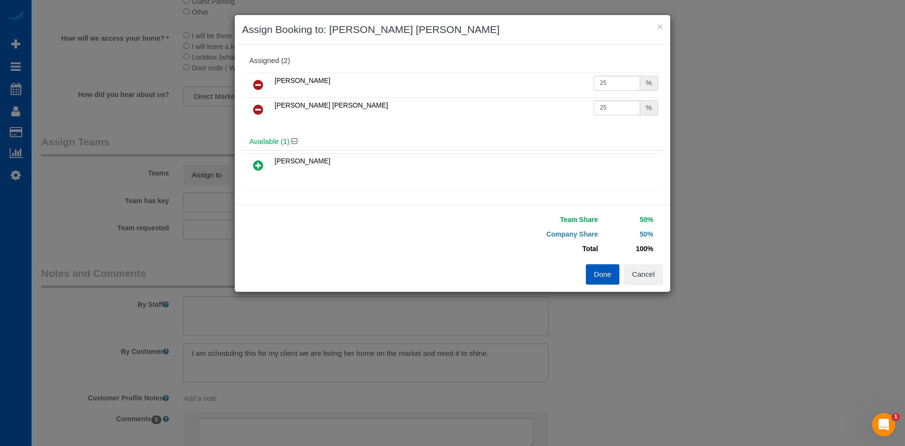
click at [598, 271] on button "Done" at bounding box center [603, 274] width 34 height 20
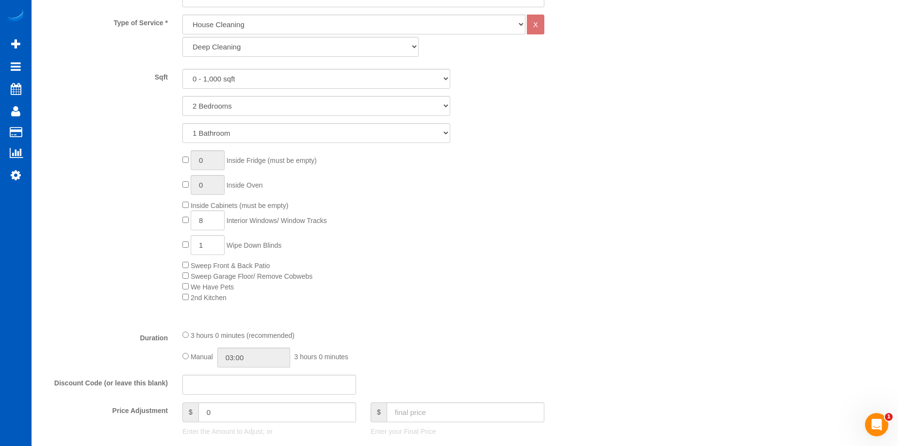
scroll to position [485, 0]
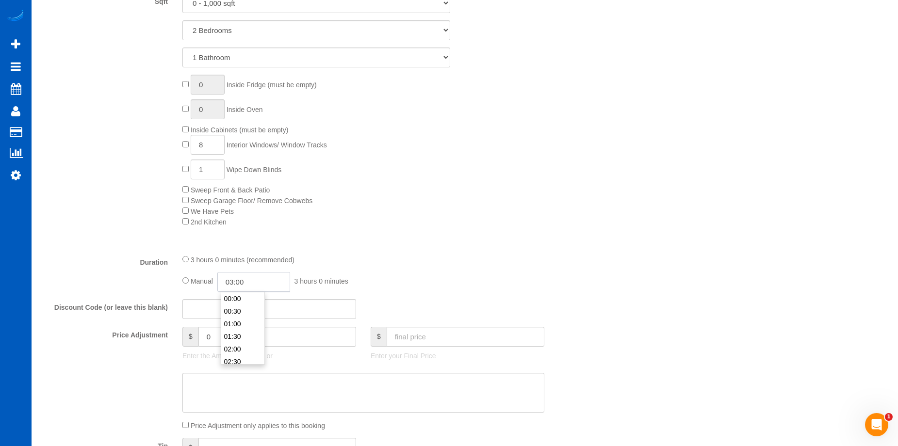
click at [249, 281] on input "03:00" at bounding box center [253, 282] width 73 height 20
type input "03:30"
click at [245, 321] on li "03:30" at bounding box center [242, 324] width 43 height 13
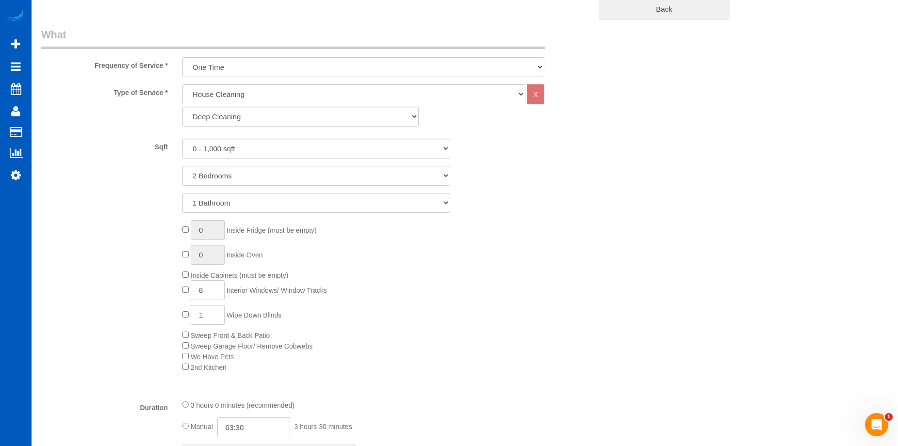
select select "spot11"
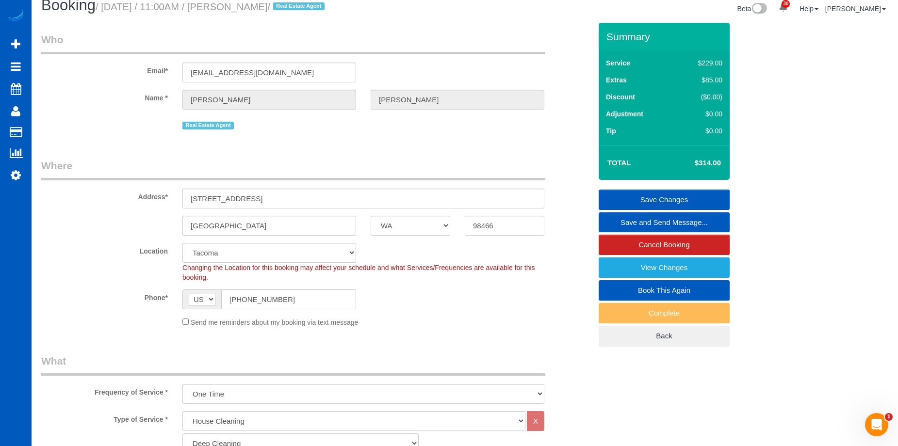
scroll to position [0, 0]
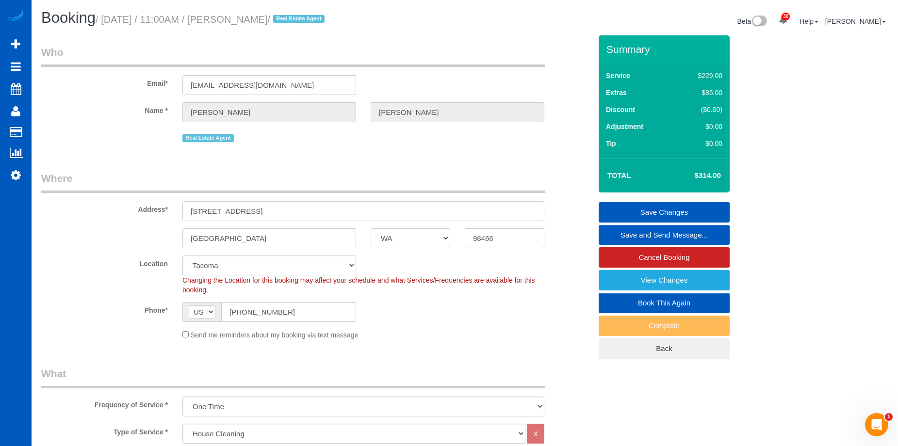
click at [635, 207] on link "Save Changes" at bounding box center [664, 212] width 131 height 20
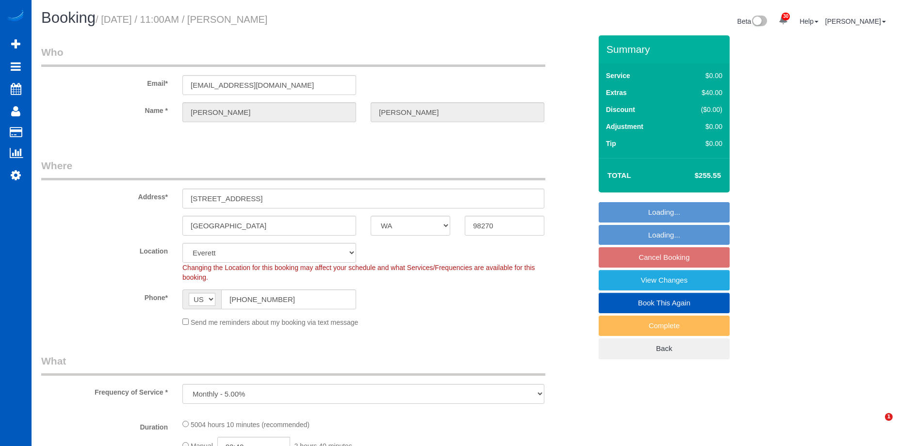
select select "WA"
select select "spot2"
select select "2001"
select select "3"
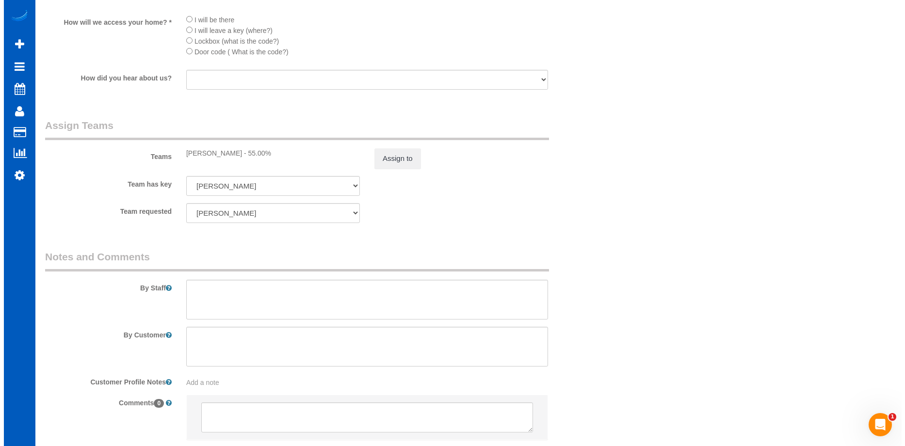
scroll to position [1064, 0]
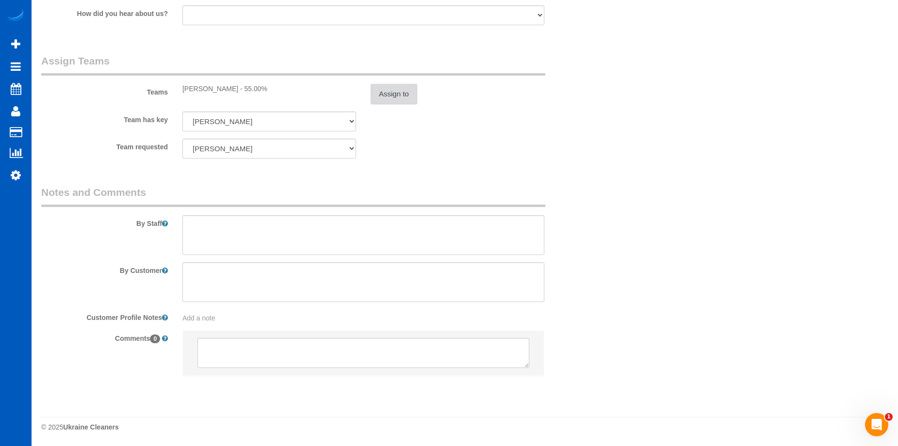
click at [406, 91] on button "Assign to" at bounding box center [394, 94] width 47 height 20
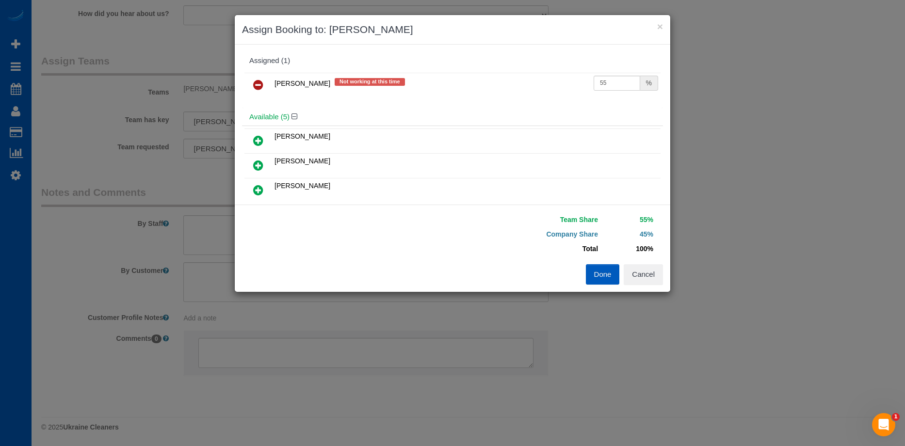
scroll to position [49, 0]
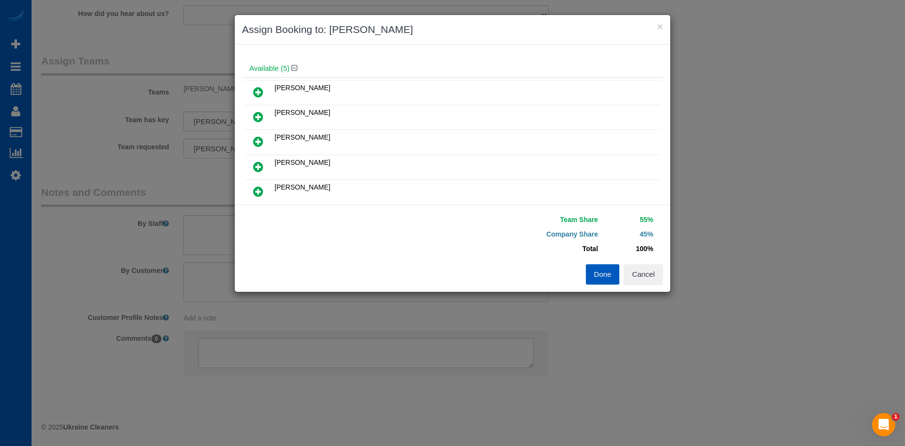
click at [663, 281] on div "Done Cancel" at bounding box center [562, 274] width 218 height 20
click at [649, 278] on button "Cancel" at bounding box center [643, 274] width 39 height 20
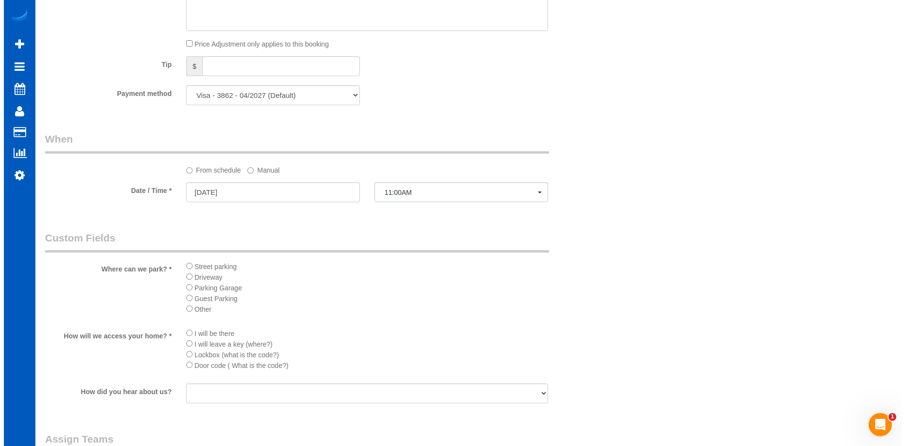
scroll to position [821, 0]
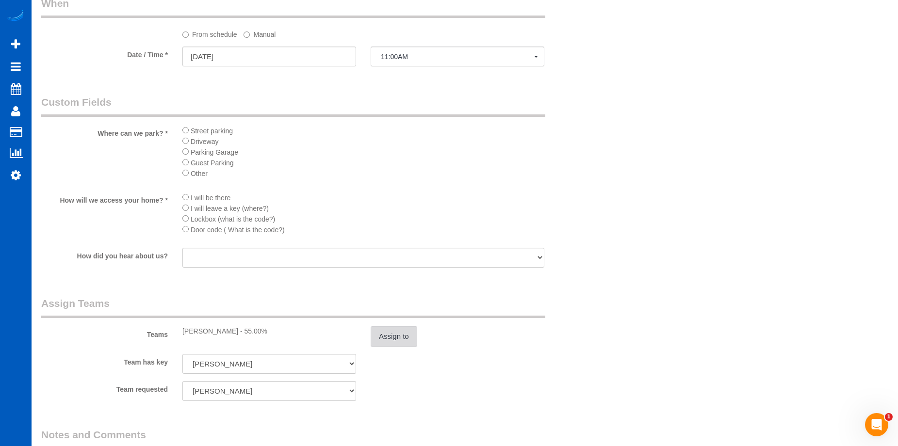
click at [389, 338] on button "Assign to" at bounding box center [394, 337] width 47 height 20
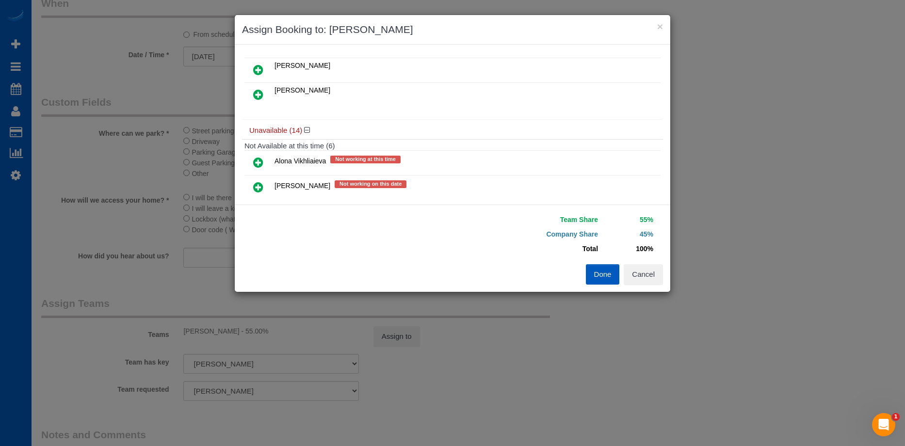
scroll to position [97, 0]
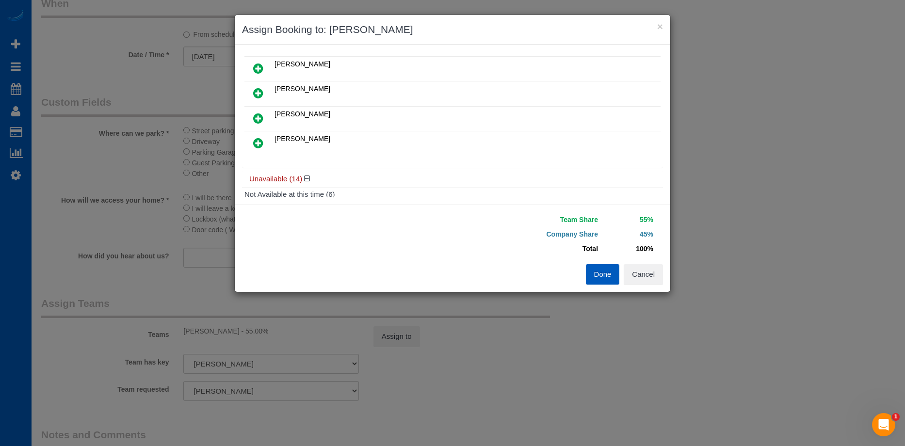
drag, startPoint x: 254, startPoint y: 141, endPoint x: 274, endPoint y: 117, distance: 30.7
click at [254, 141] on icon at bounding box center [258, 143] width 10 height 12
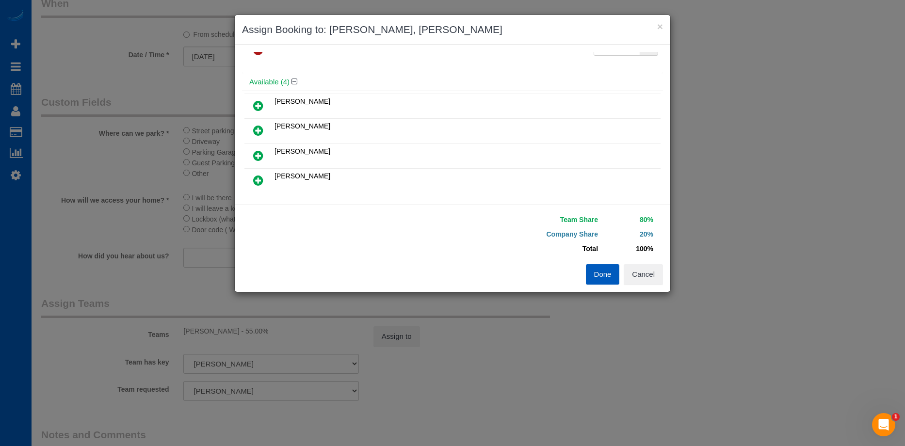
scroll to position [0, 0]
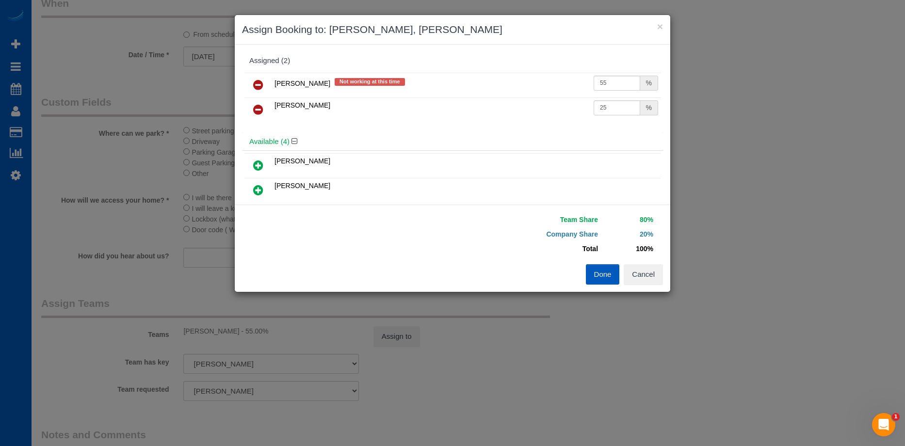
click at [259, 83] on icon at bounding box center [258, 85] width 10 height 12
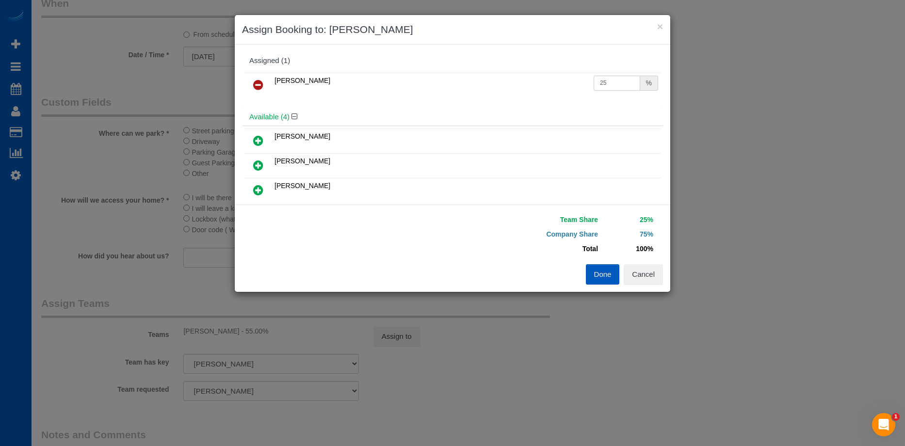
click at [608, 88] on input "25" at bounding box center [617, 83] width 47 height 15
drag, startPoint x: 614, startPoint y: 82, endPoint x: 578, endPoint y: 80, distance: 35.5
click at [578, 80] on tr "[PERSON_NAME] 25 %" at bounding box center [453, 85] width 416 height 25
type input "55"
click at [604, 275] on button "Done" at bounding box center [603, 274] width 34 height 20
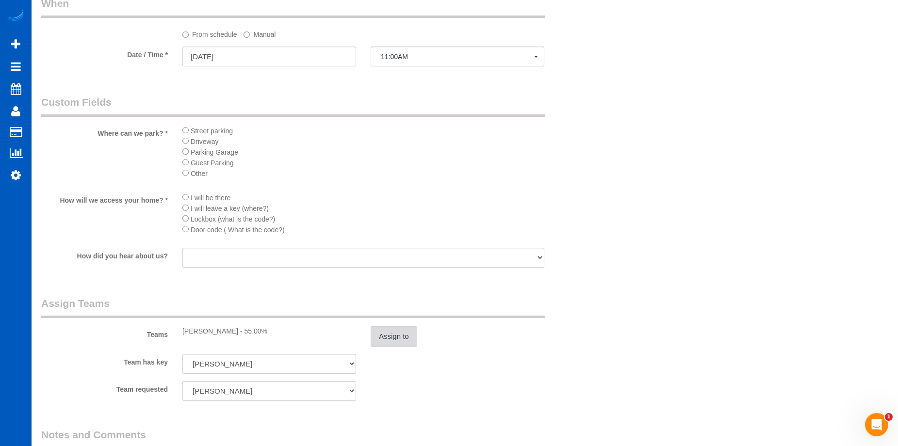
click at [402, 338] on button "Assign to" at bounding box center [394, 337] width 47 height 20
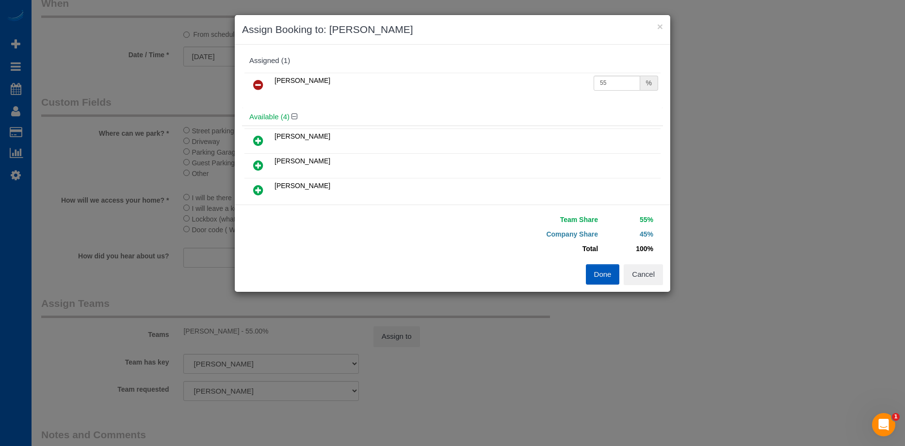
click at [597, 279] on button "Done" at bounding box center [603, 274] width 34 height 20
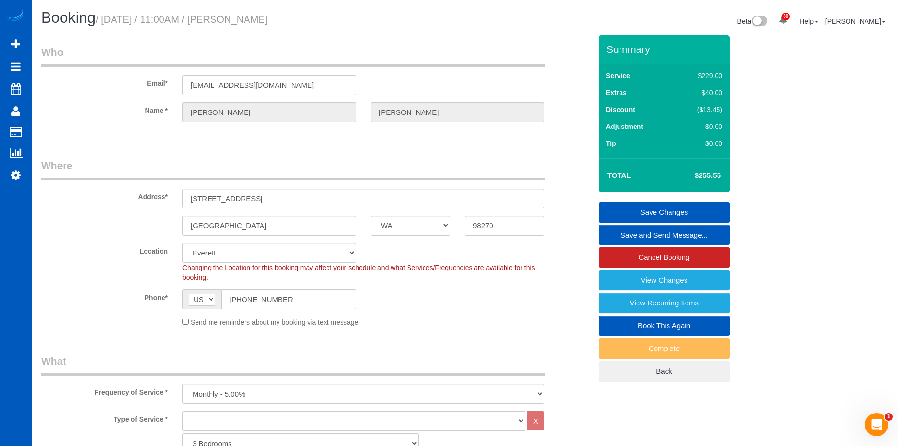
click at [621, 209] on link "Save Changes" at bounding box center [664, 212] width 131 height 20
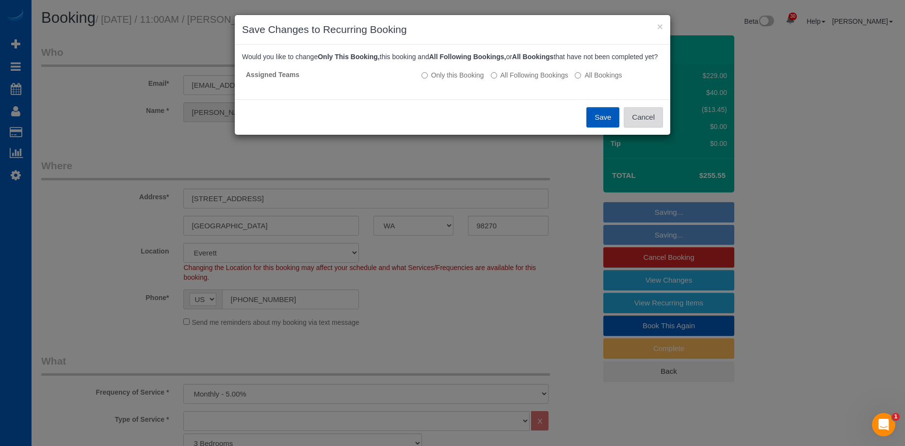
click at [641, 127] on button "Cancel" at bounding box center [643, 117] width 39 height 20
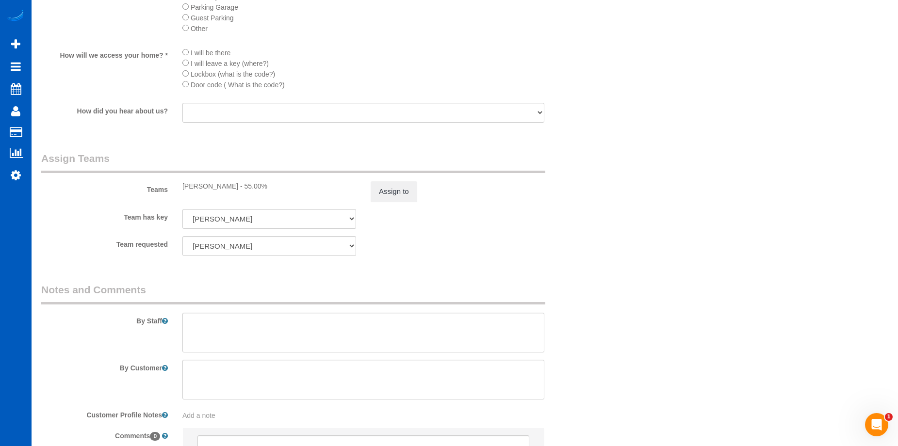
scroll to position [970, 0]
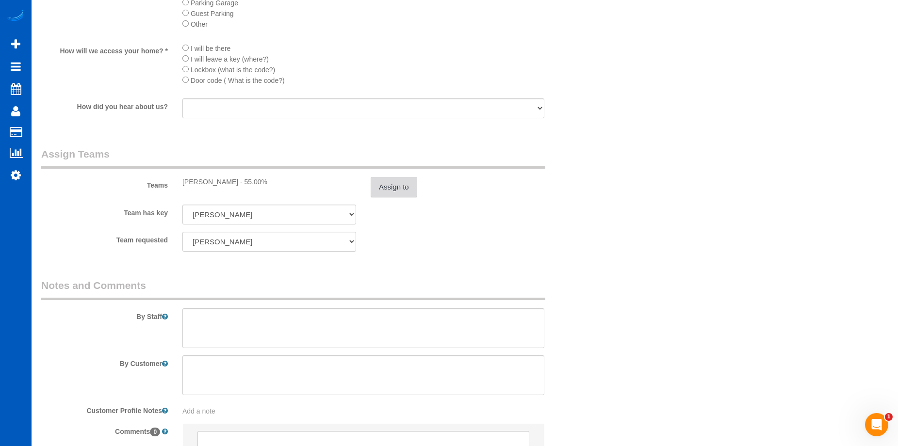
click at [410, 189] on button "Assign to" at bounding box center [394, 187] width 47 height 20
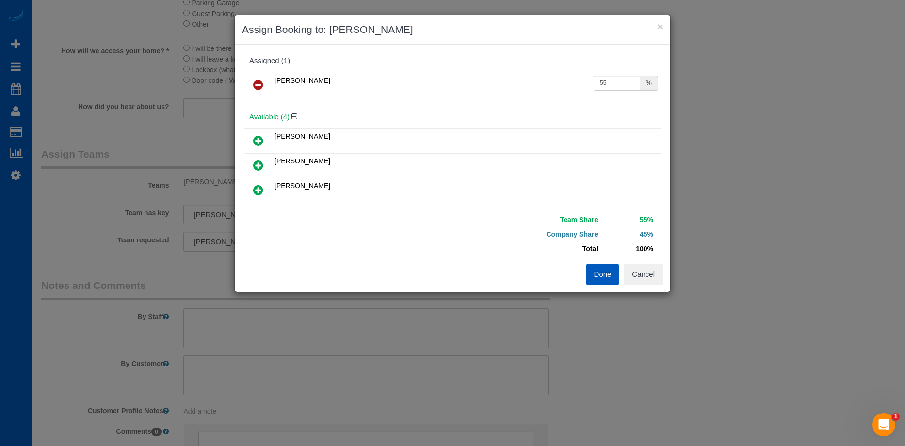
click at [254, 191] on icon at bounding box center [258, 190] width 10 height 12
click at [606, 112] on input "55" at bounding box center [617, 107] width 47 height 15
drag, startPoint x: 614, startPoint y: 103, endPoint x: 539, endPoint y: 106, distance: 74.8
click at [539, 106] on tr "Olesia Bezkrovna 55 %" at bounding box center [453, 110] width 416 height 25
type input "25"
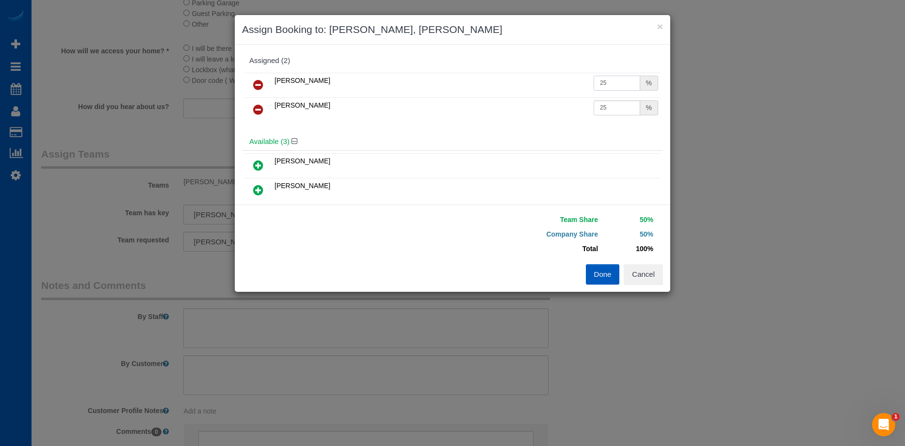
click at [605, 81] on input "25" at bounding box center [617, 83] width 47 height 15
type input "27"
click at [622, 103] on input "25" at bounding box center [617, 107] width 47 height 15
click at [255, 85] on icon at bounding box center [258, 85] width 10 height 12
click at [603, 82] on input "27" at bounding box center [617, 83] width 47 height 15
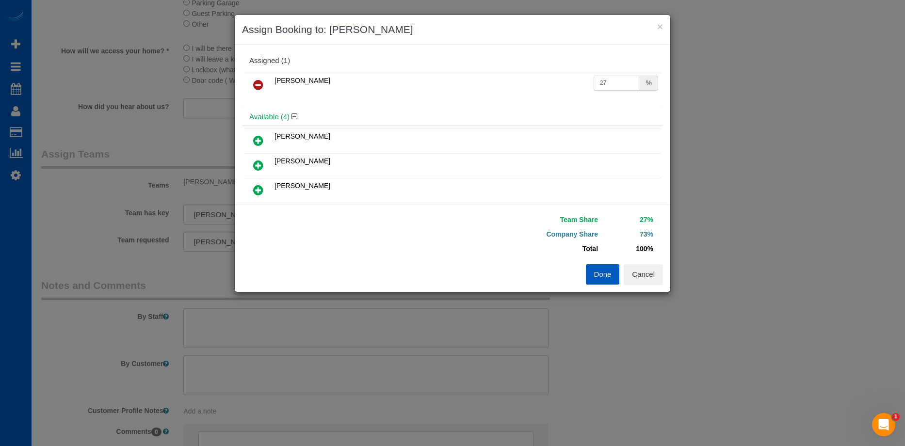
drag, startPoint x: 605, startPoint y: 82, endPoint x: 550, endPoint y: 81, distance: 54.4
click at [550, 81] on tr "Olesia Bezkrovna 27 %" at bounding box center [453, 85] width 416 height 25
type input "55"
click at [604, 268] on button "Done" at bounding box center [603, 274] width 34 height 20
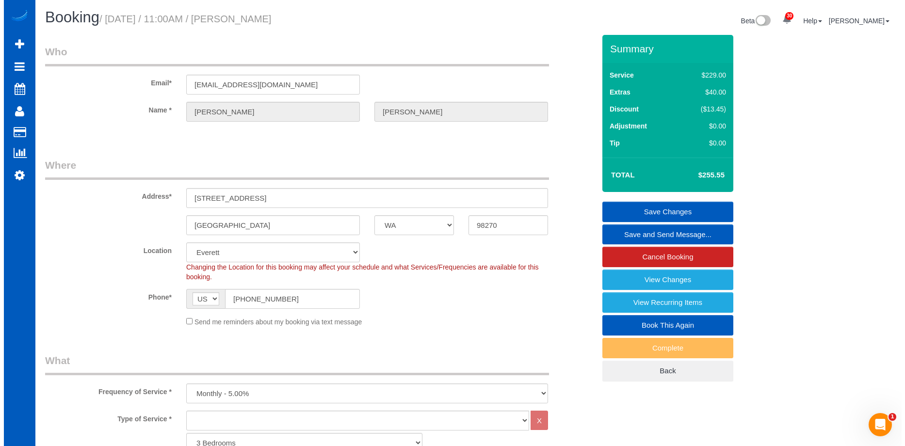
scroll to position [0, 0]
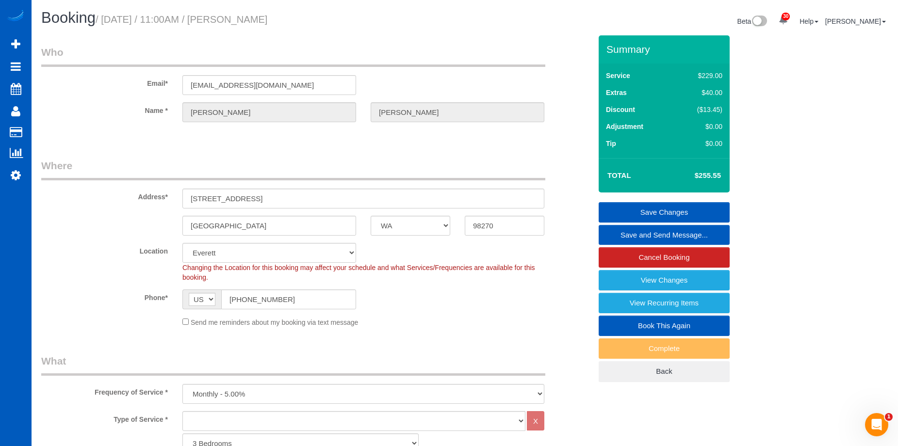
click at [619, 208] on link "Save Changes" at bounding box center [664, 212] width 131 height 20
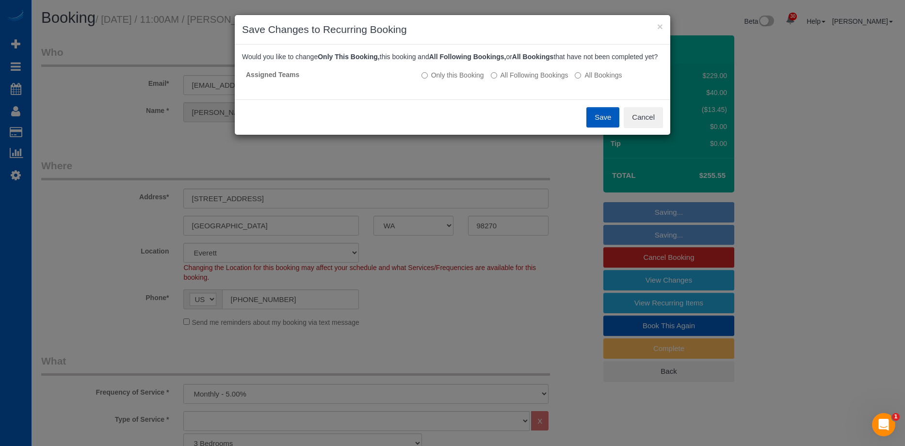
click at [606, 128] on button "Save" at bounding box center [603, 117] width 33 height 20
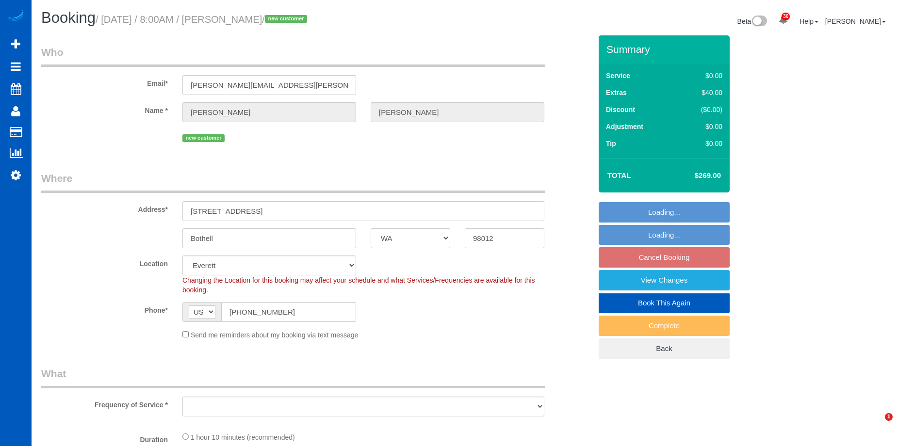
select select "WA"
select select "number:8"
select select "199"
select select "object:1061"
select select "spot1"
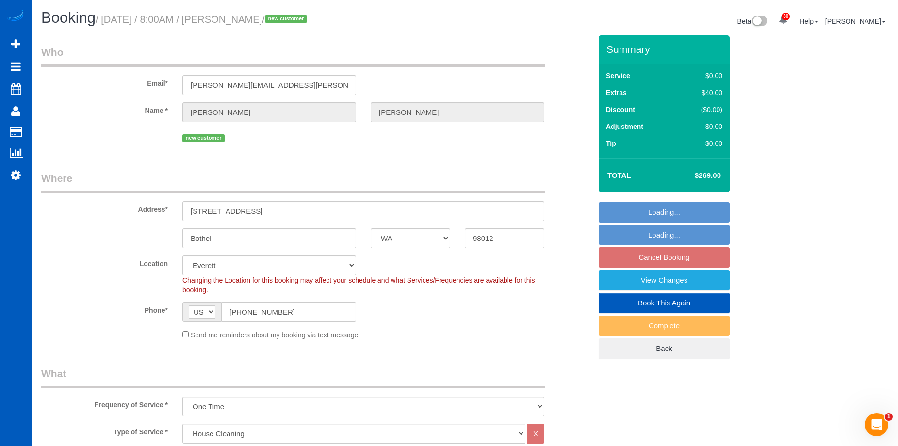
select select "object:1177"
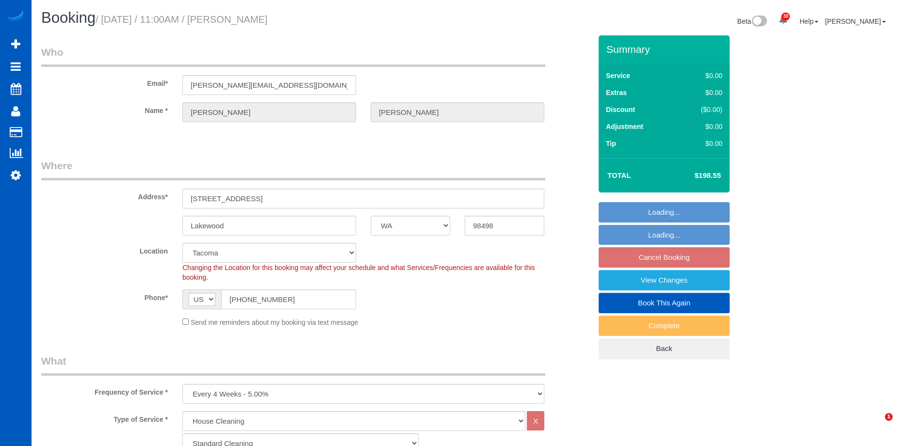
select select "WA"
select select "199"
select select "object:1202"
select select "1501"
select select "2"
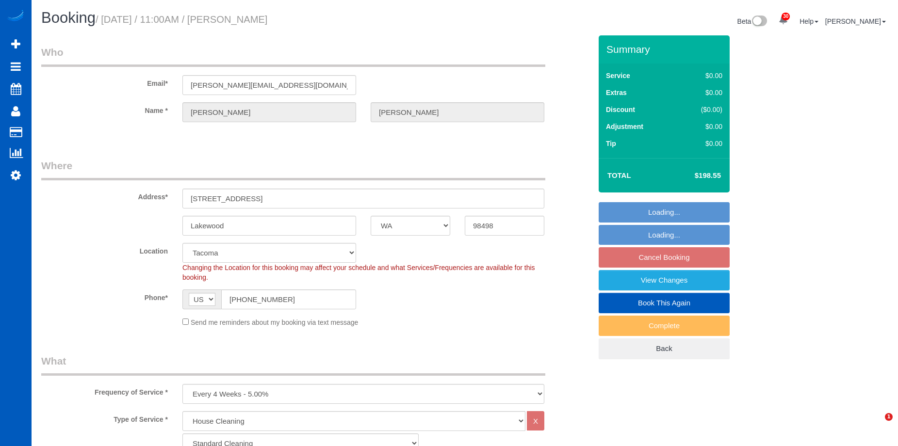
select select "2"
select select "spot1"
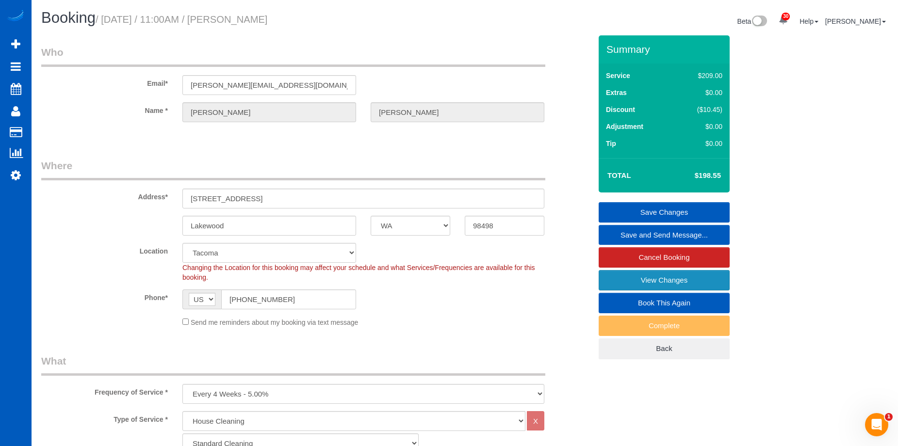
click at [616, 281] on link "View Changes" at bounding box center [664, 280] width 131 height 20
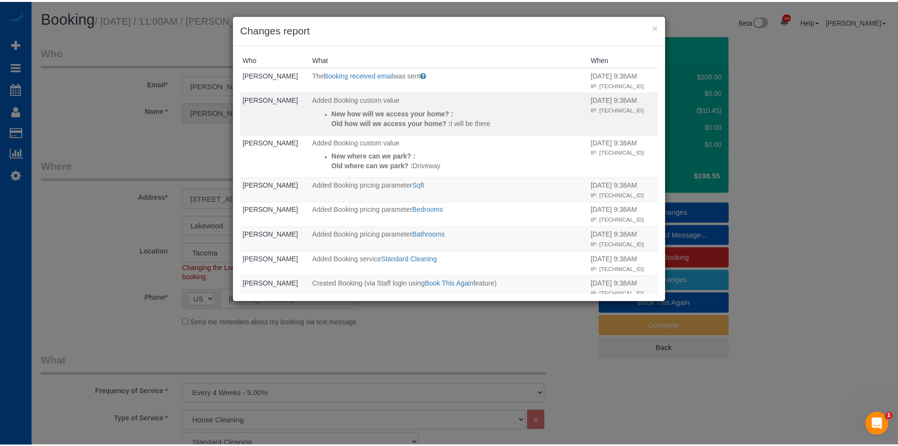
scroll to position [88, 0]
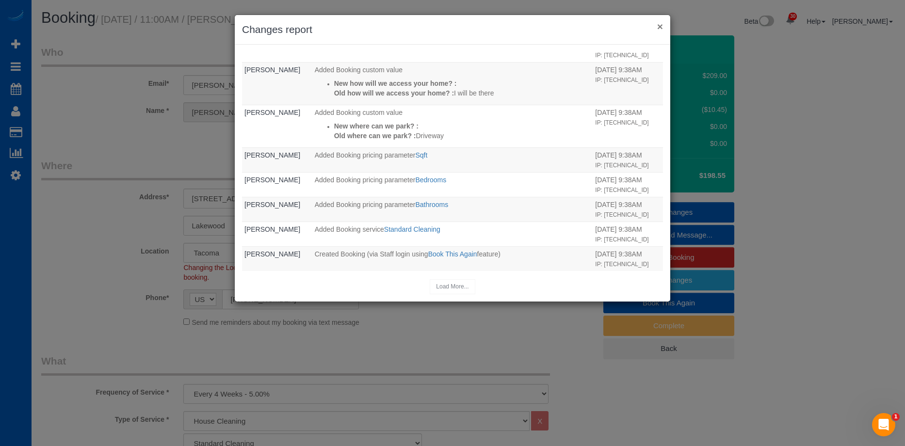
click at [657, 26] on button "×" at bounding box center [660, 26] width 6 height 10
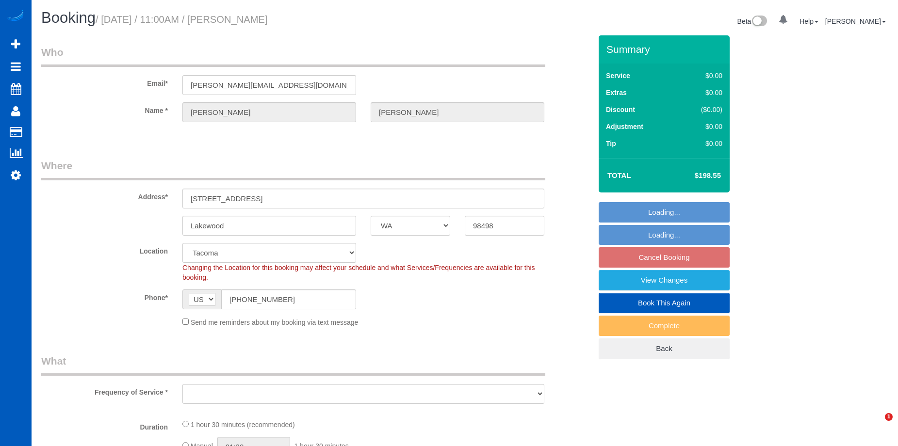
select select "WA"
select select "object:801"
select select "199"
select select "1501"
select select "2"
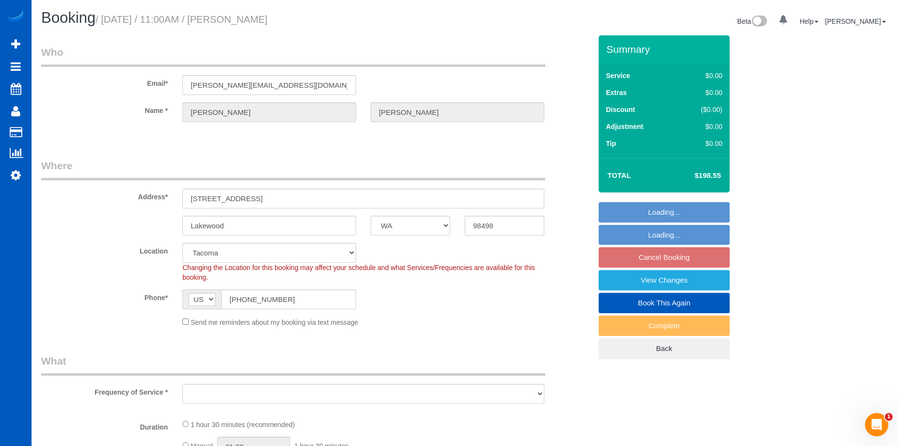
select select "2"
select select "object:1118"
select select "spot2"
select select "1501"
select select "2"
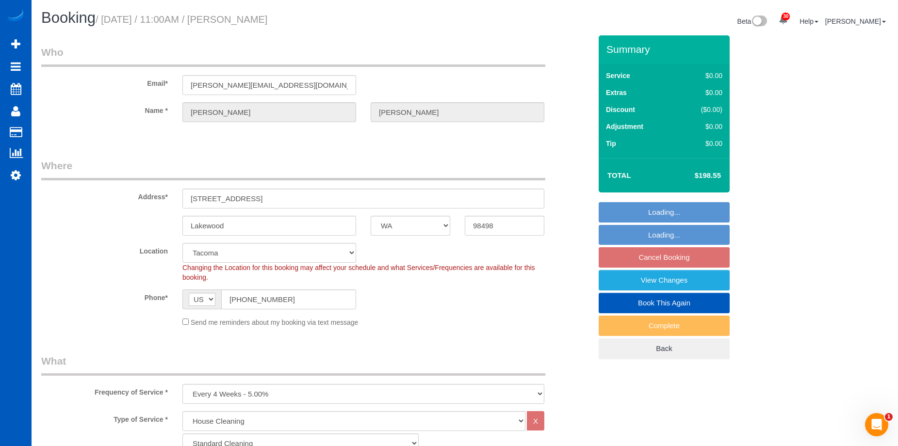
select select "2"
click at [604, 279] on link "View Changes" at bounding box center [664, 280] width 131 height 20
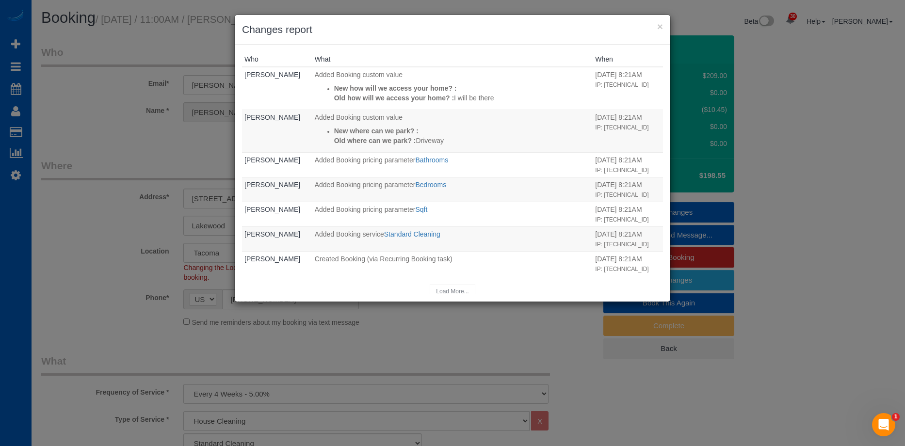
click at [656, 27] on h3 "Changes report" at bounding box center [452, 29] width 421 height 15
click at [658, 27] on button "×" at bounding box center [660, 26] width 6 height 10
